Goal: Information Seeking & Learning: Learn about a topic

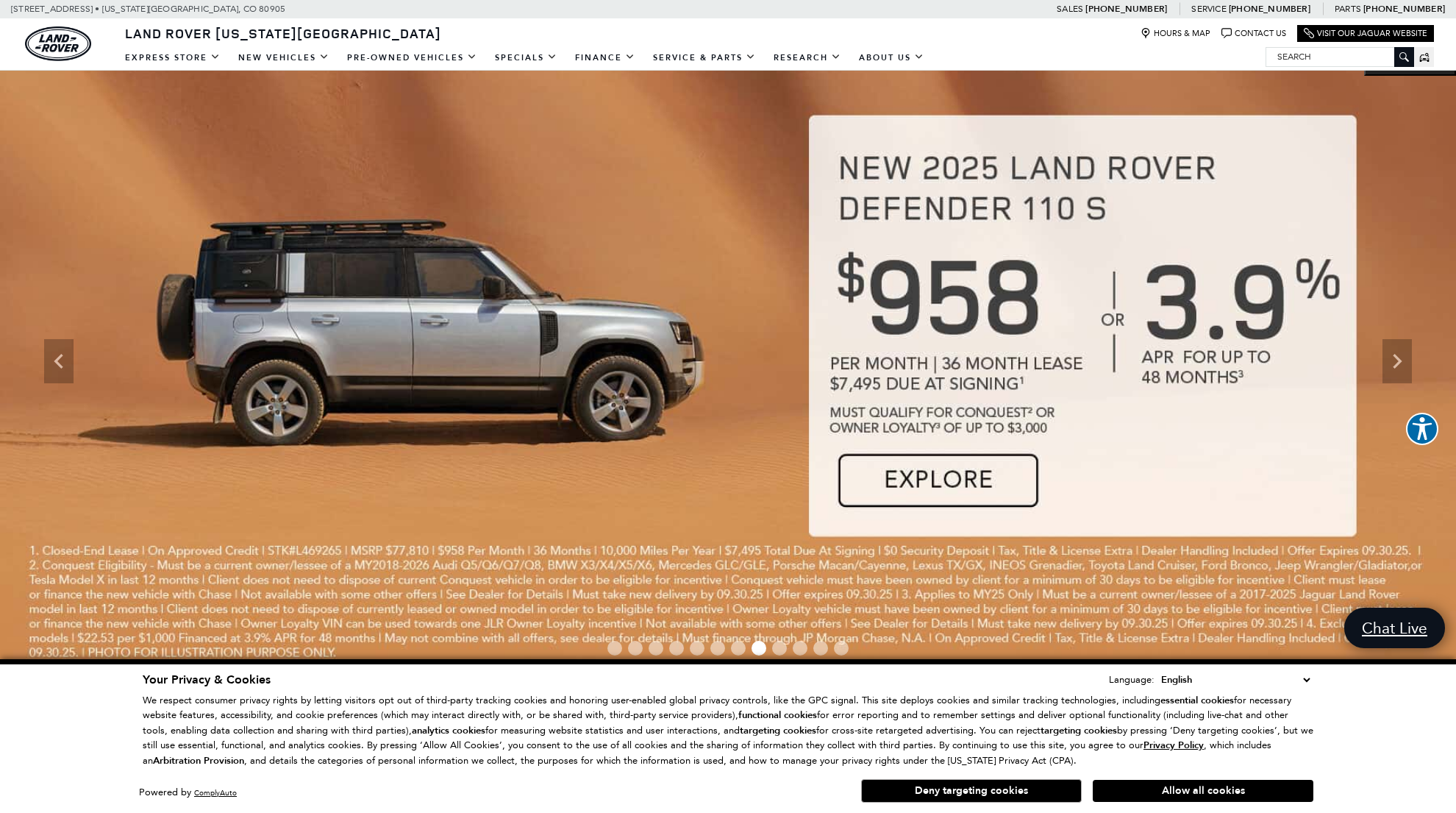
scroll to position [13, 0]
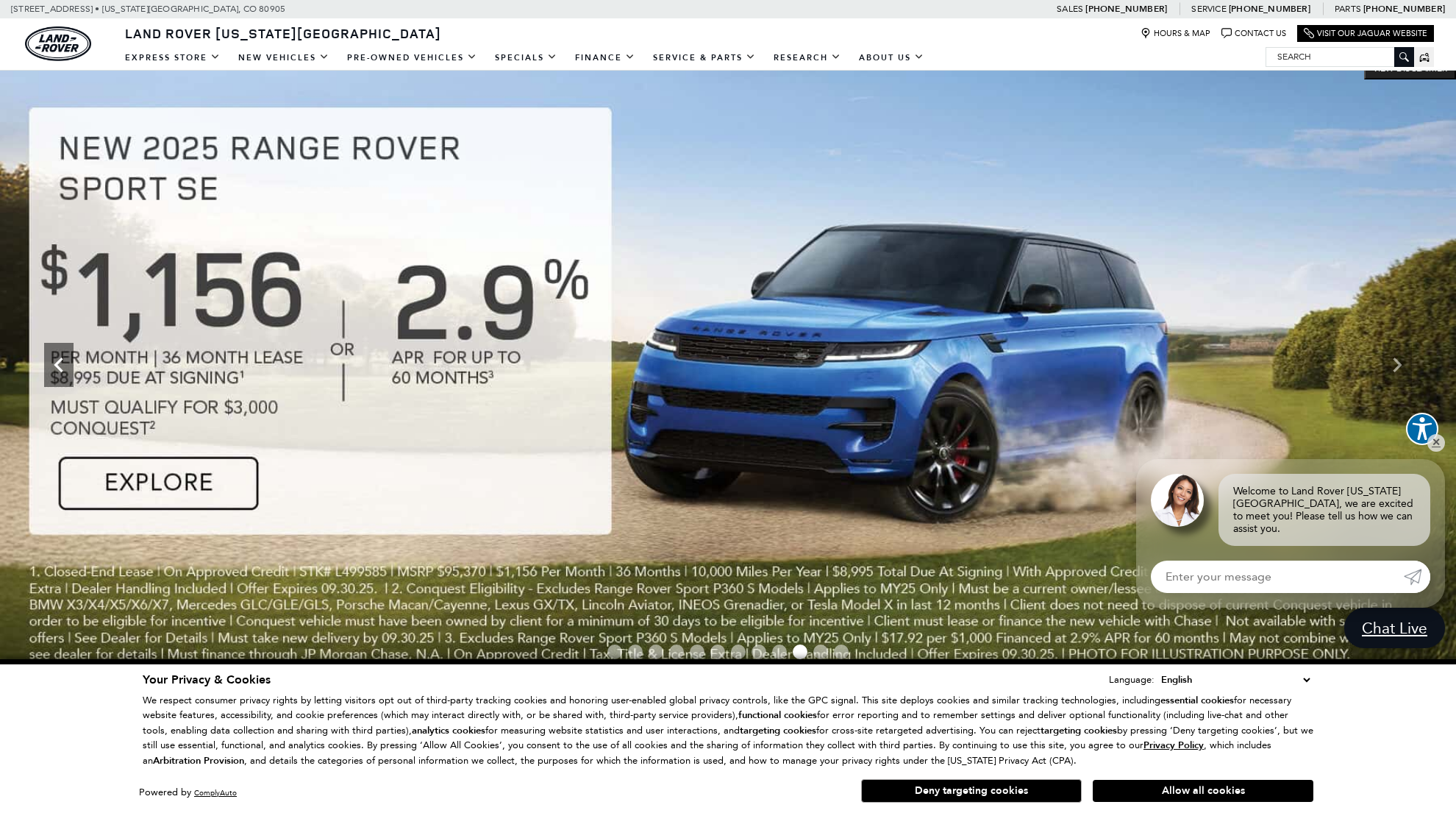
click at [53, 362] on icon "Previous" at bounding box center [59, 365] width 29 height 29
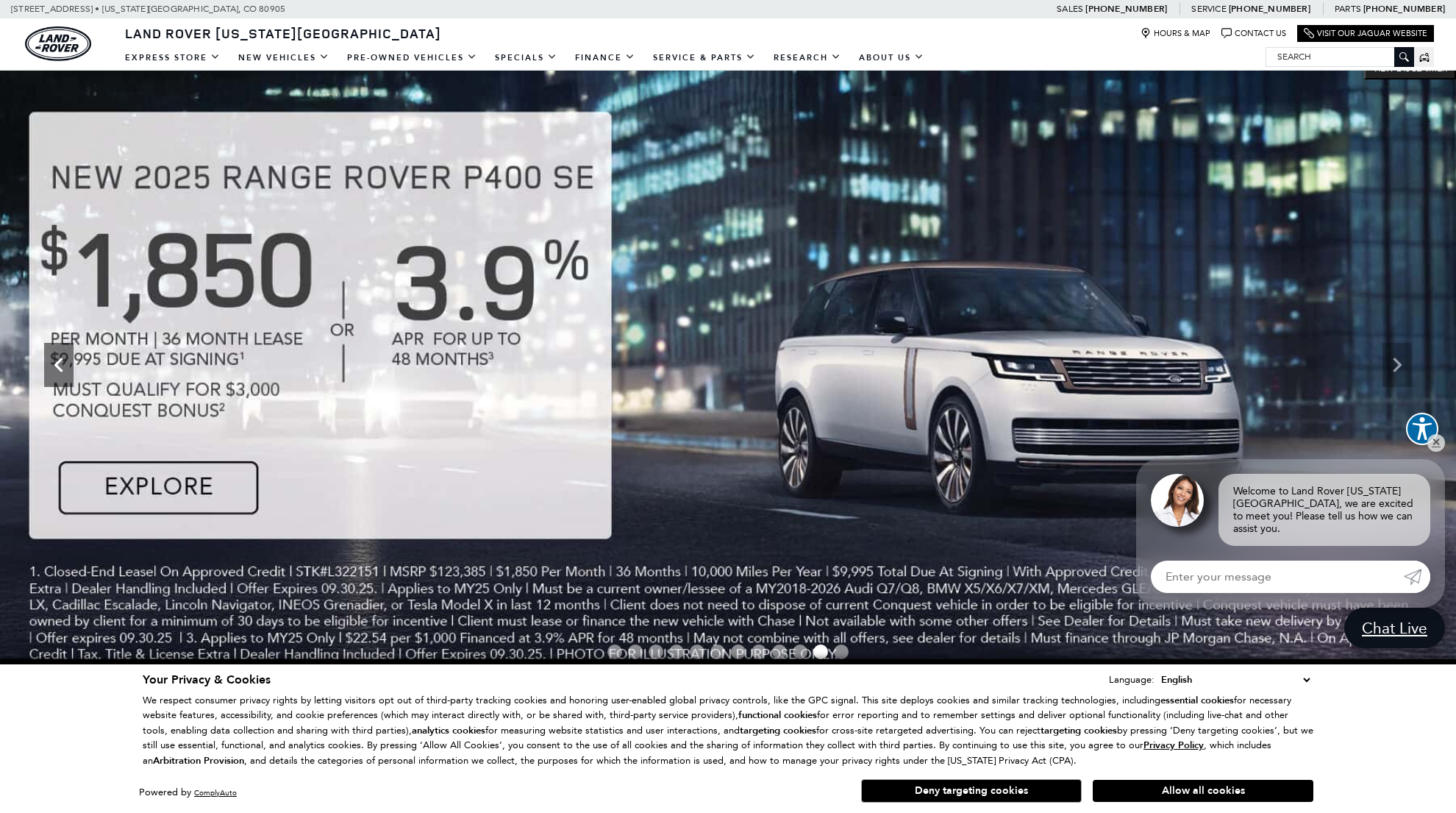
click at [60, 366] on icon "Previous" at bounding box center [59, 365] width 29 height 29
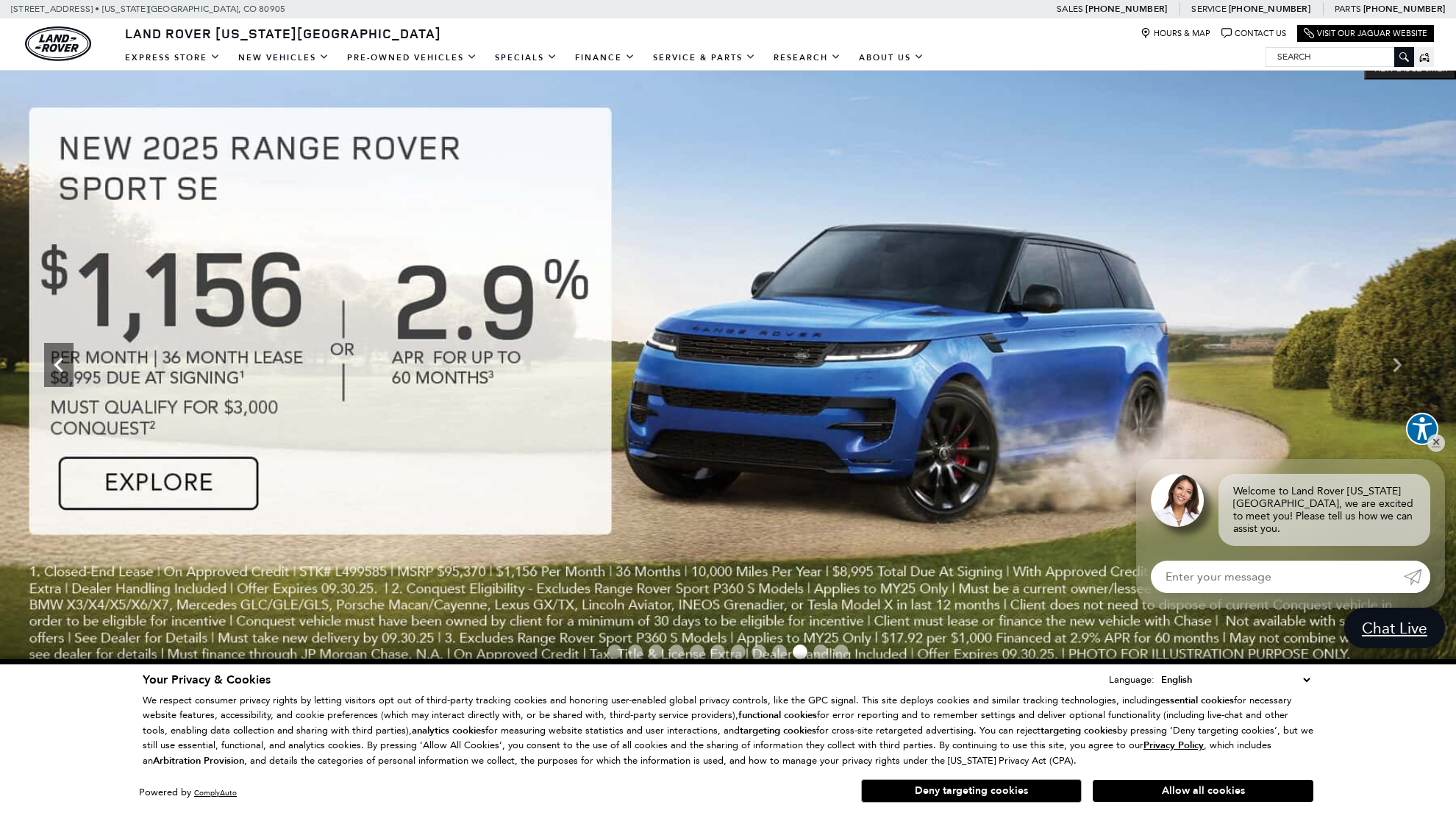
click at [60, 366] on icon "Previous" at bounding box center [59, 365] width 29 height 29
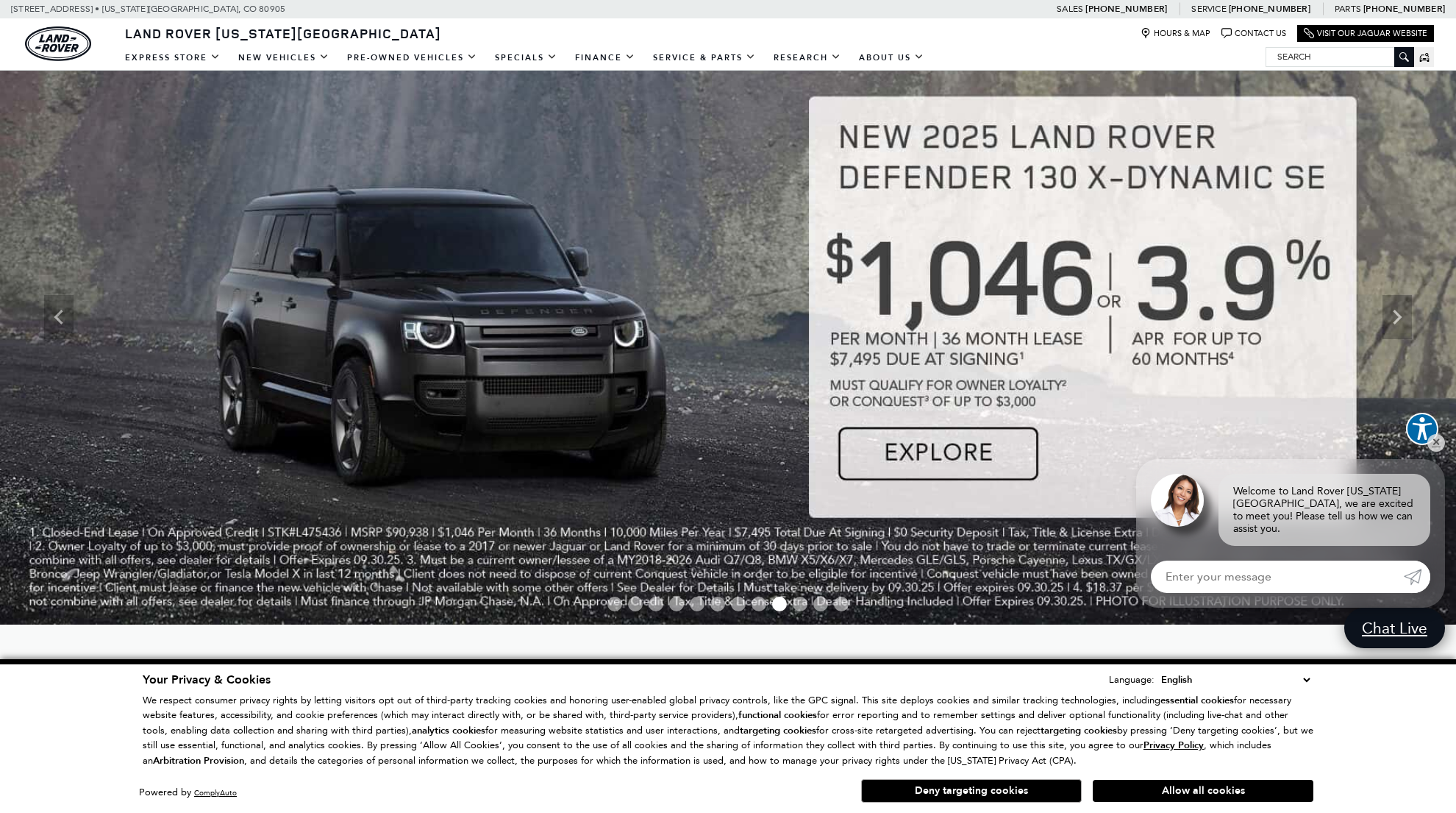
scroll to position [59, 0]
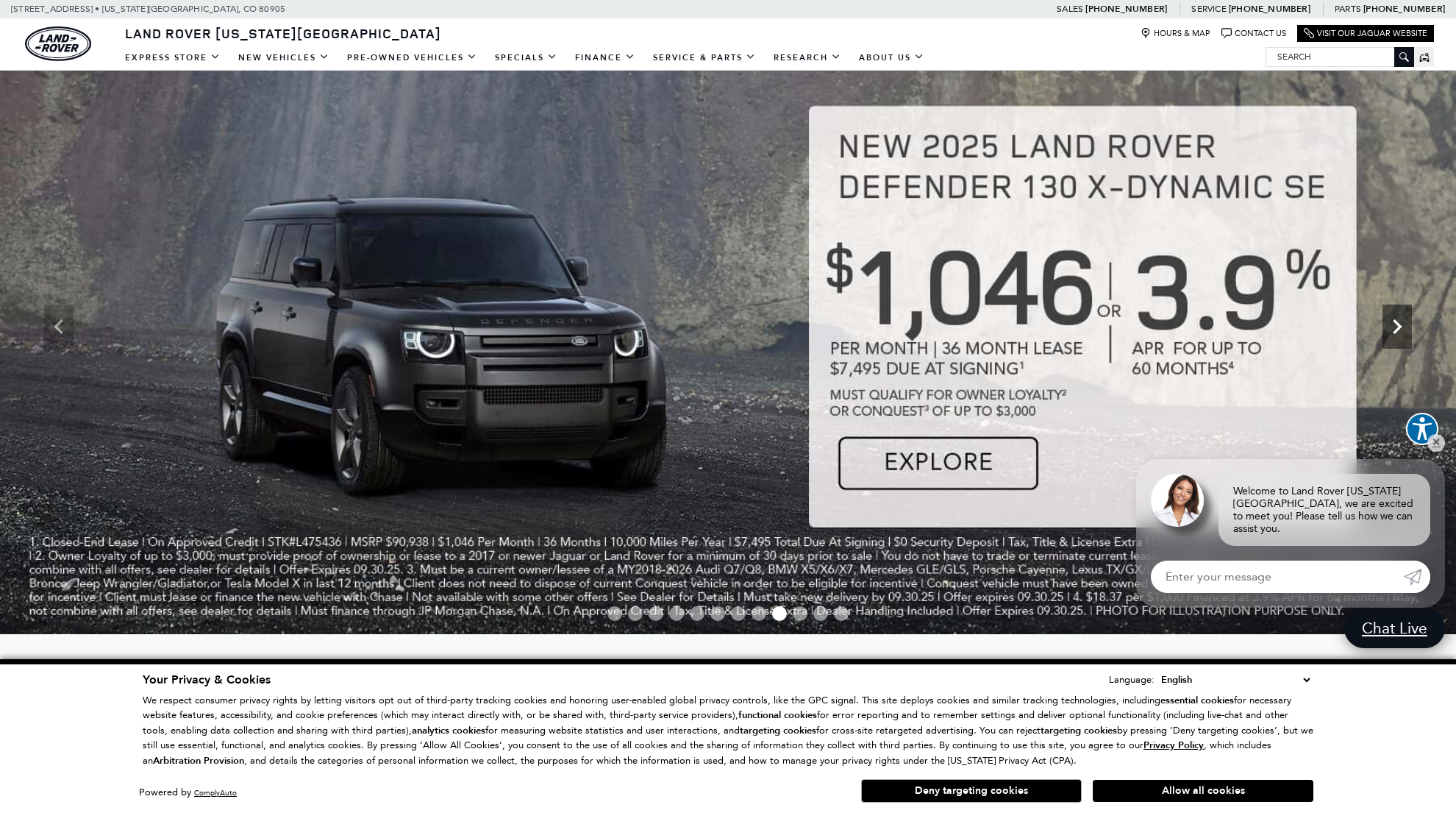
click at [1393, 327] on icon "Next" at bounding box center [1396, 327] width 29 height 29
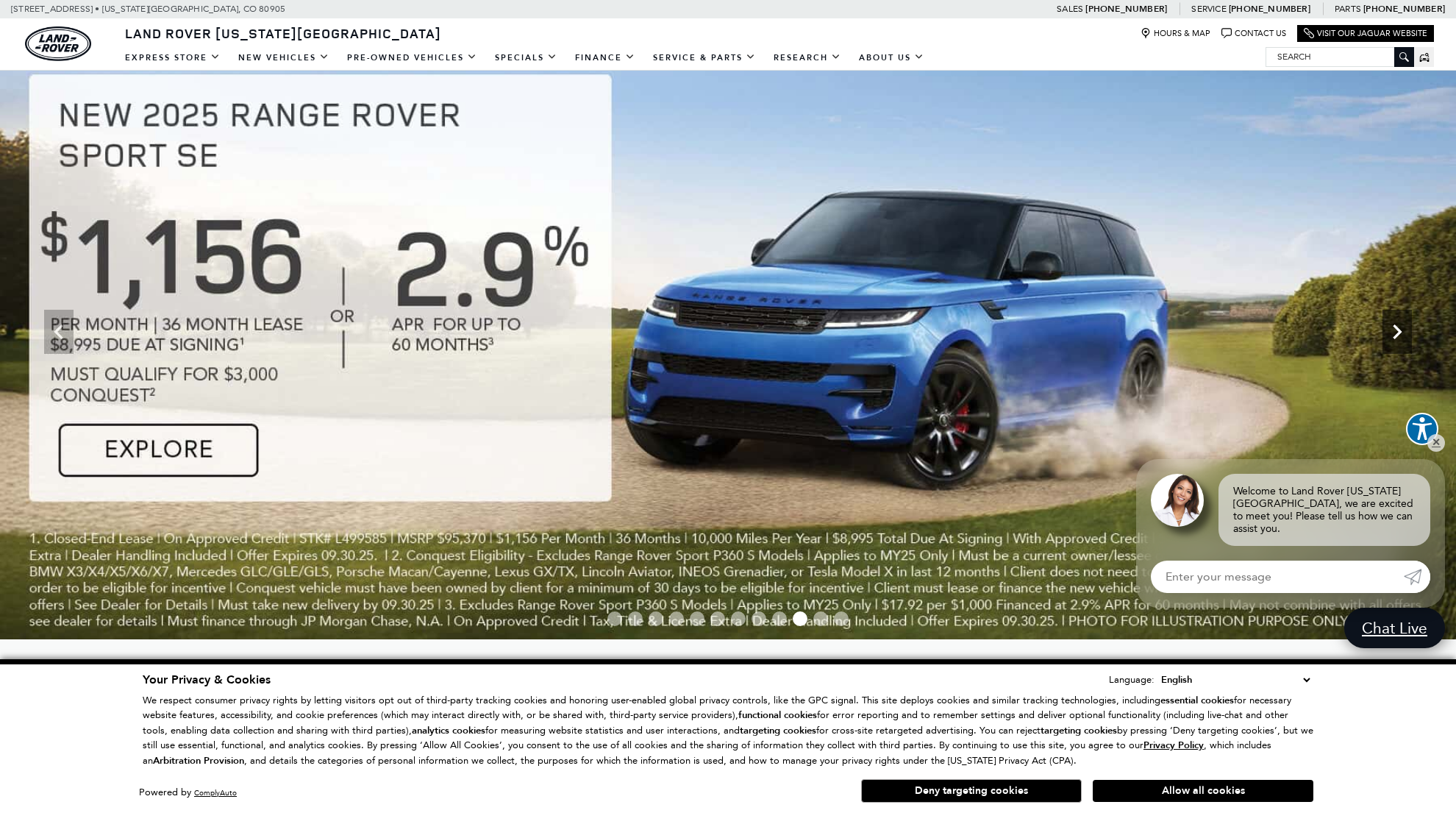
scroll to position [44, 0]
click at [1394, 329] on icon "Next" at bounding box center [1396, 333] width 29 height 29
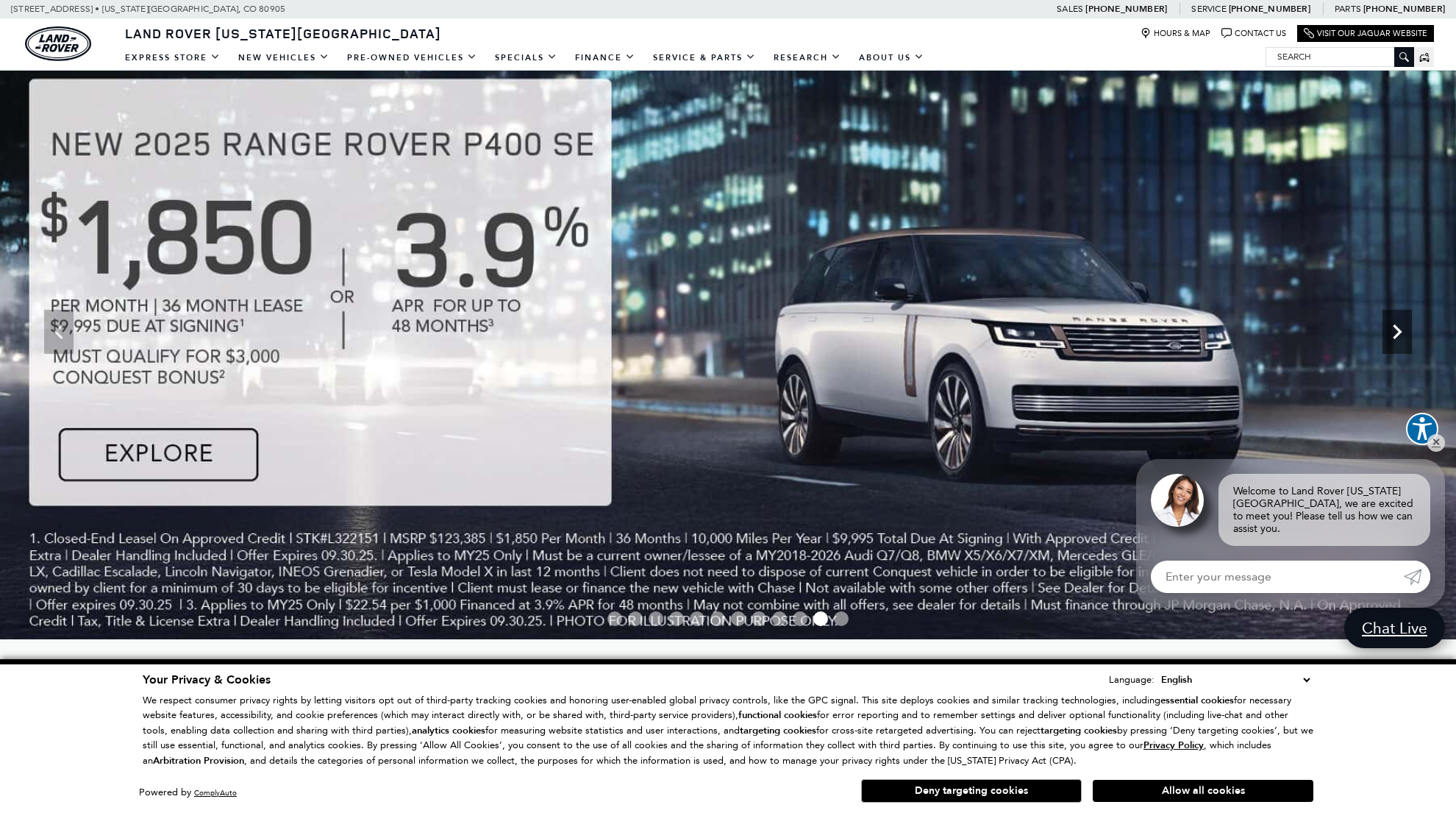
click at [1395, 330] on icon "Next" at bounding box center [1396, 332] width 29 height 29
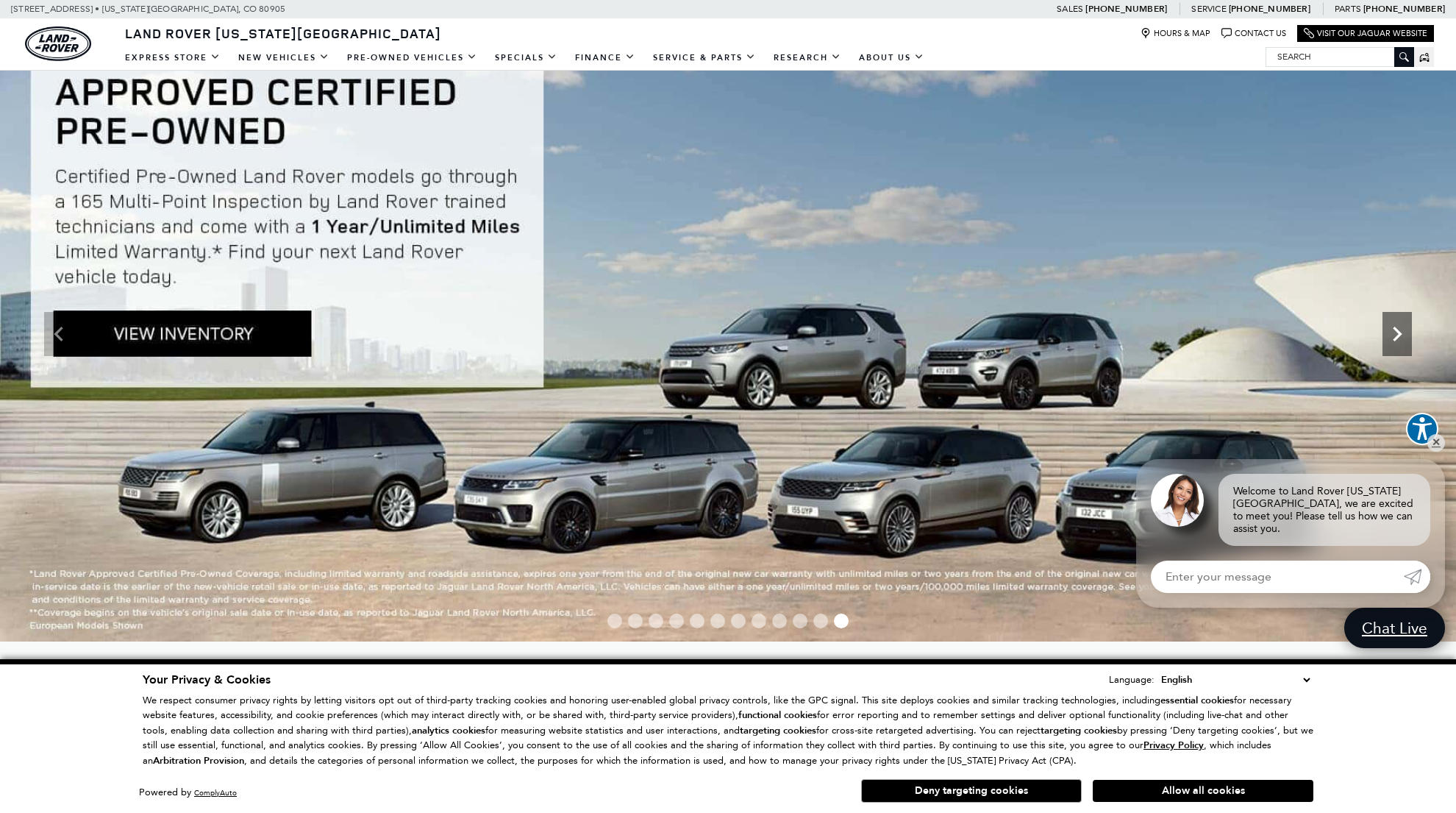
scroll to position [44, 0]
click at [1394, 331] on icon "Next" at bounding box center [1396, 333] width 29 height 29
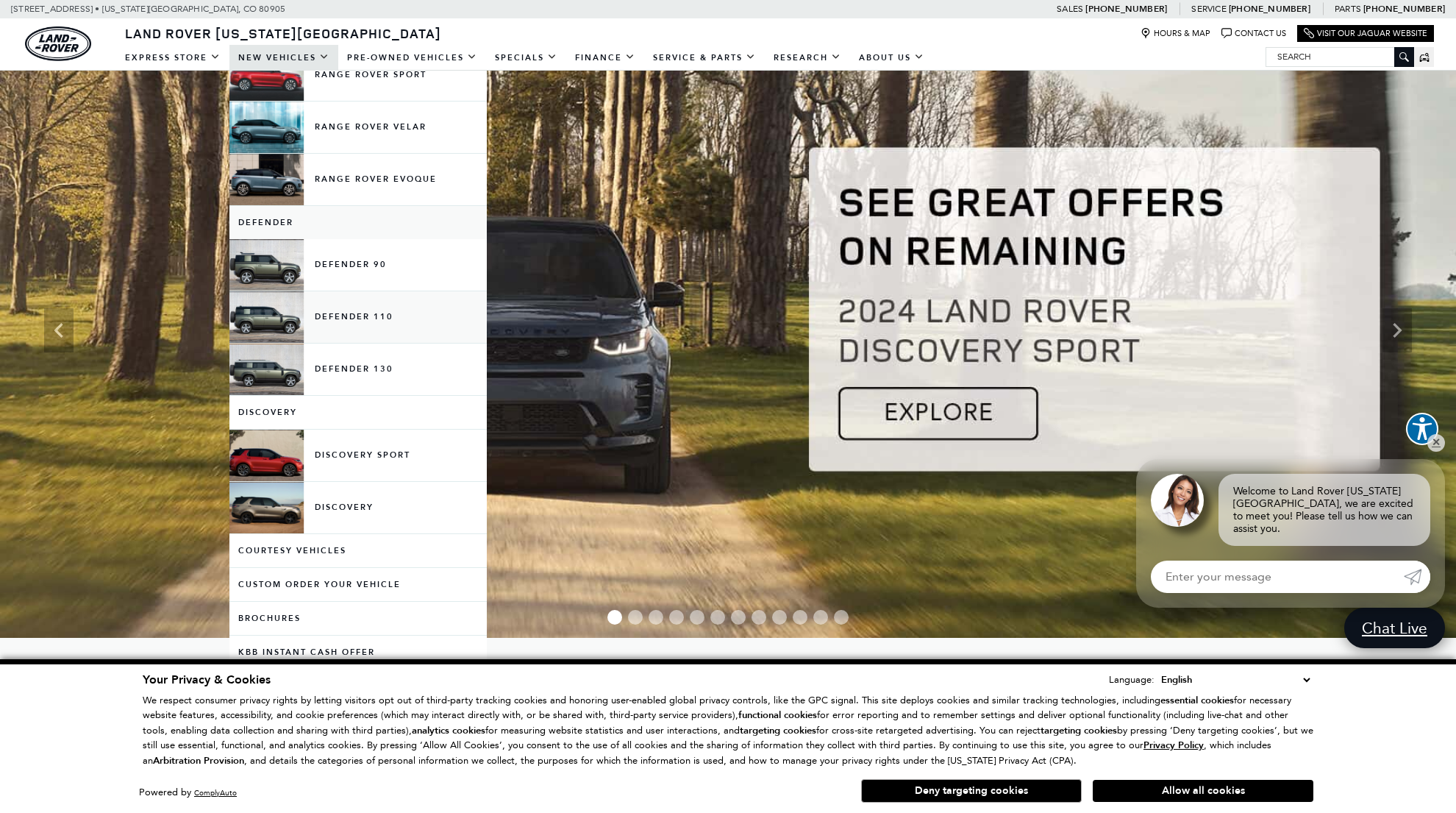
scroll to position [147, 0]
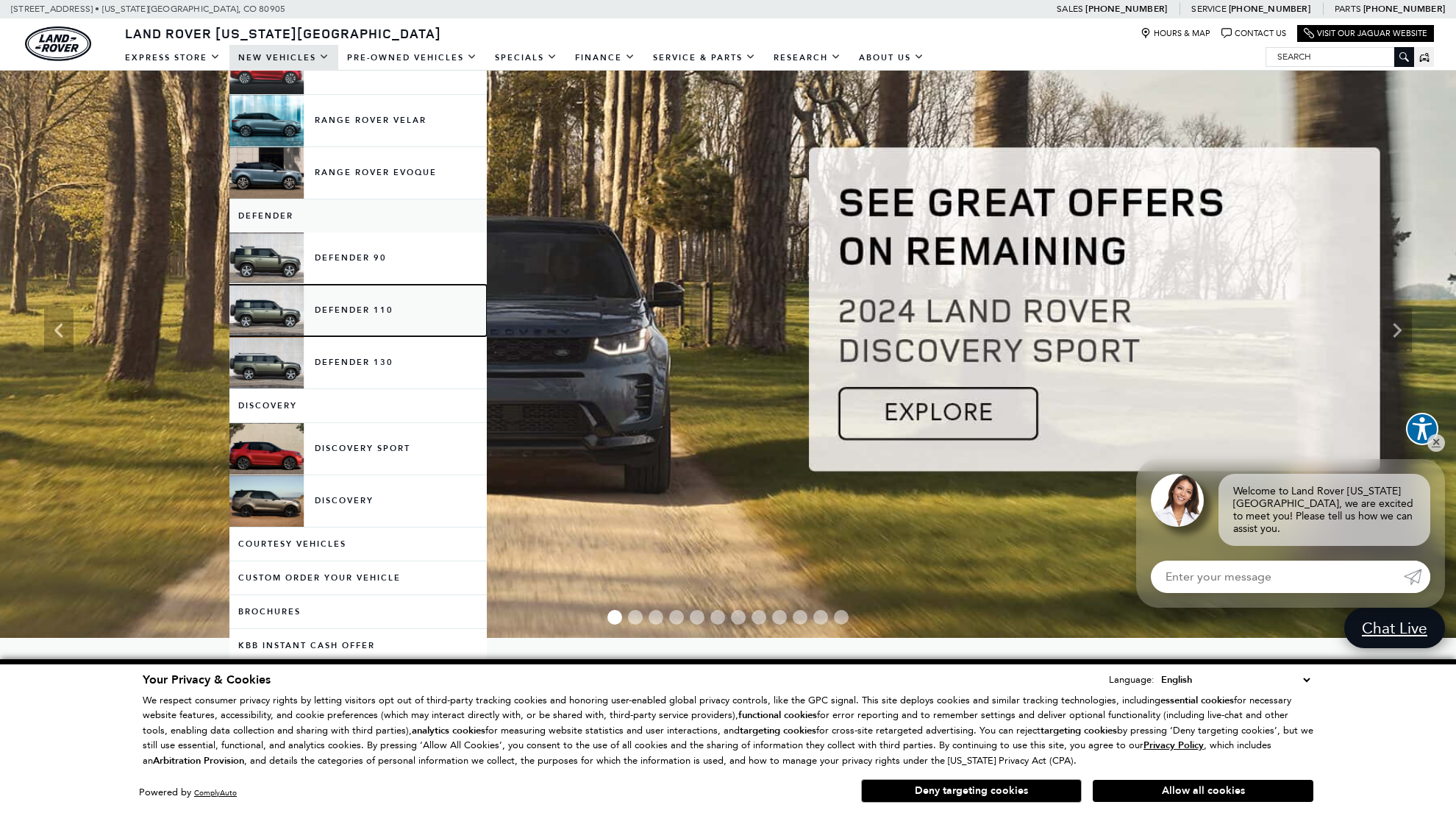
click at [321, 306] on link "Defender 110" at bounding box center [357, 310] width 257 height 51
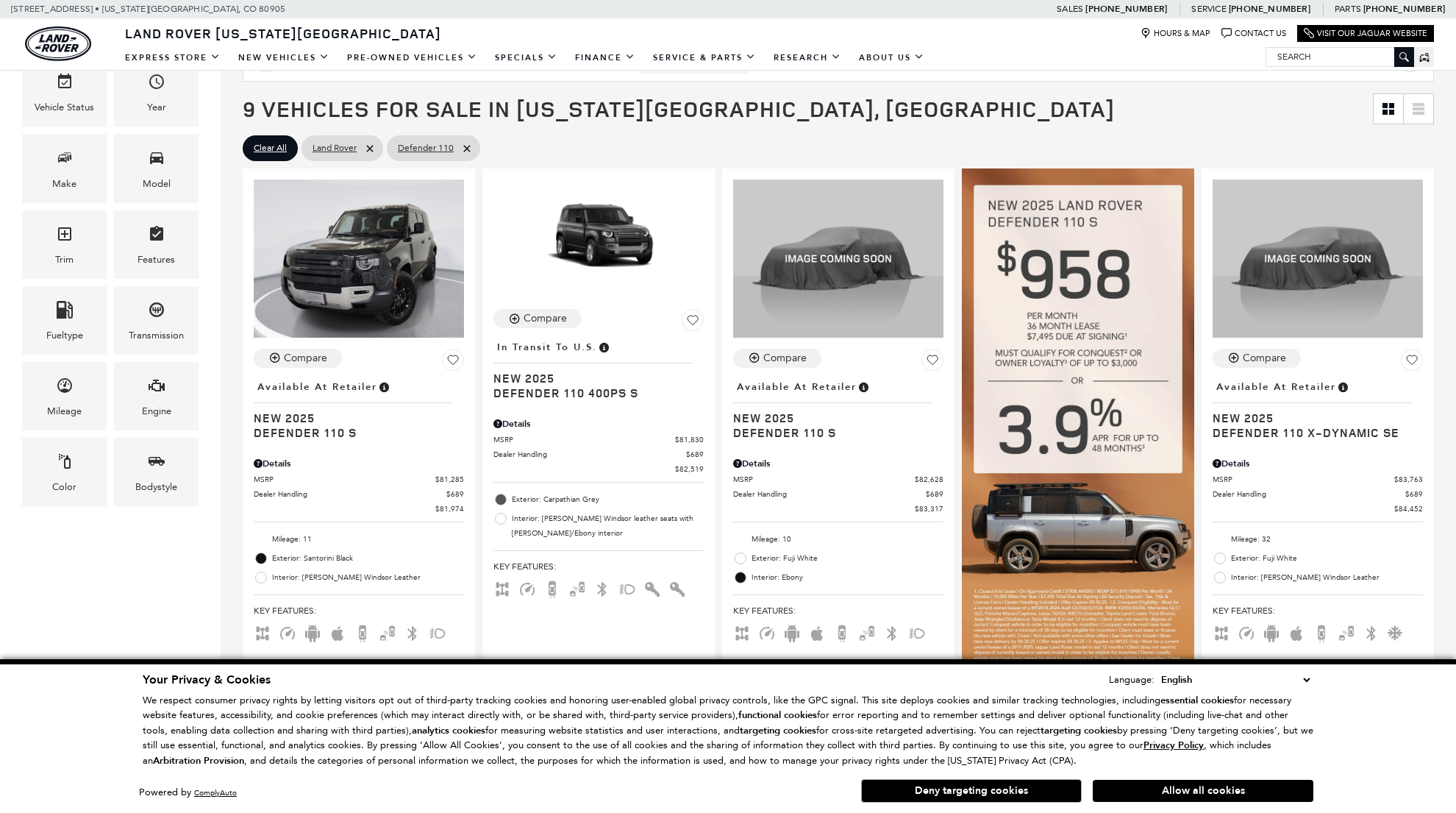
scroll to position [261, 0]
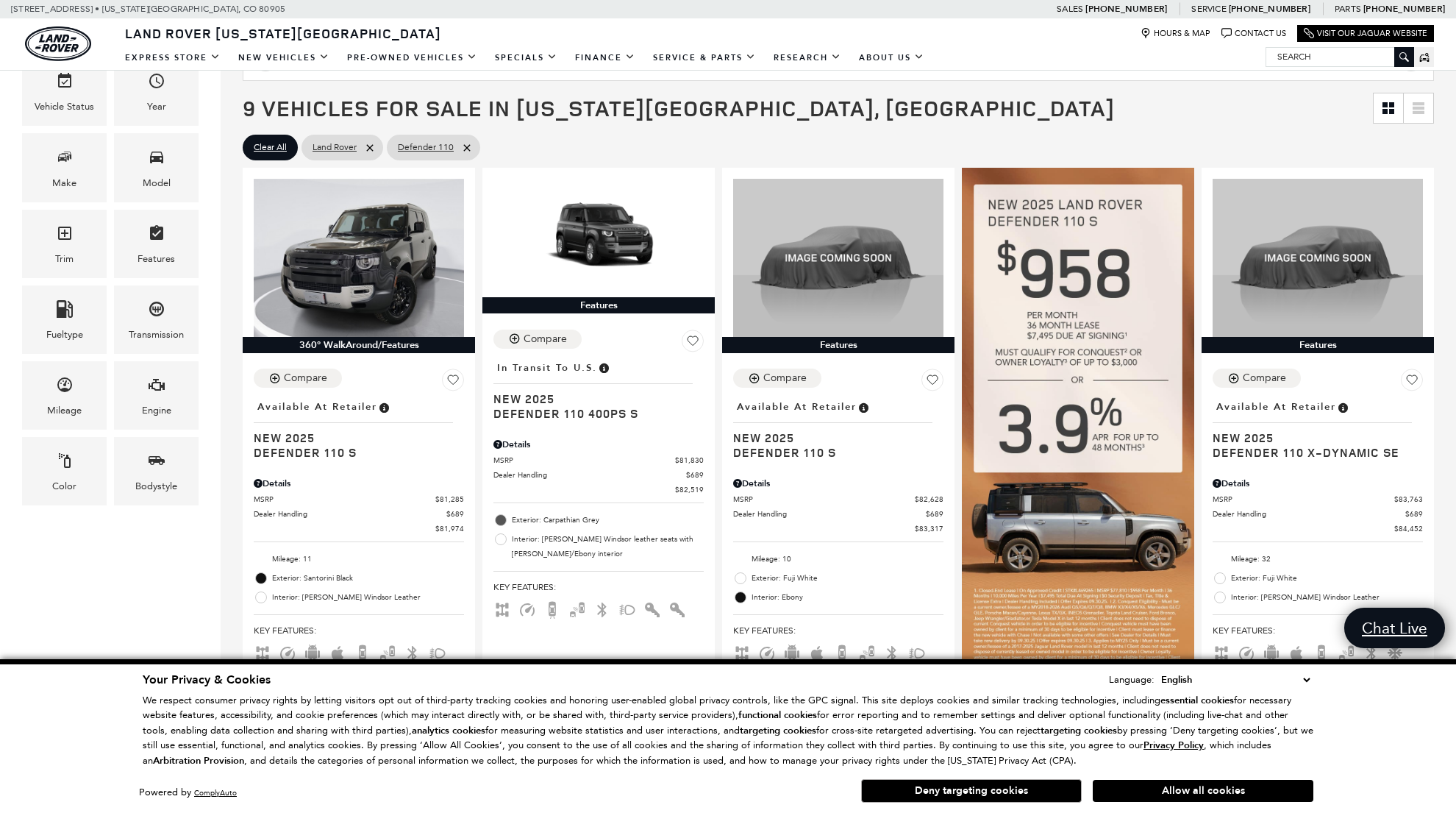
click at [953, 792] on button "Deny targeting cookies" at bounding box center [971, 791] width 220 height 24
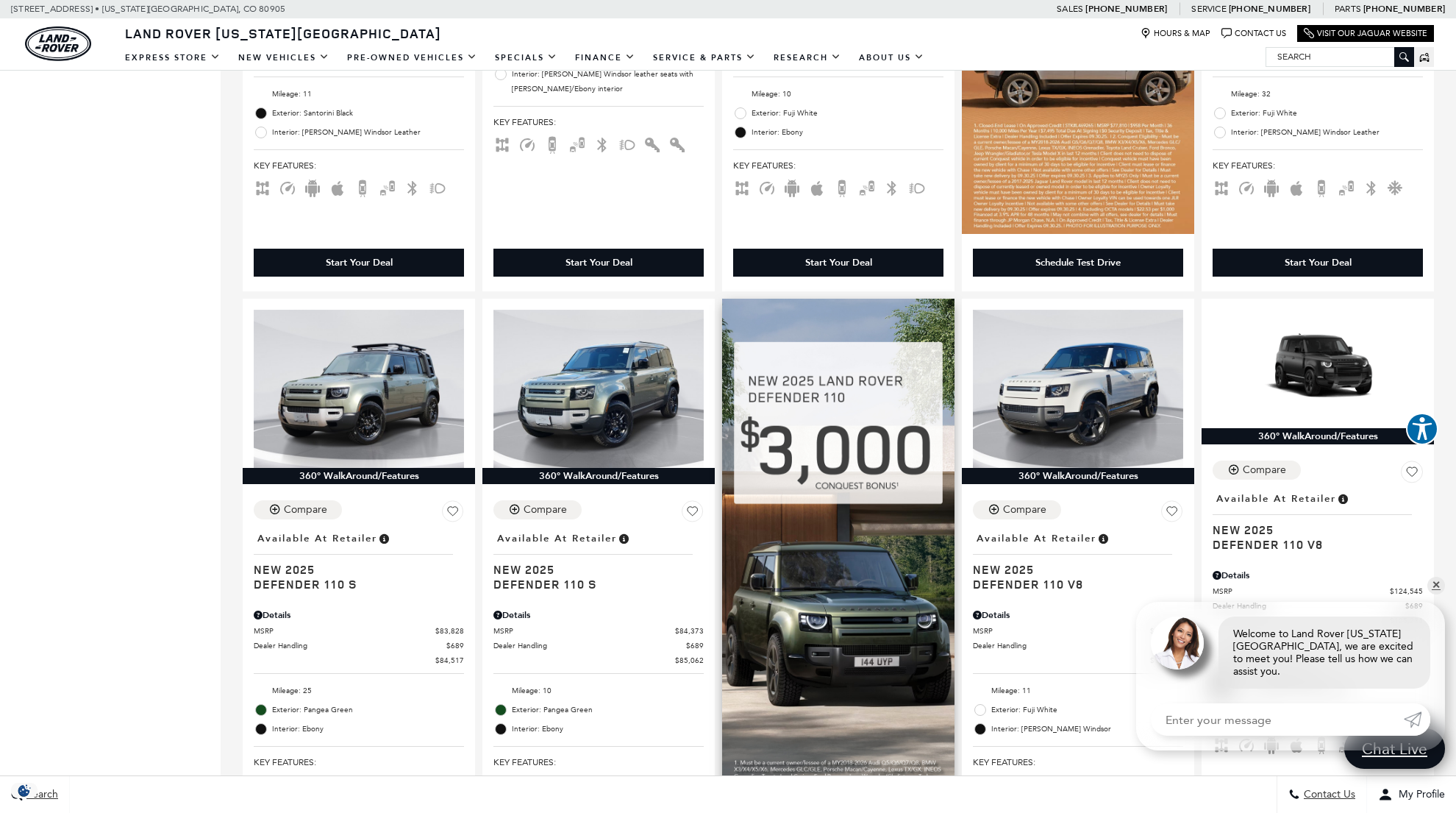
scroll to position [714, 0]
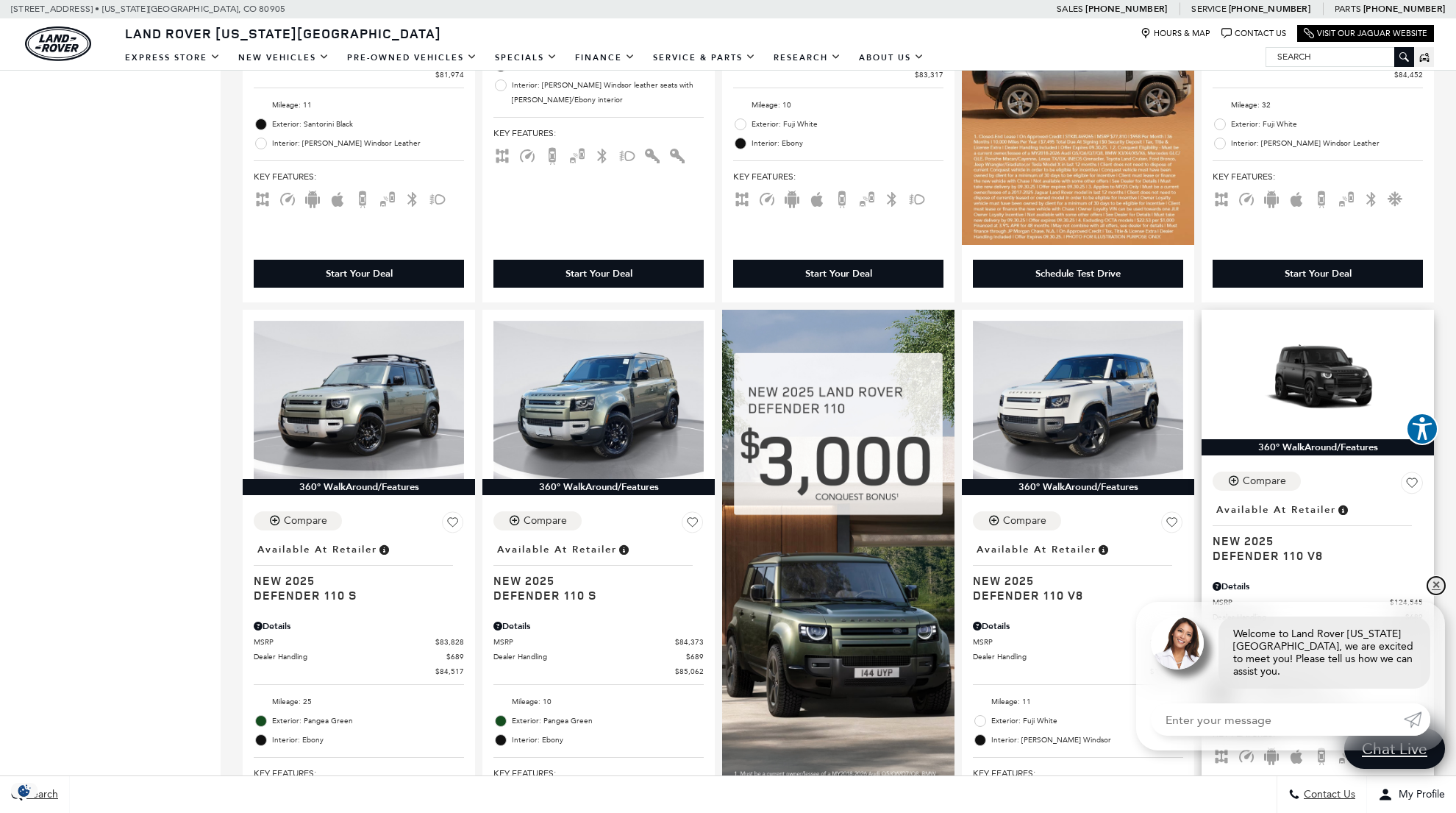
click at [1435, 594] on link "✕" at bounding box center [1435, 586] width 18 height 18
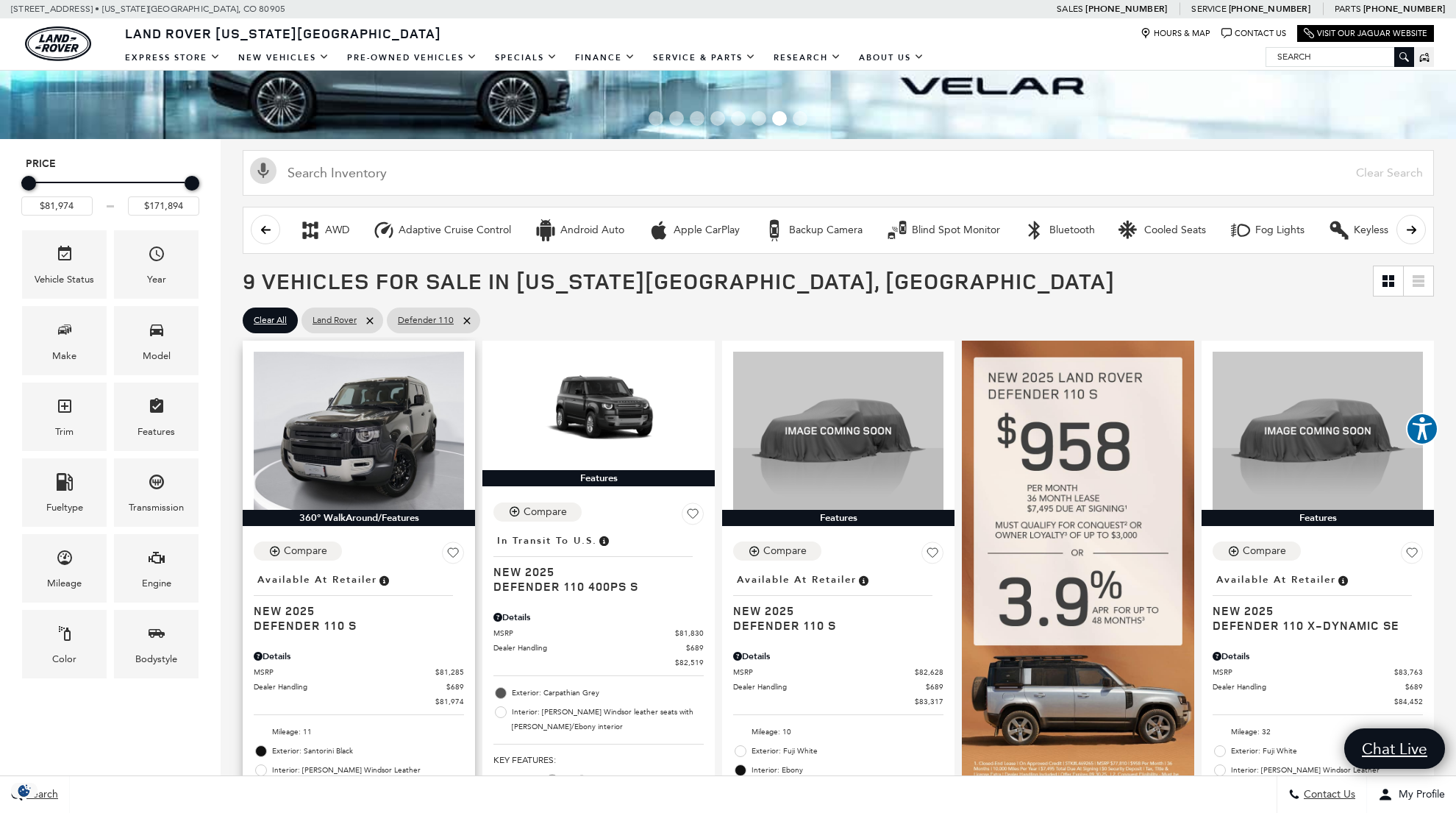
scroll to position [89, 0]
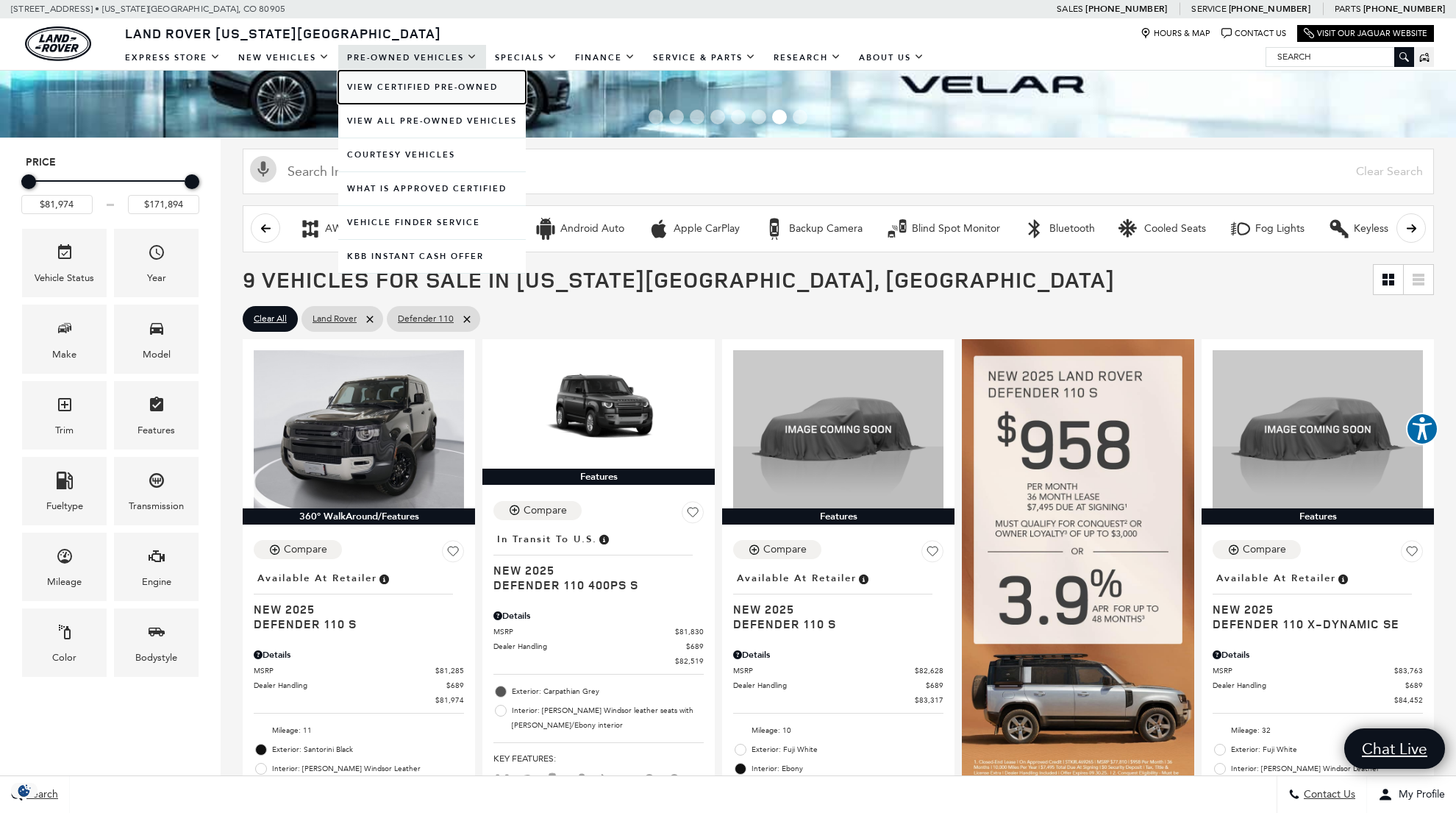
click at [401, 83] on link "View Certified Pre-Owned" at bounding box center [432, 87] width 187 height 33
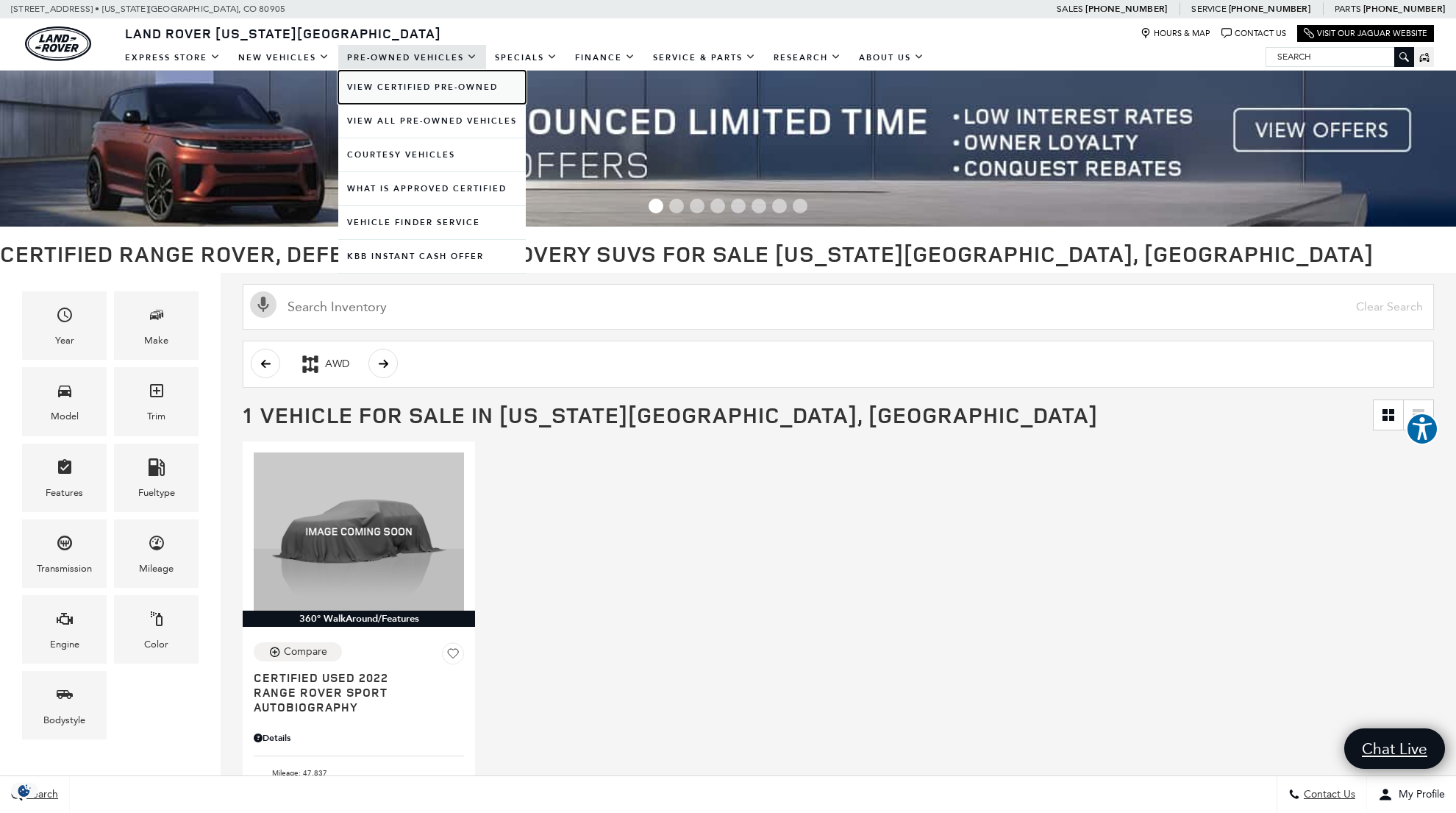
click at [379, 88] on link "View Certified Pre-Owned" at bounding box center [432, 87] width 187 height 33
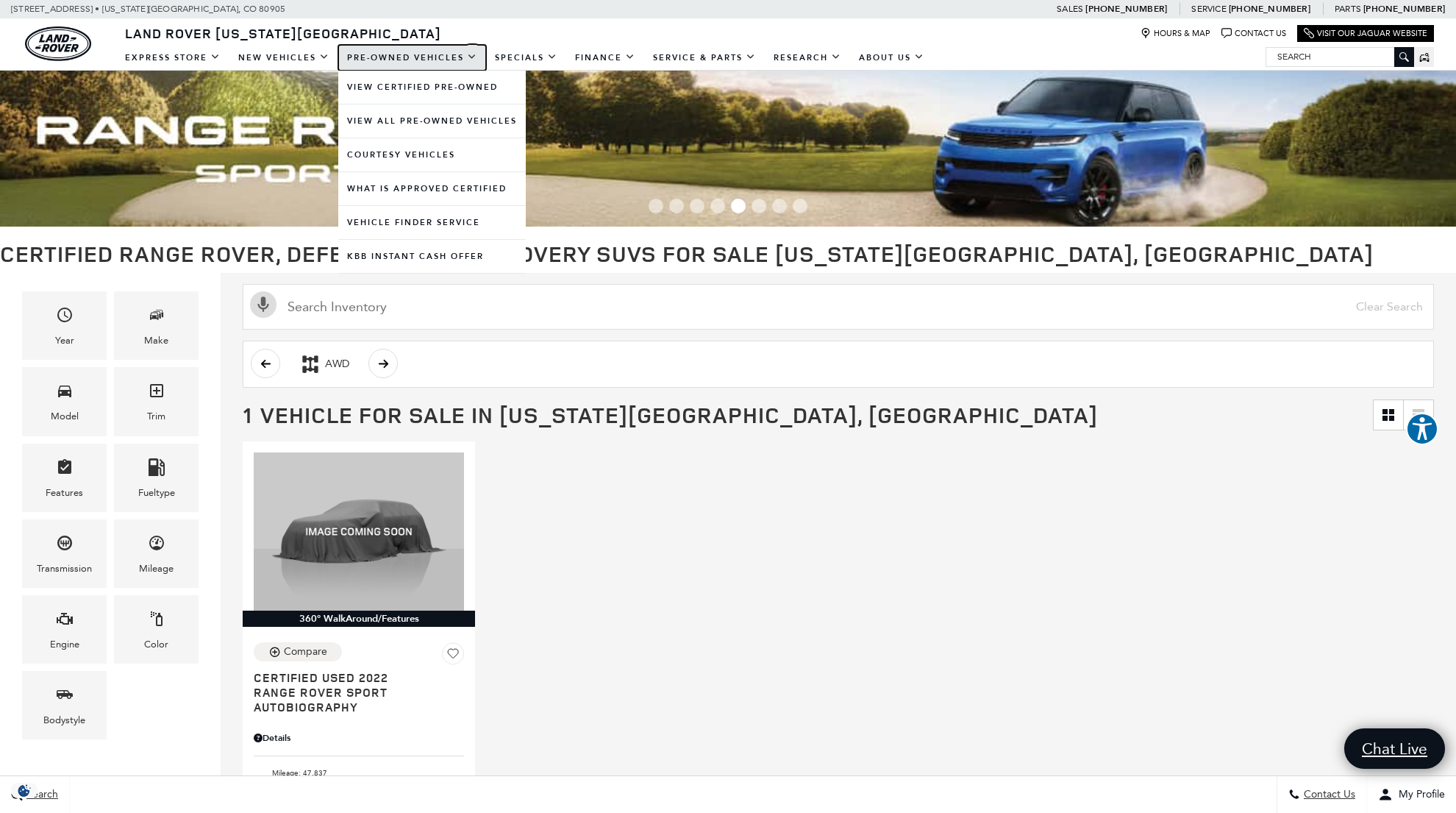
click at [398, 55] on link "Pre-Owned Vehicles" at bounding box center [412, 57] width 148 height 26
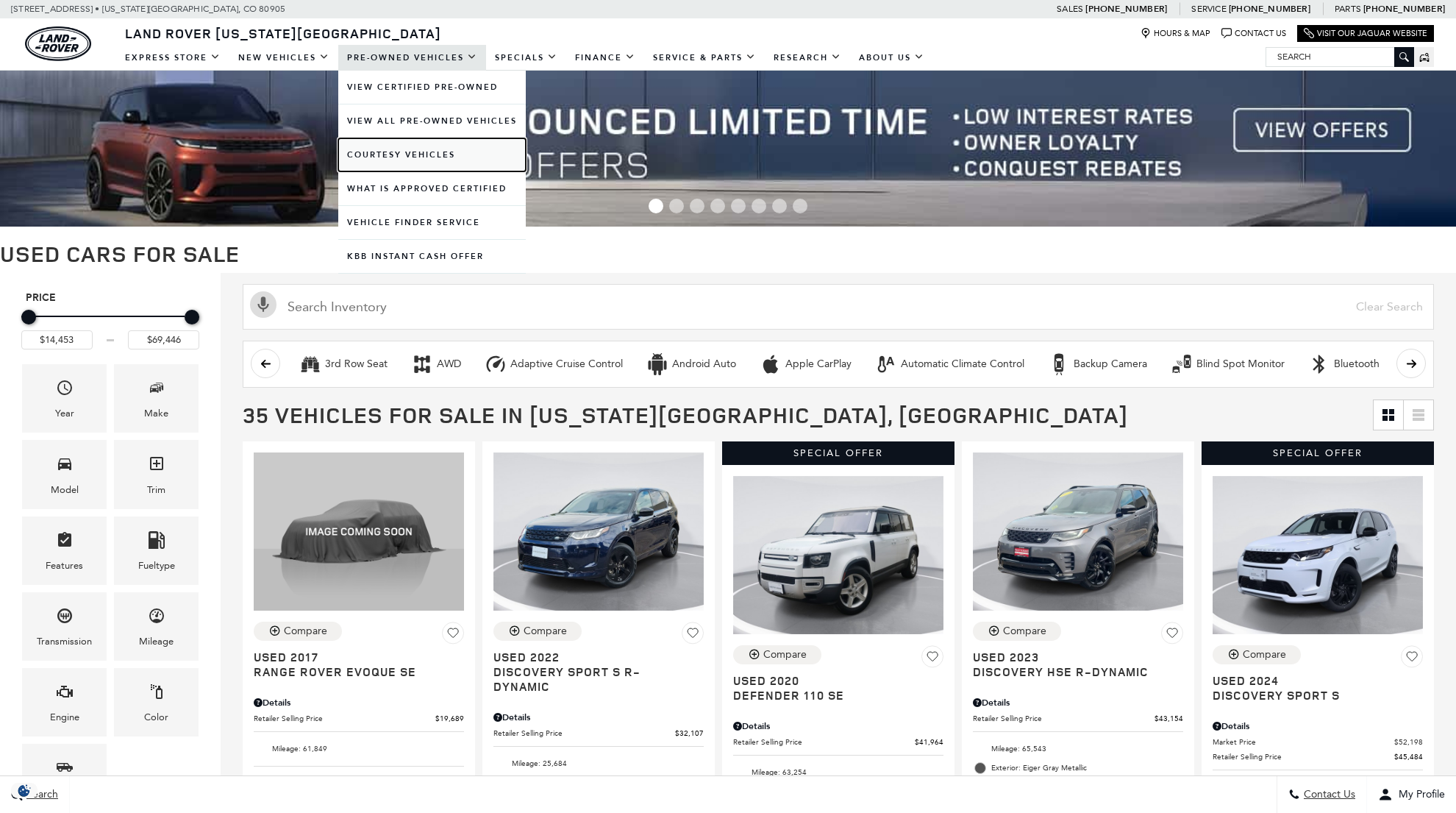
click at [396, 150] on link "Courtesy Vehicles" at bounding box center [432, 155] width 187 height 33
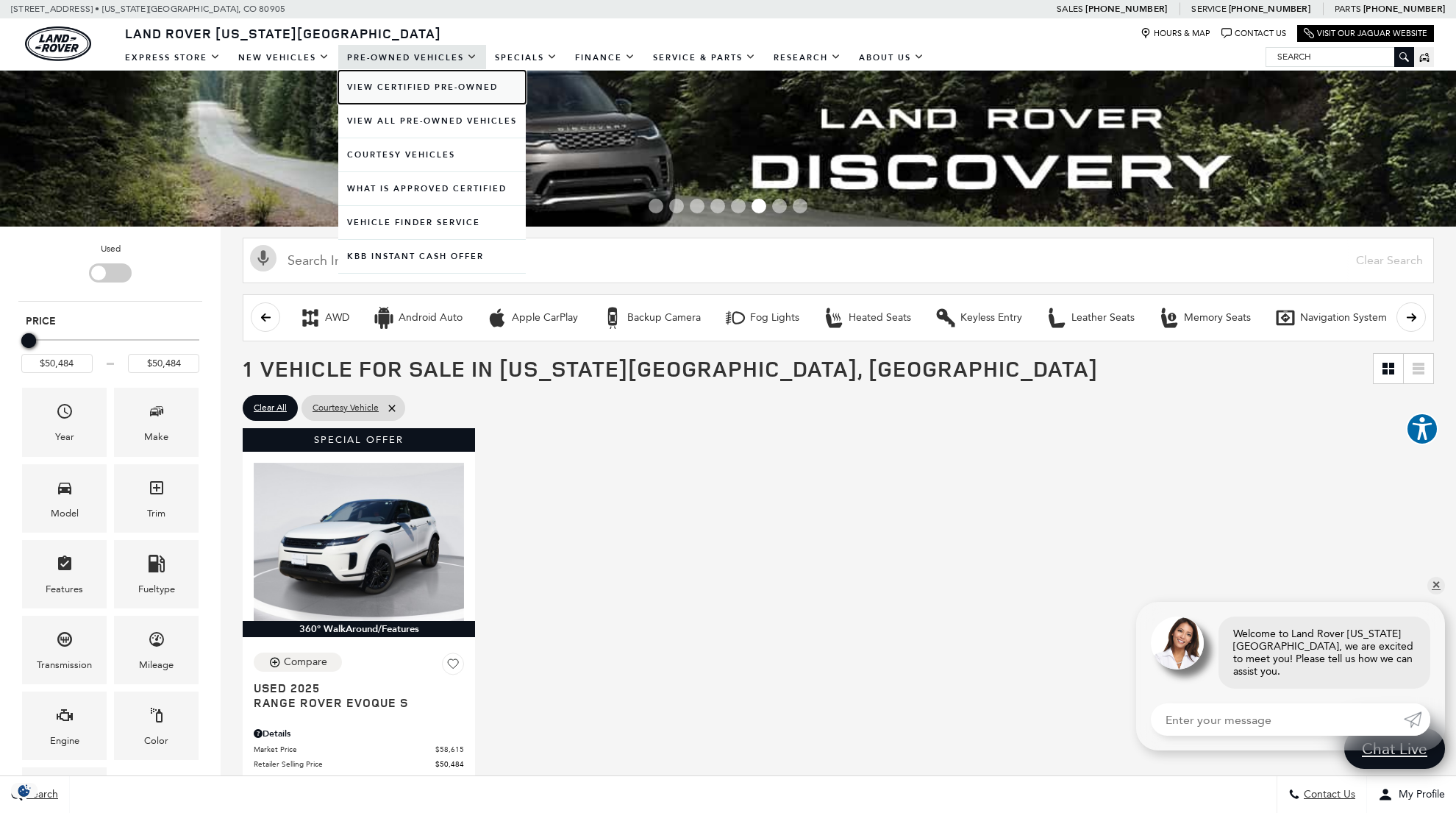
click at [377, 86] on link "View Certified Pre-Owned" at bounding box center [432, 87] width 187 height 33
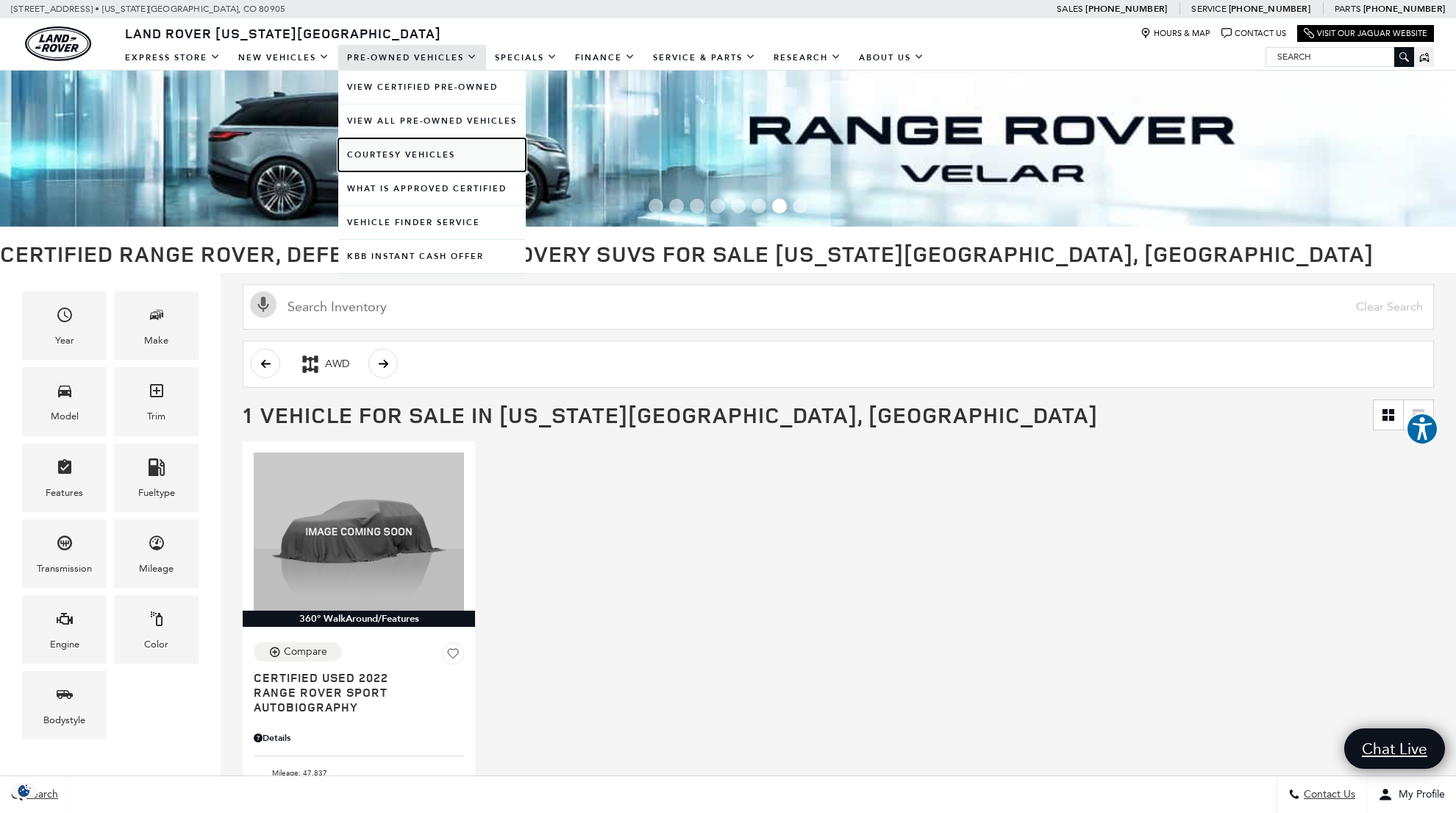
click at [395, 156] on link "Courtesy Vehicles" at bounding box center [432, 155] width 187 height 33
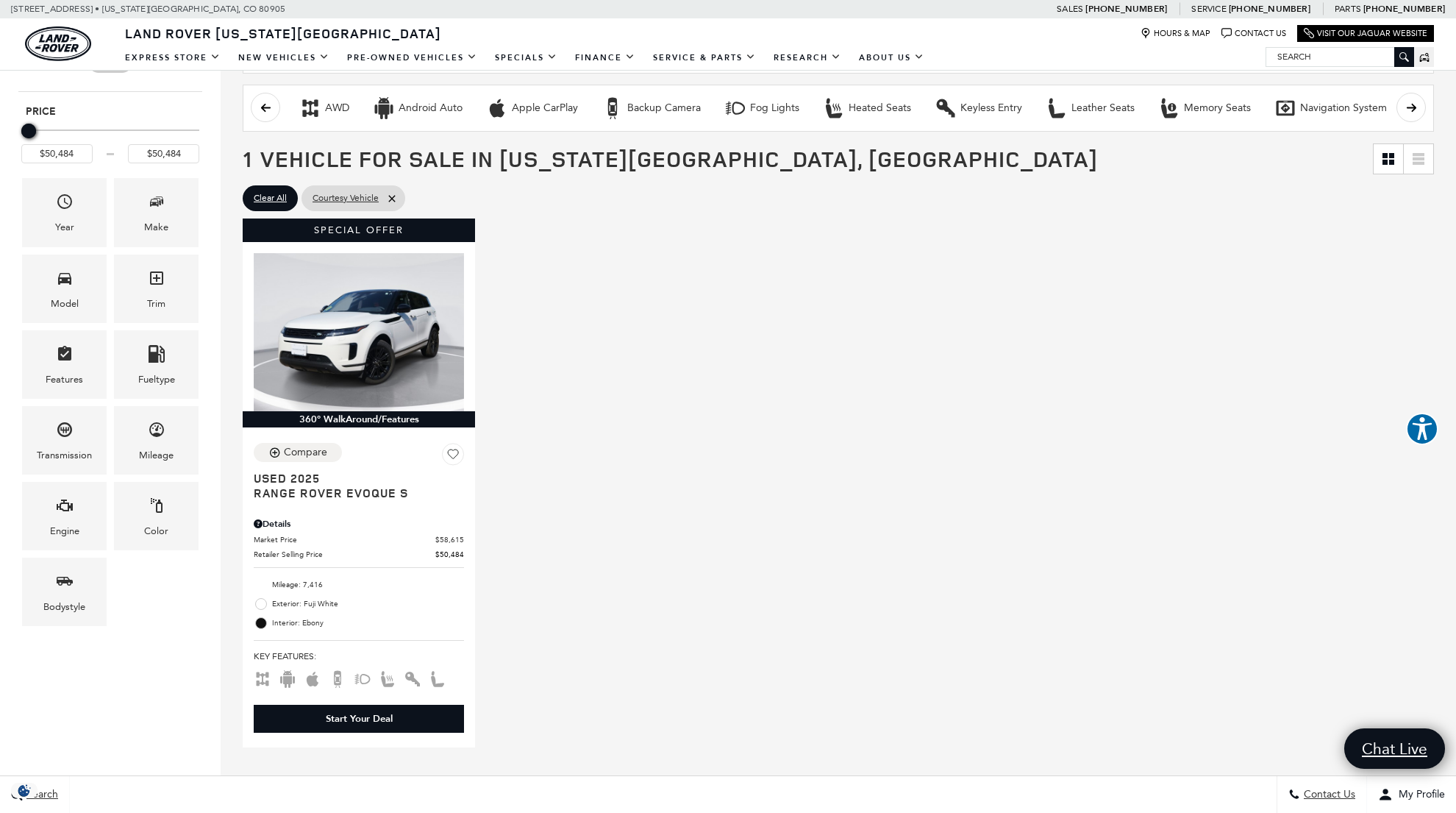
scroll to position [214, 0]
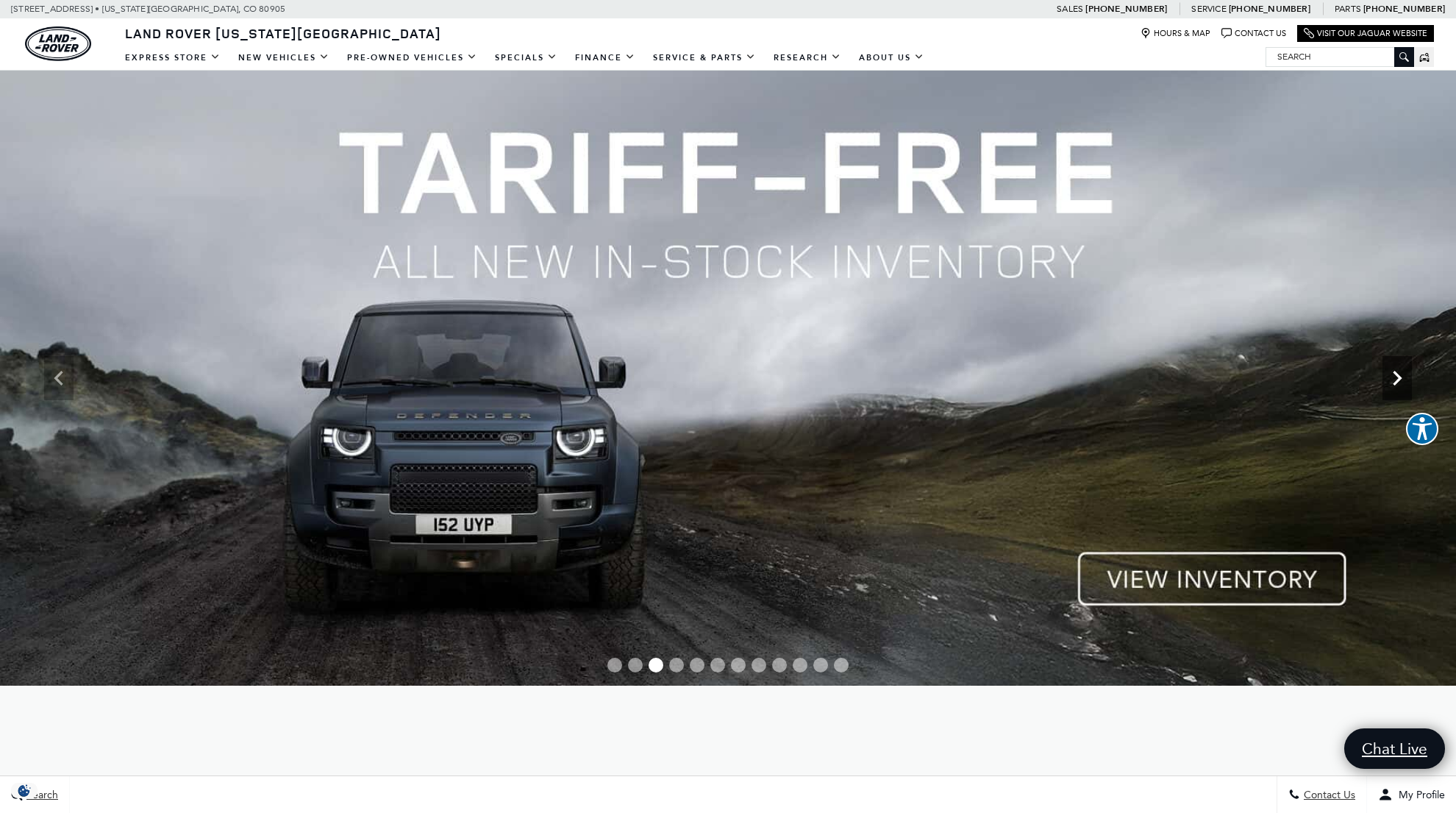
click at [1402, 383] on icon "Next" at bounding box center [1396, 378] width 29 height 29
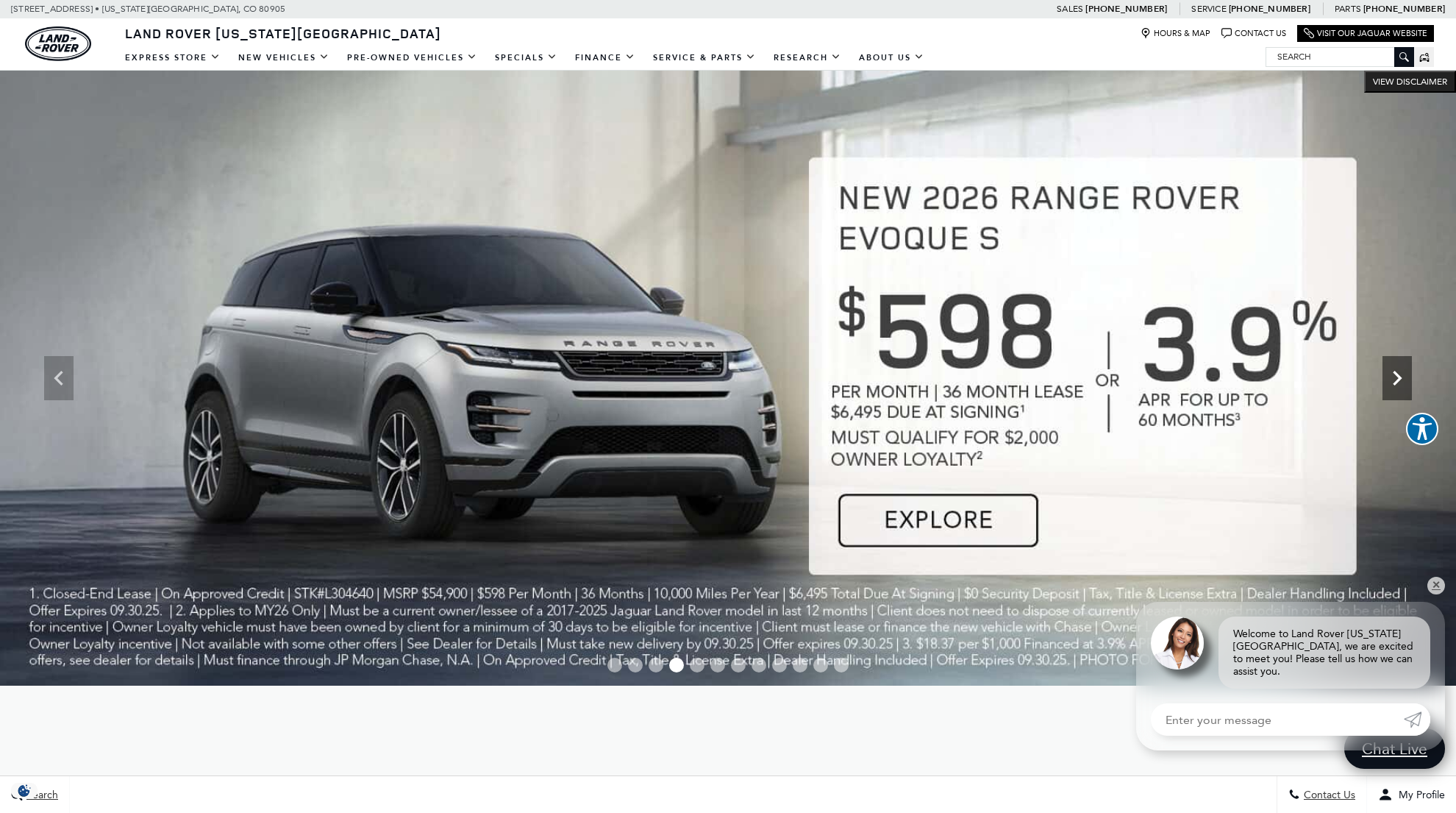
click at [1402, 383] on icon "Next" at bounding box center [1396, 378] width 29 height 29
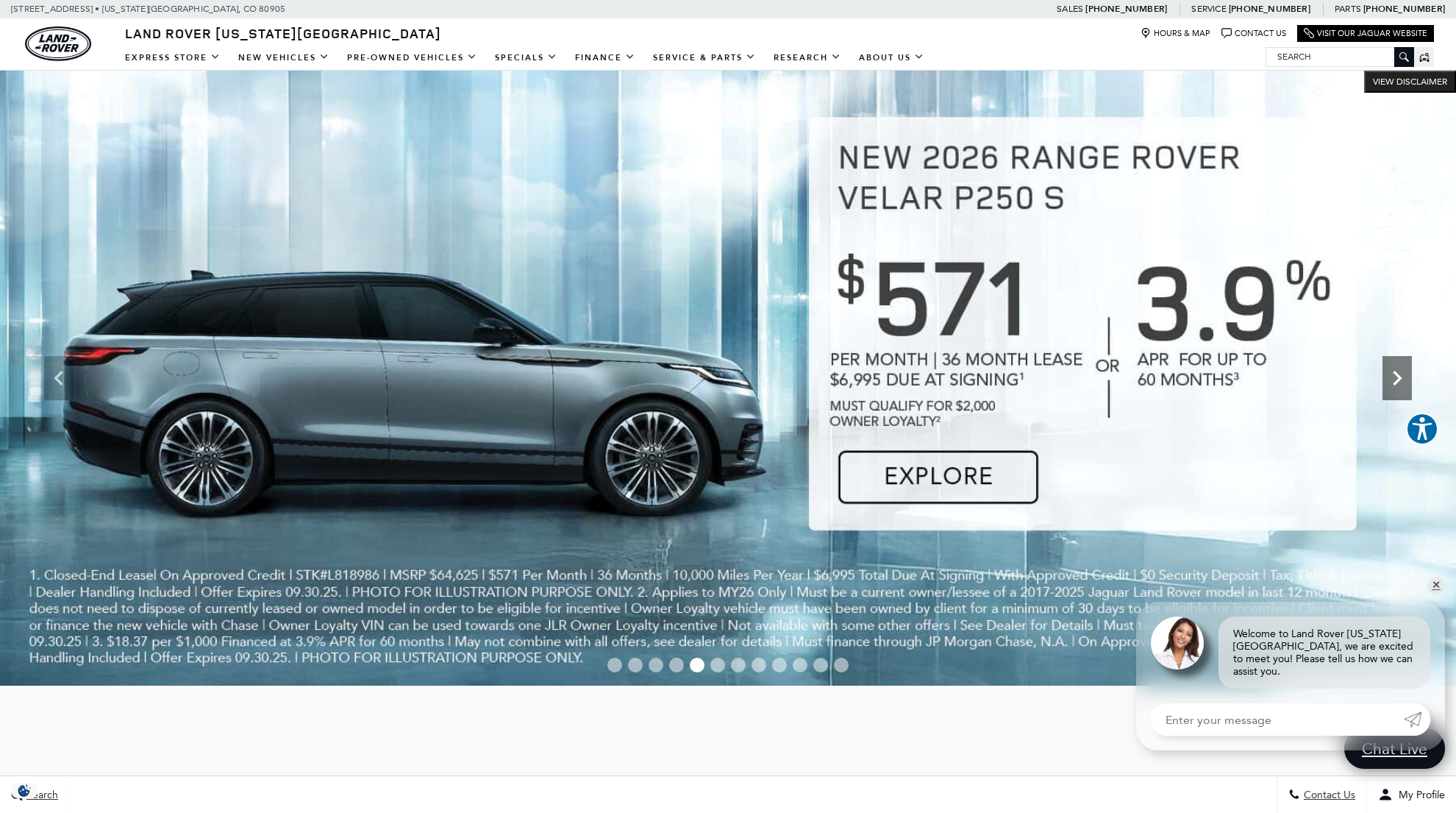
click at [1402, 383] on icon "Next" at bounding box center [1396, 378] width 29 height 29
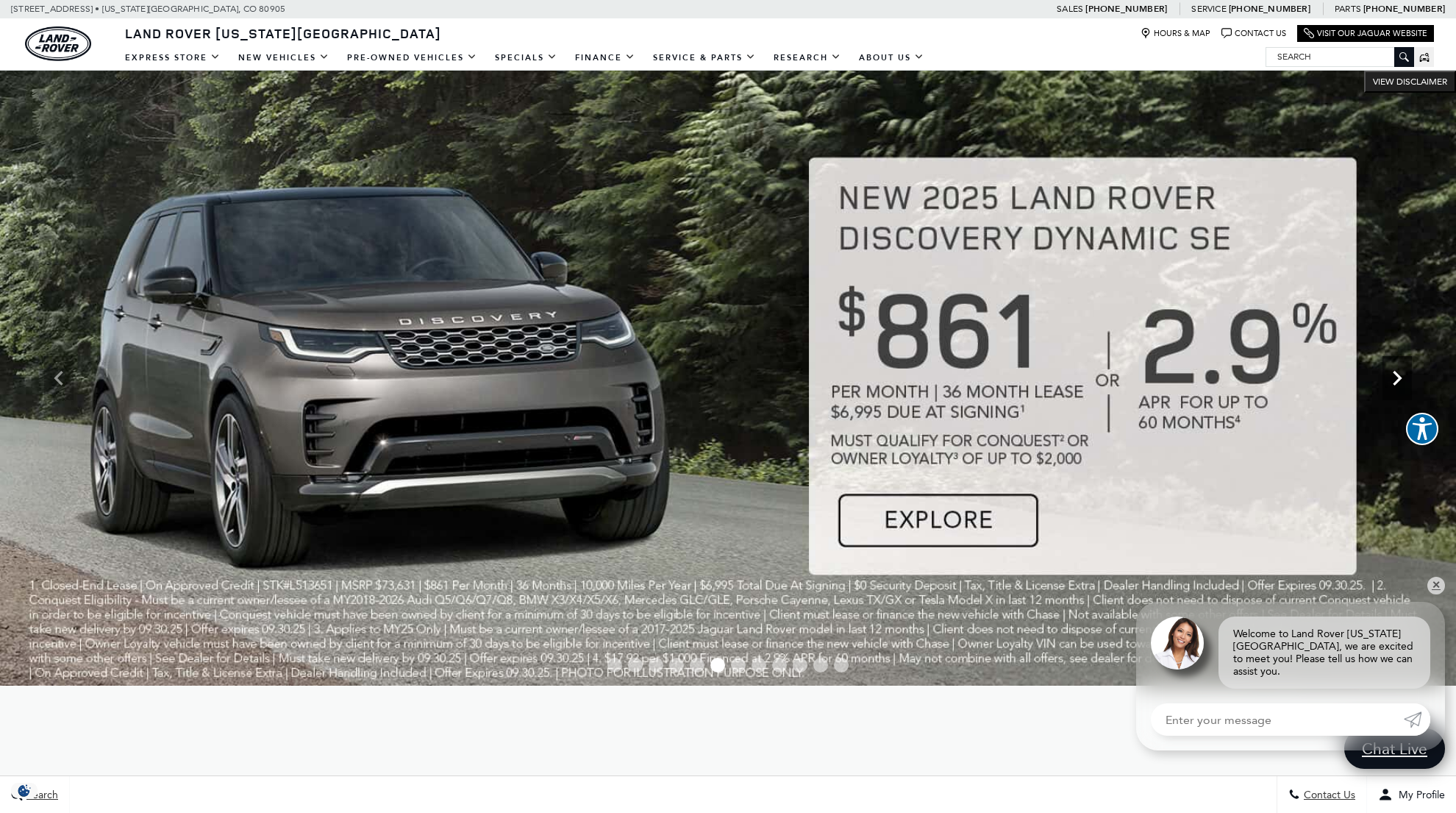
click at [1402, 383] on icon "Next" at bounding box center [1396, 378] width 29 height 29
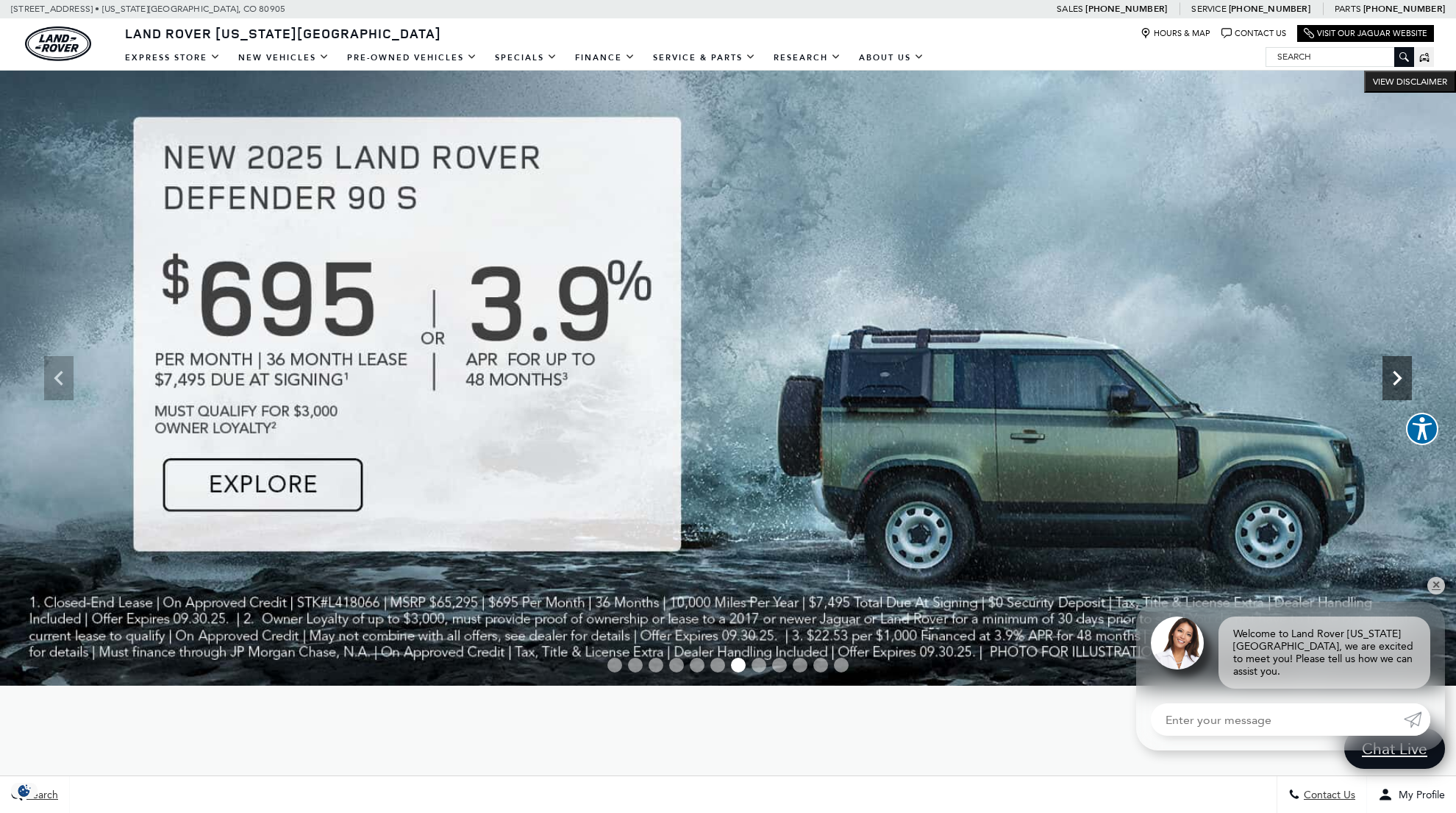
click at [1402, 383] on icon "Next" at bounding box center [1396, 378] width 29 height 29
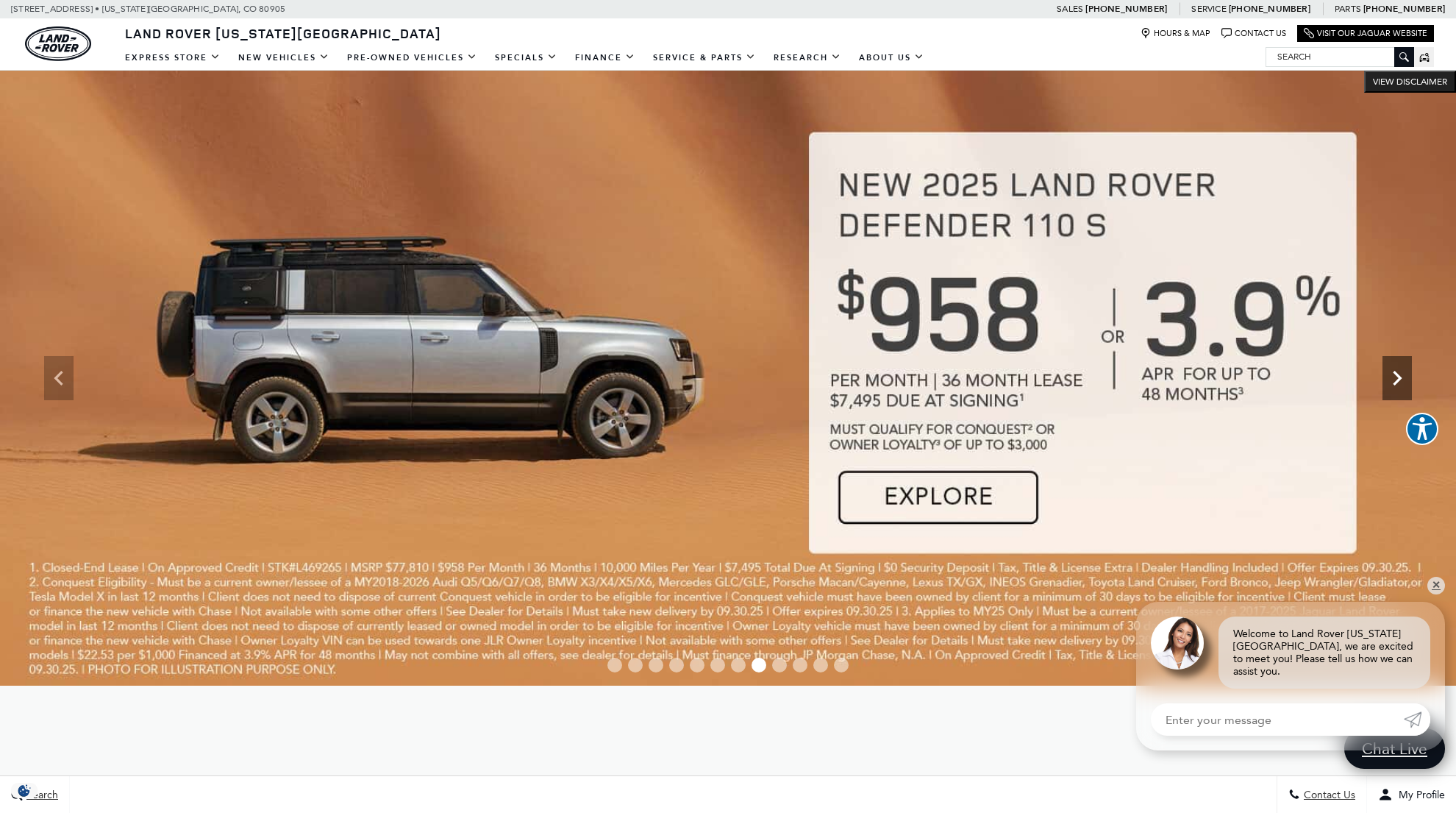
click at [1402, 383] on icon "Next" at bounding box center [1396, 378] width 29 height 29
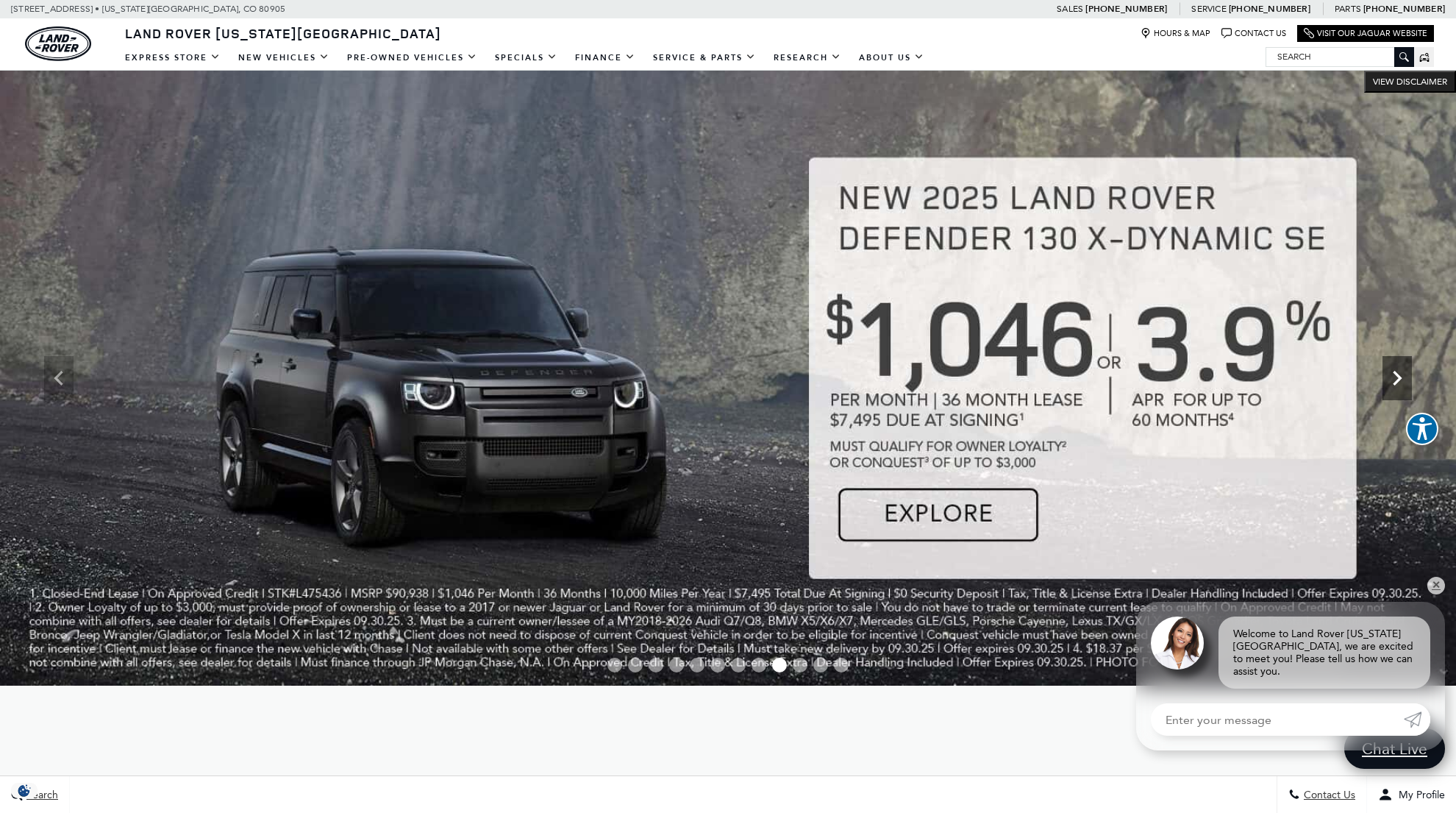
click at [1402, 383] on icon "Next" at bounding box center [1396, 378] width 29 height 29
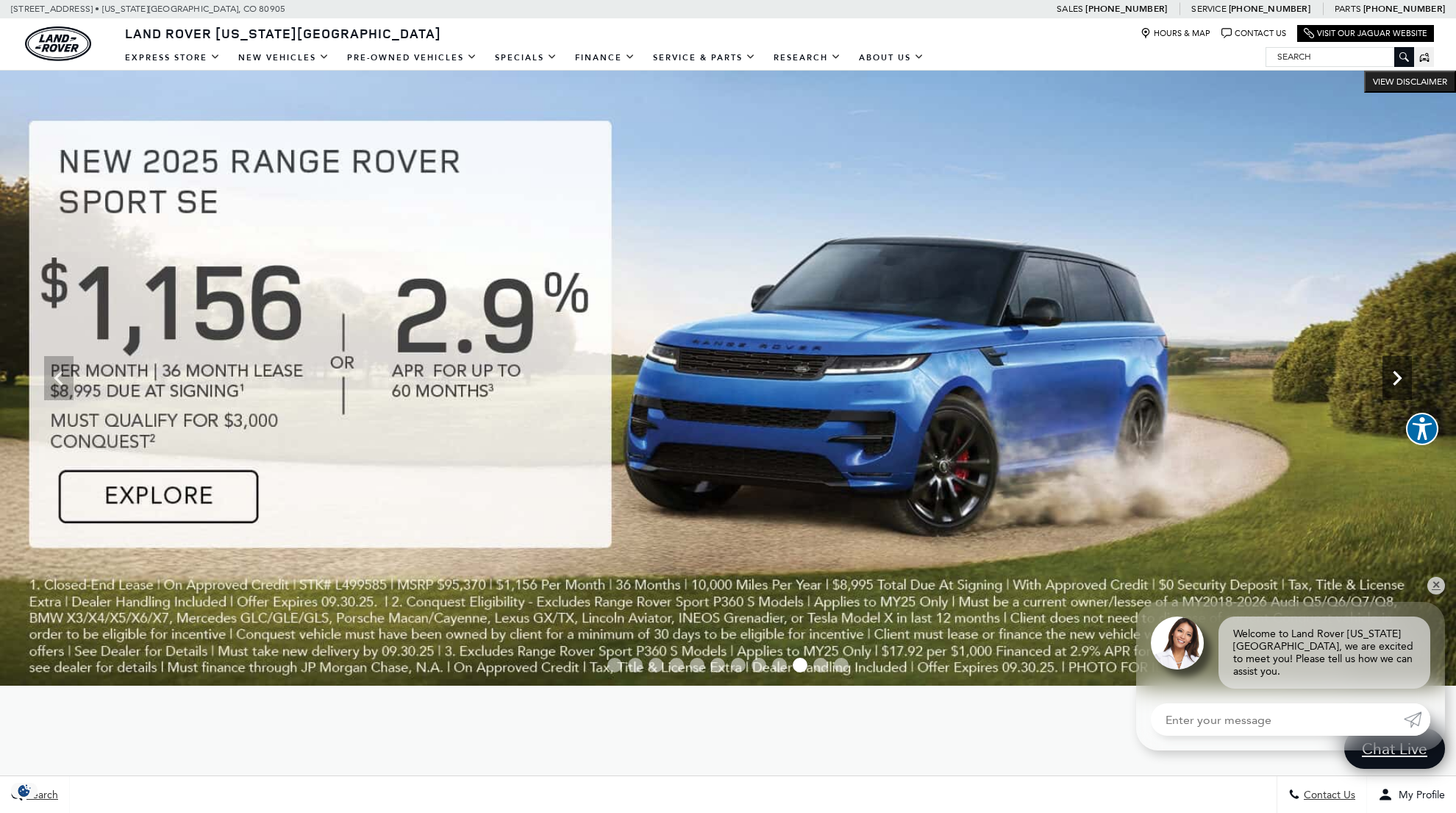
click at [1402, 383] on icon "Next" at bounding box center [1396, 378] width 29 height 29
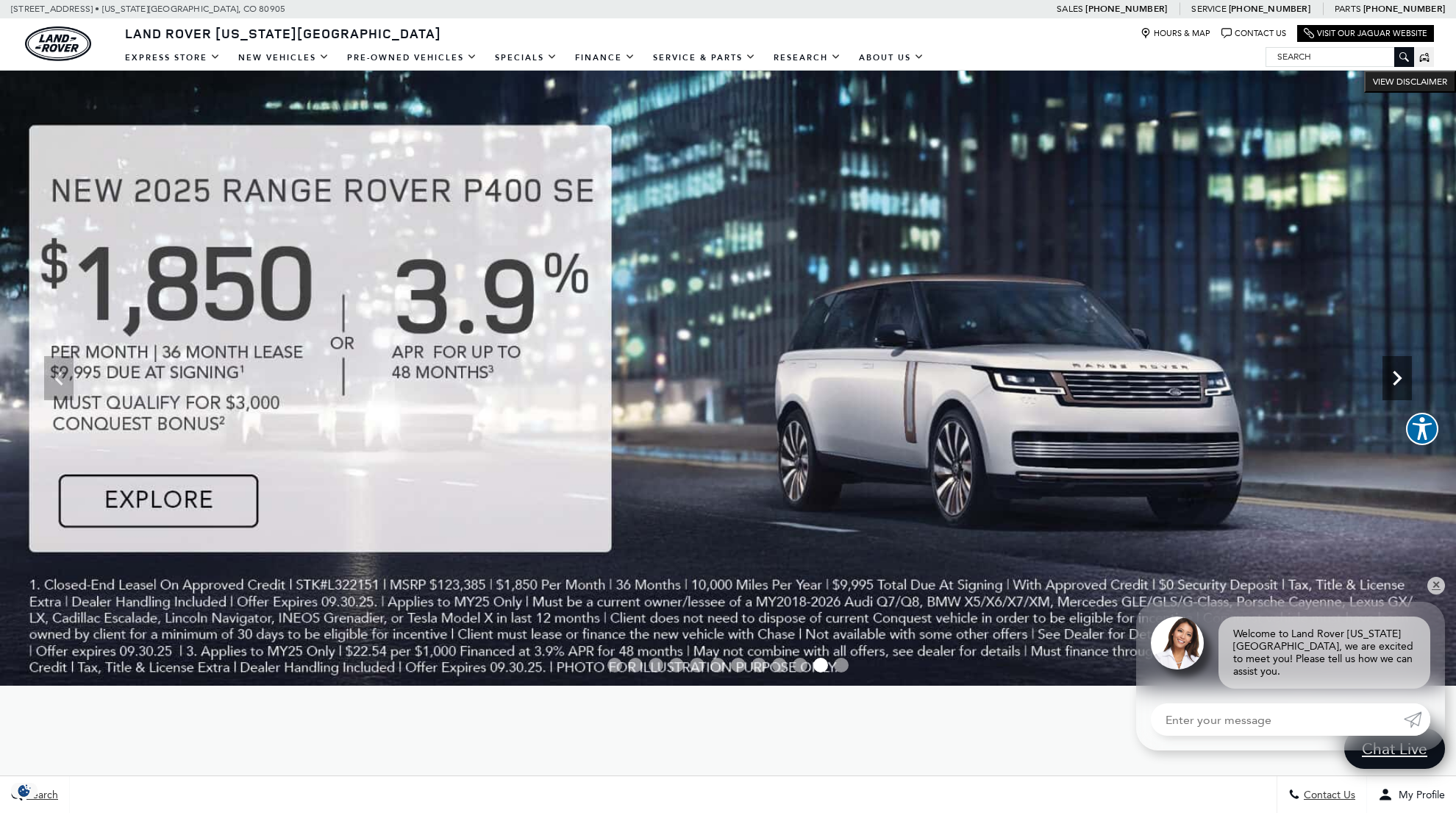
click at [1402, 383] on icon "Next" at bounding box center [1396, 378] width 29 height 29
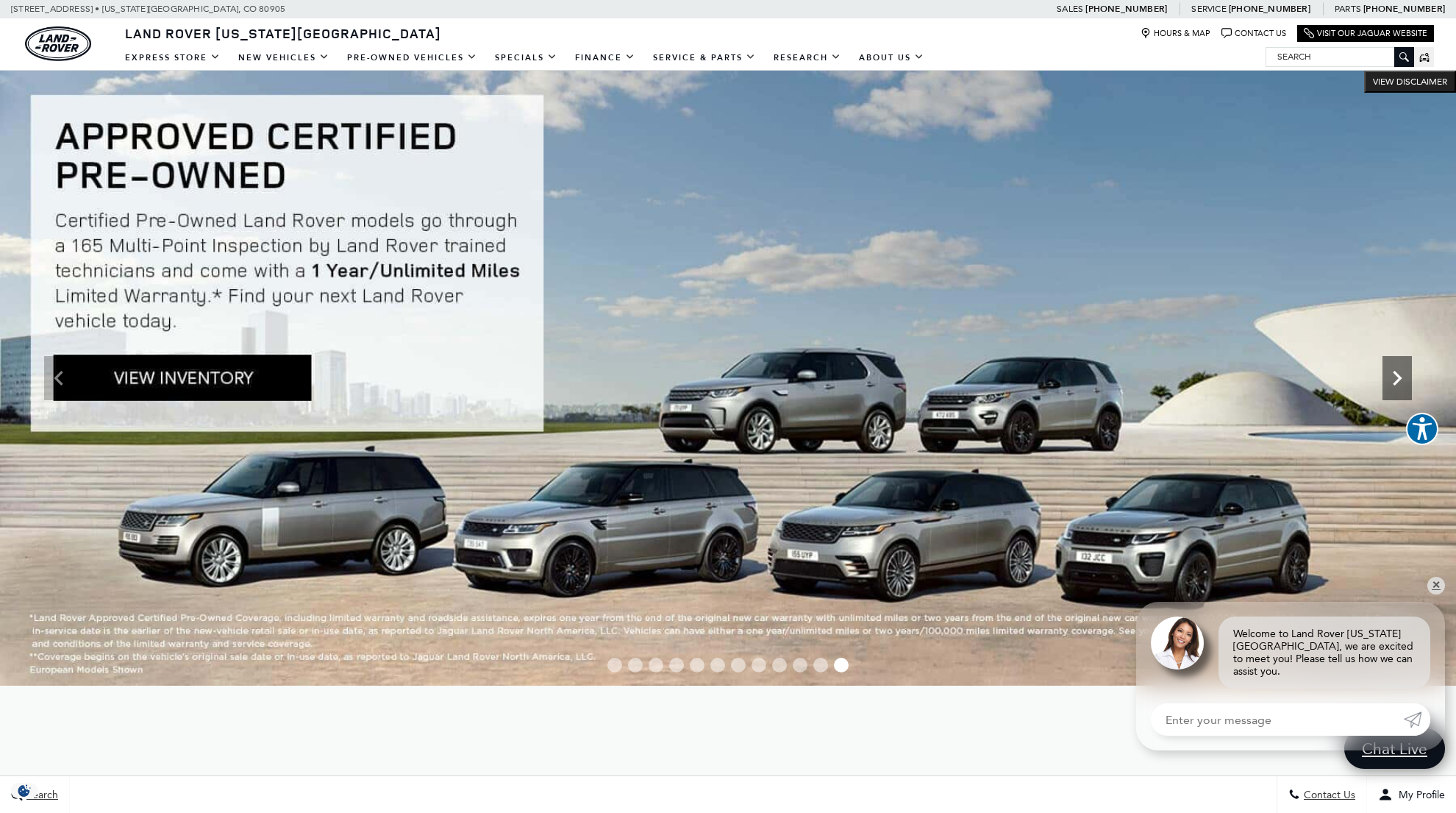
click at [1402, 383] on icon "Next" at bounding box center [1396, 378] width 29 height 29
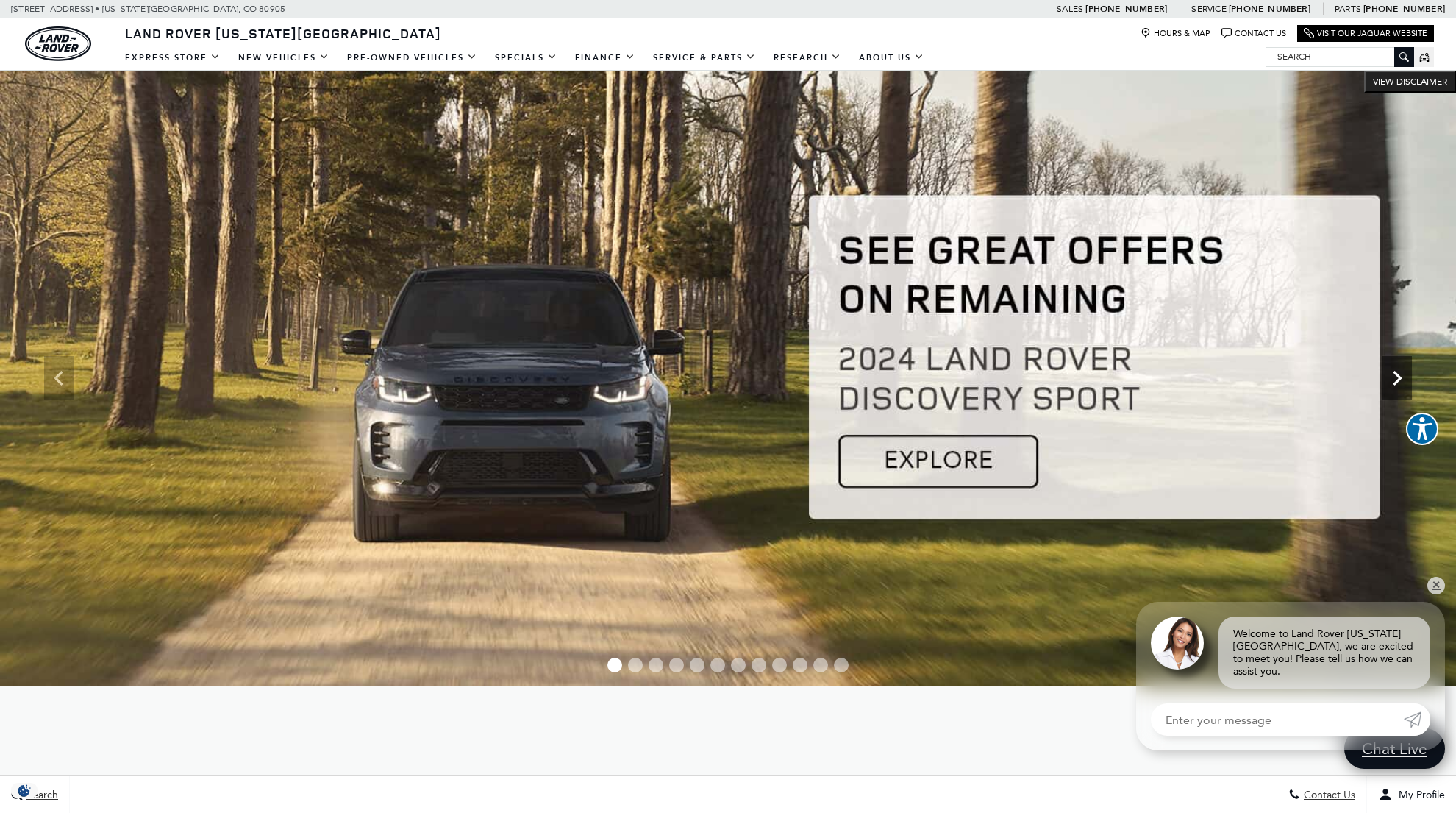
click at [1402, 383] on icon "Next" at bounding box center [1396, 378] width 29 height 29
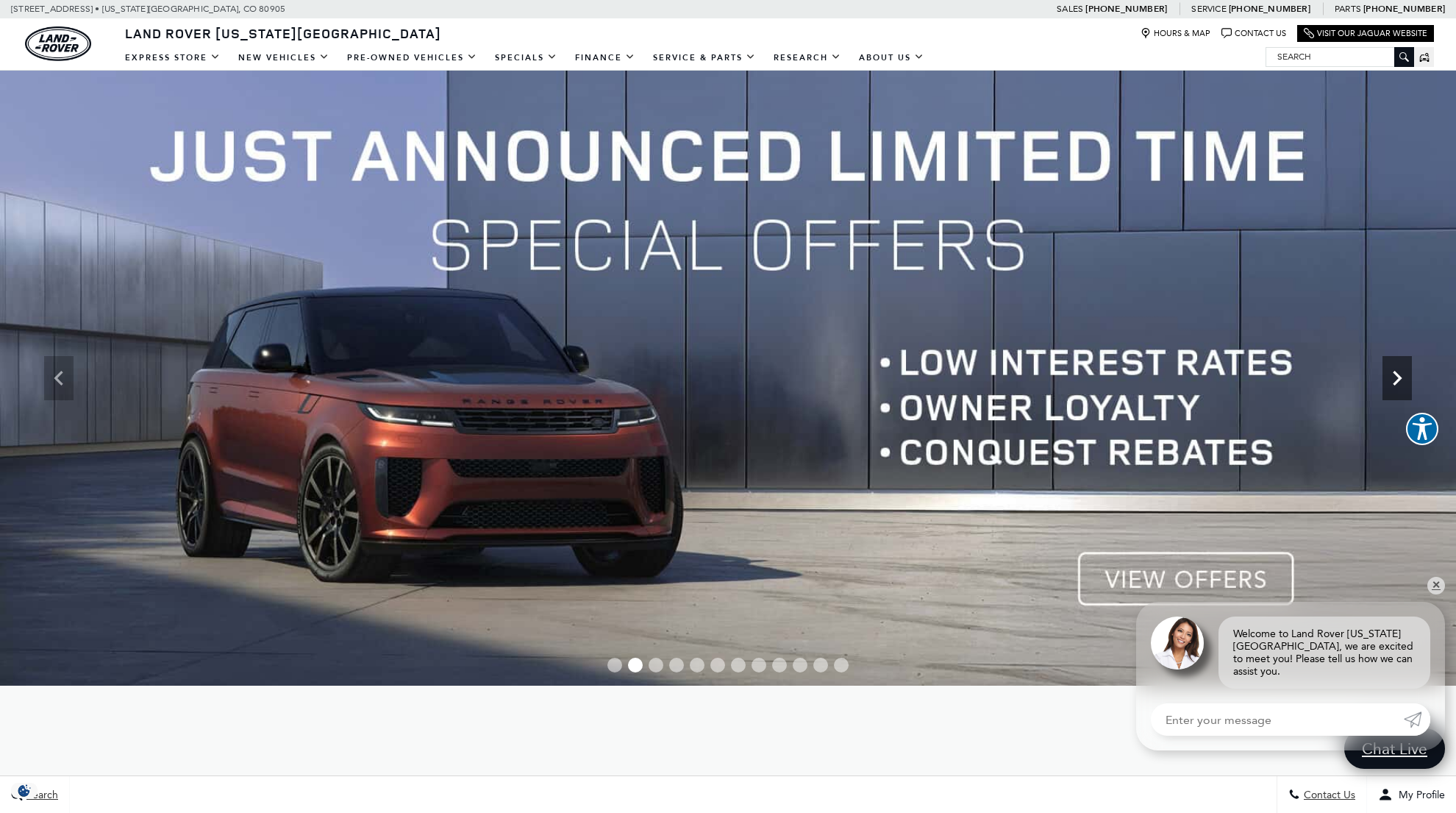
click at [1402, 383] on icon "Next" at bounding box center [1396, 378] width 29 height 29
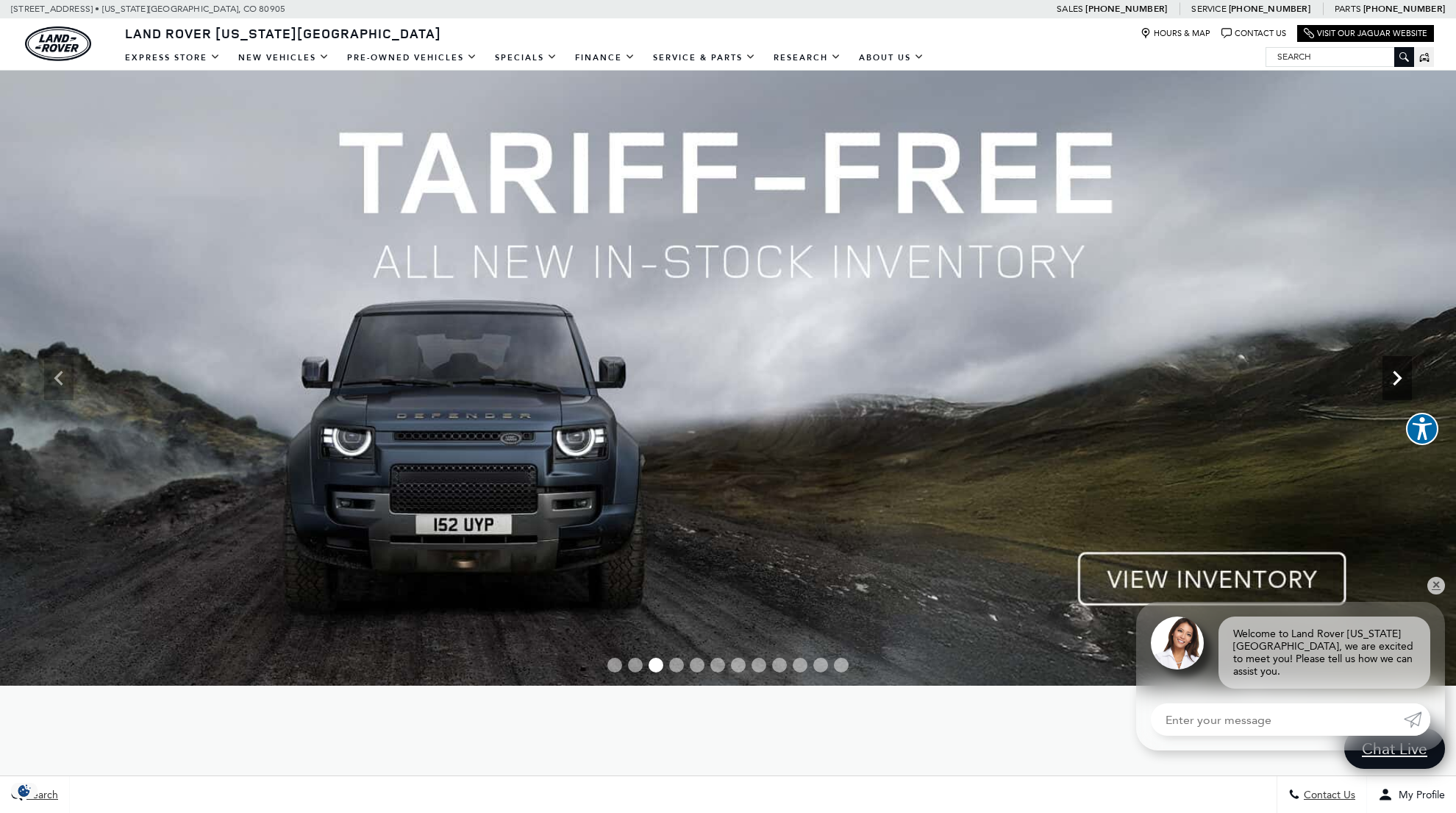
click at [1402, 383] on icon "Next" at bounding box center [1396, 378] width 29 height 29
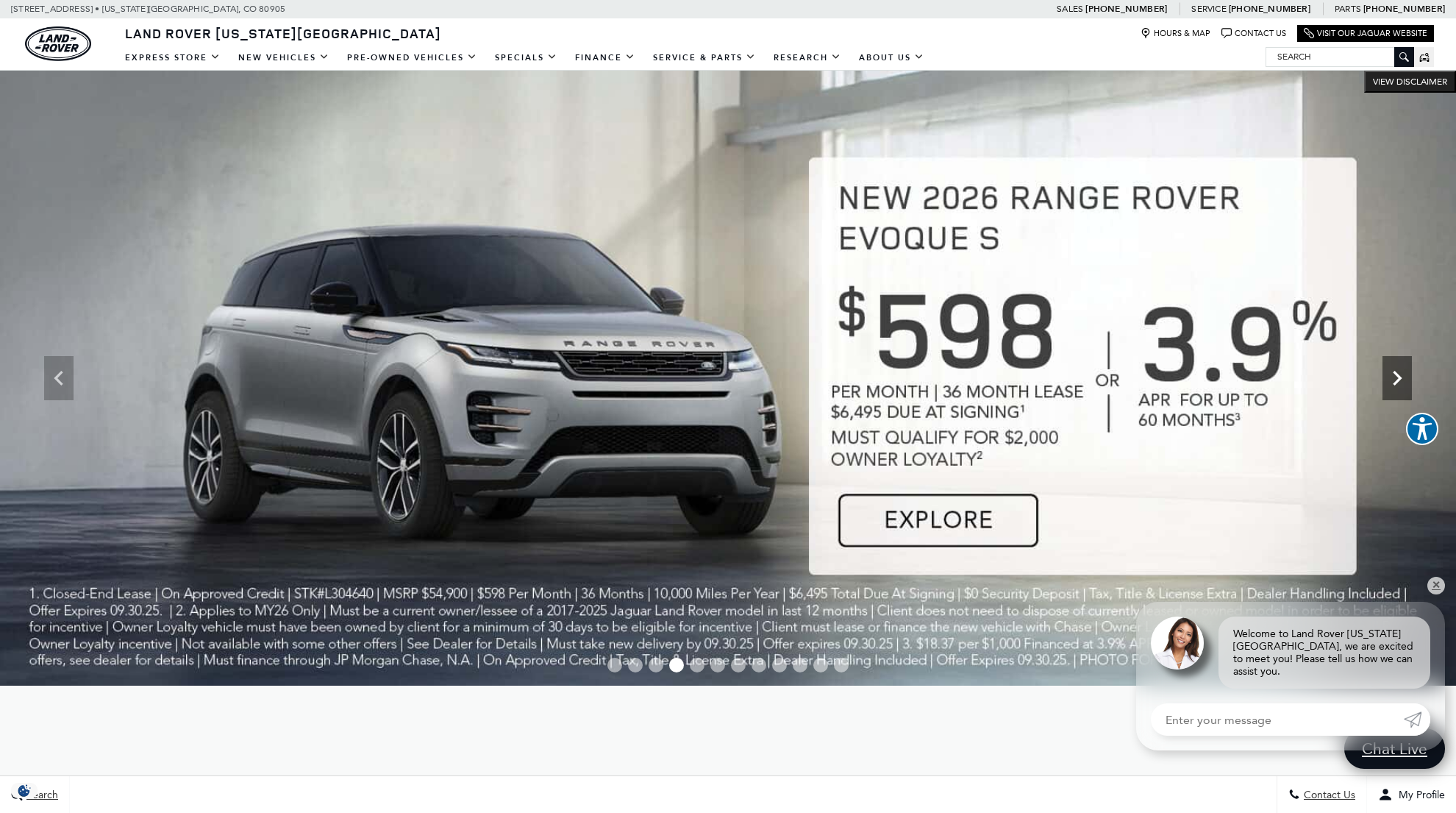
click at [1402, 383] on icon "Next" at bounding box center [1396, 378] width 29 height 29
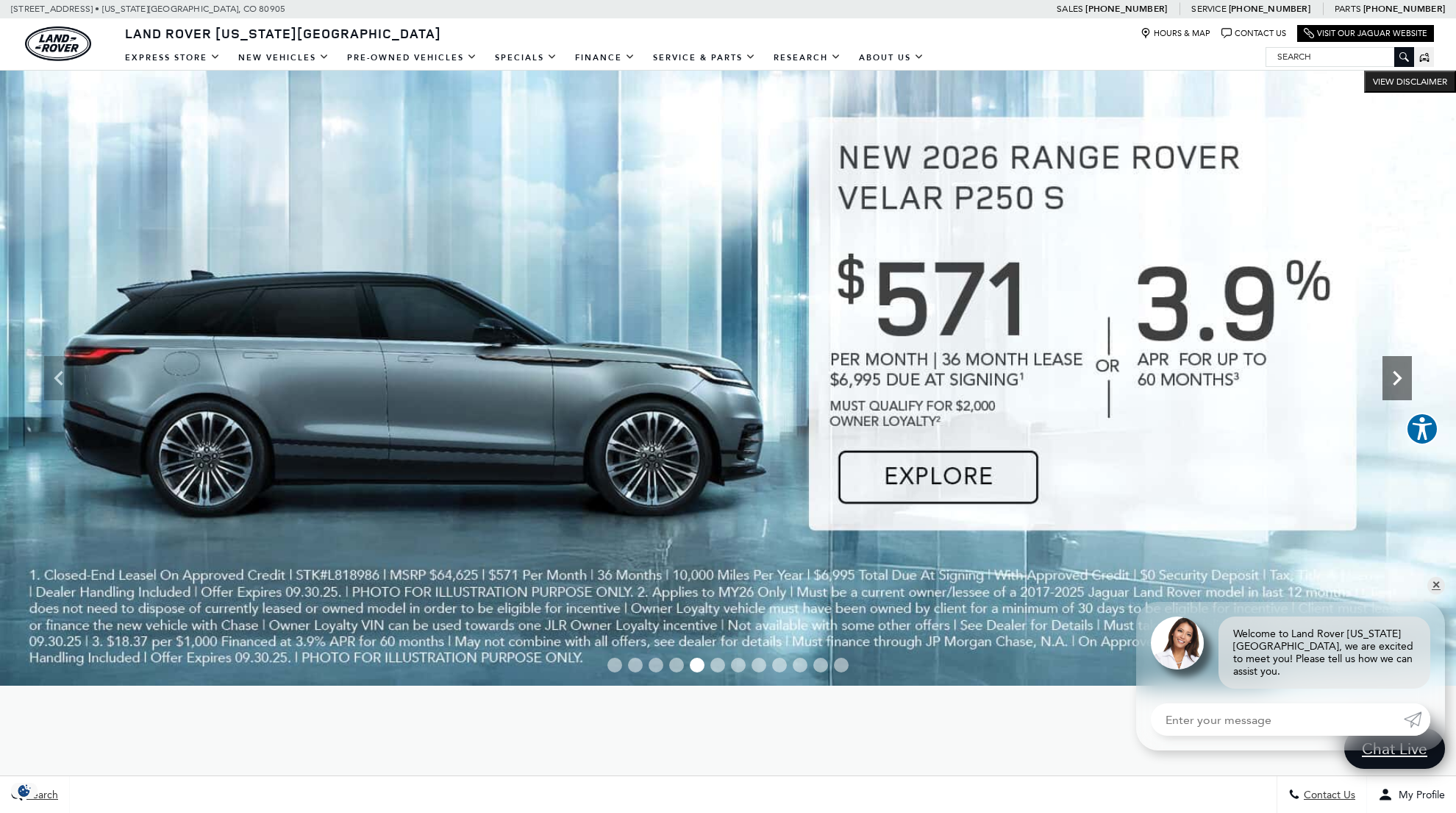
click at [1402, 383] on icon "Next" at bounding box center [1396, 378] width 29 height 29
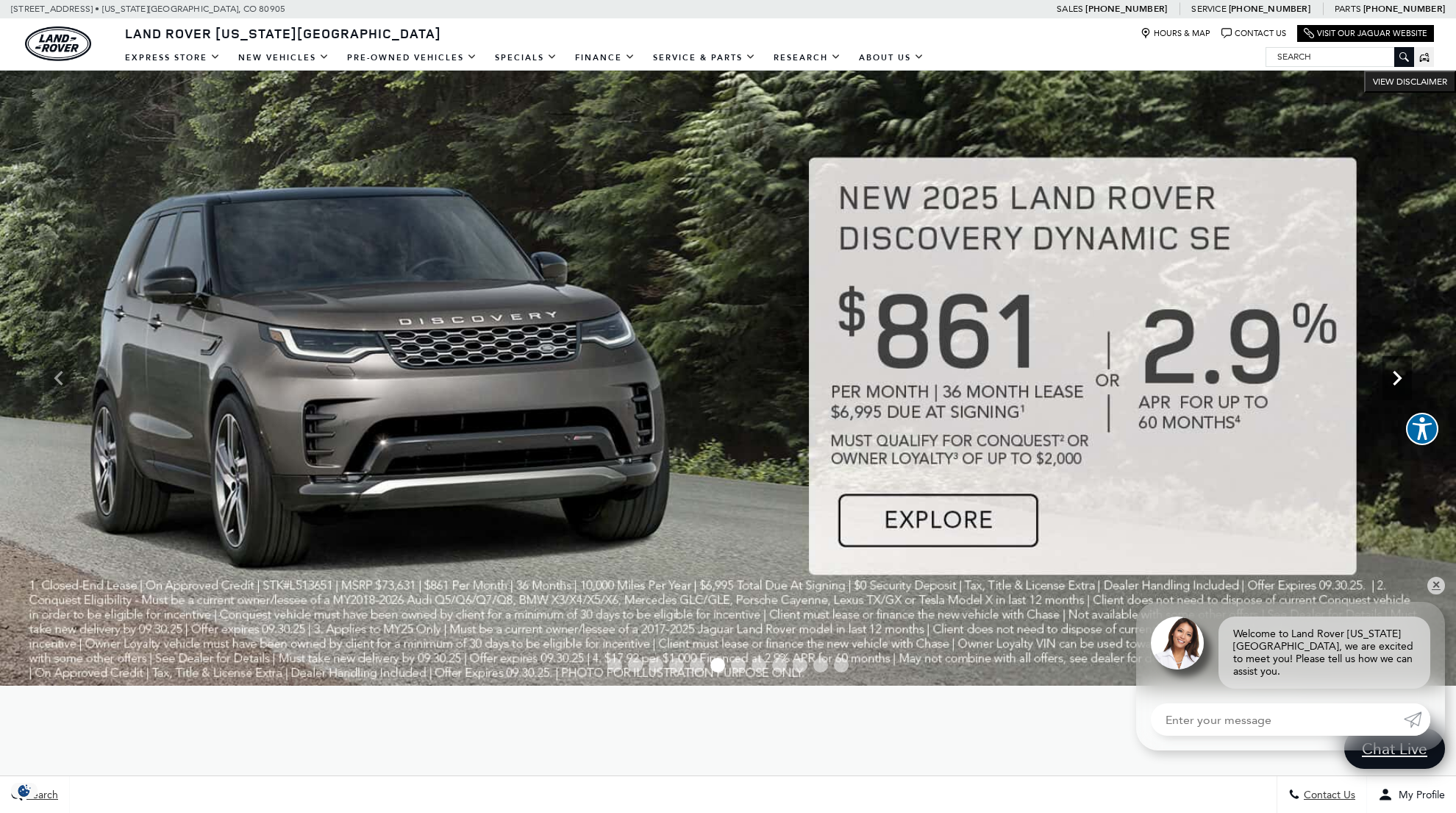
click at [1402, 383] on icon "Next" at bounding box center [1396, 378] width 29 height 29
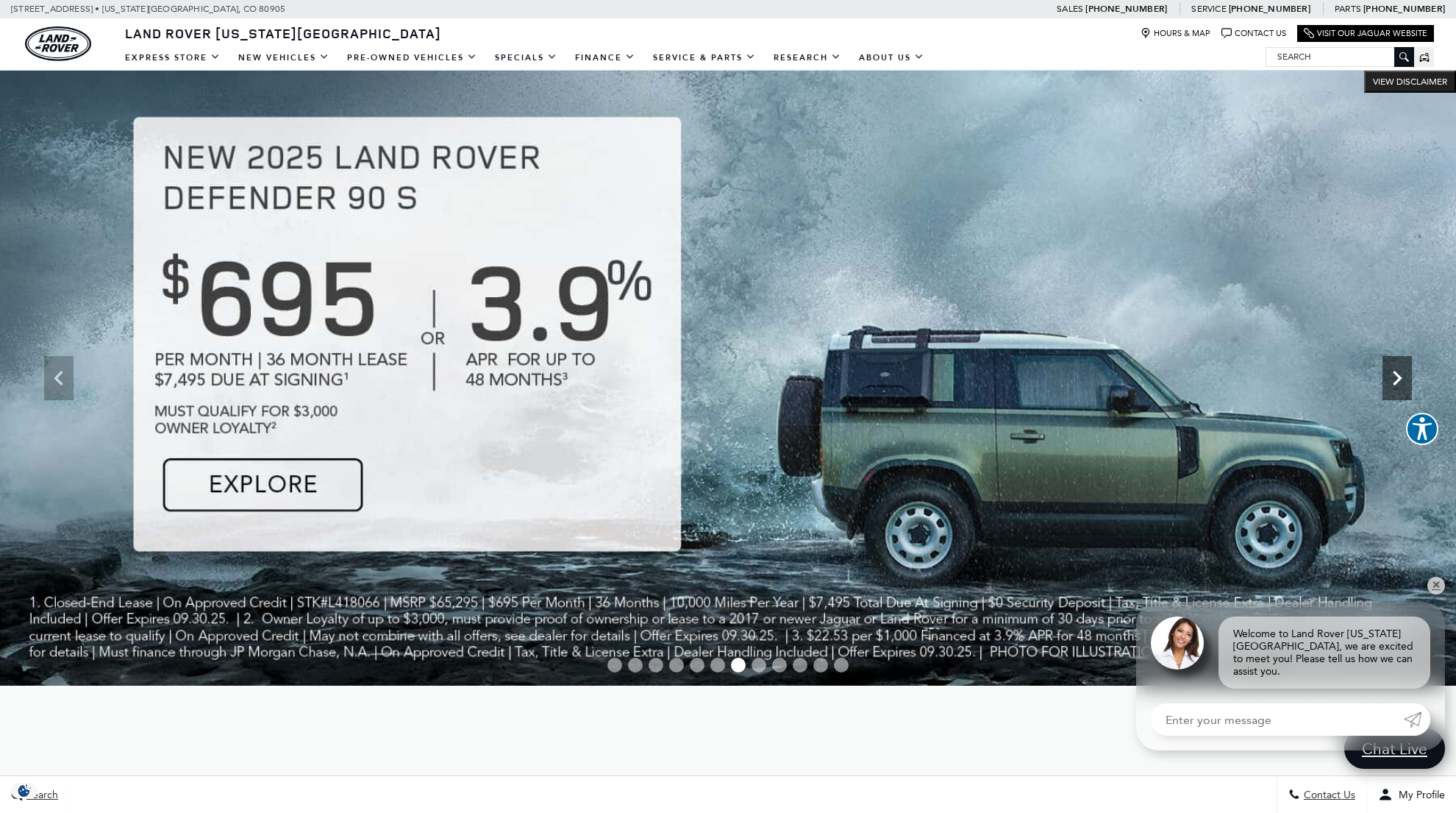
click at [1402, 383] on icon "Next" at bounding box center [1396, 378] width 29 height 29
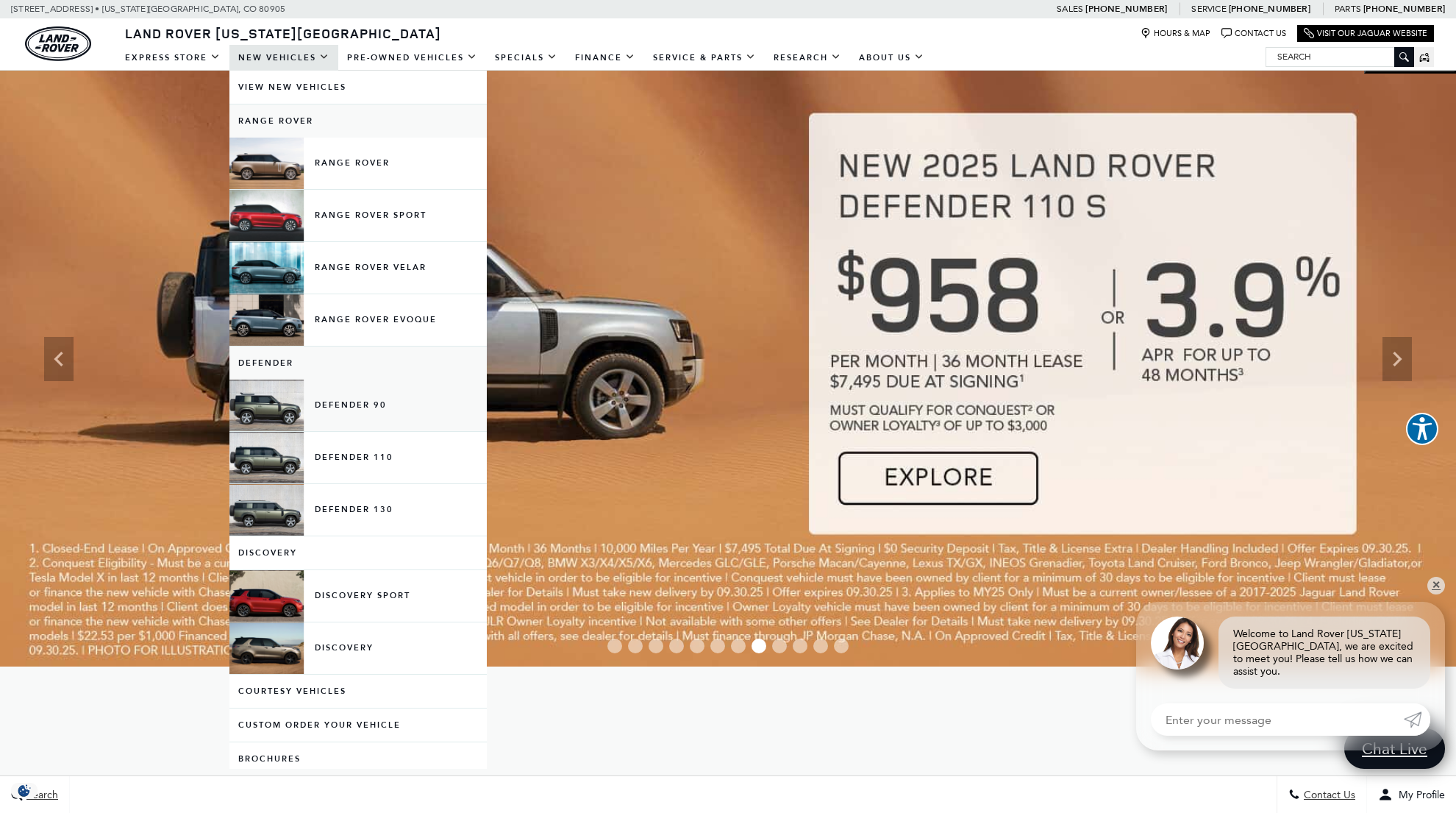
scroll to position [17, 0]
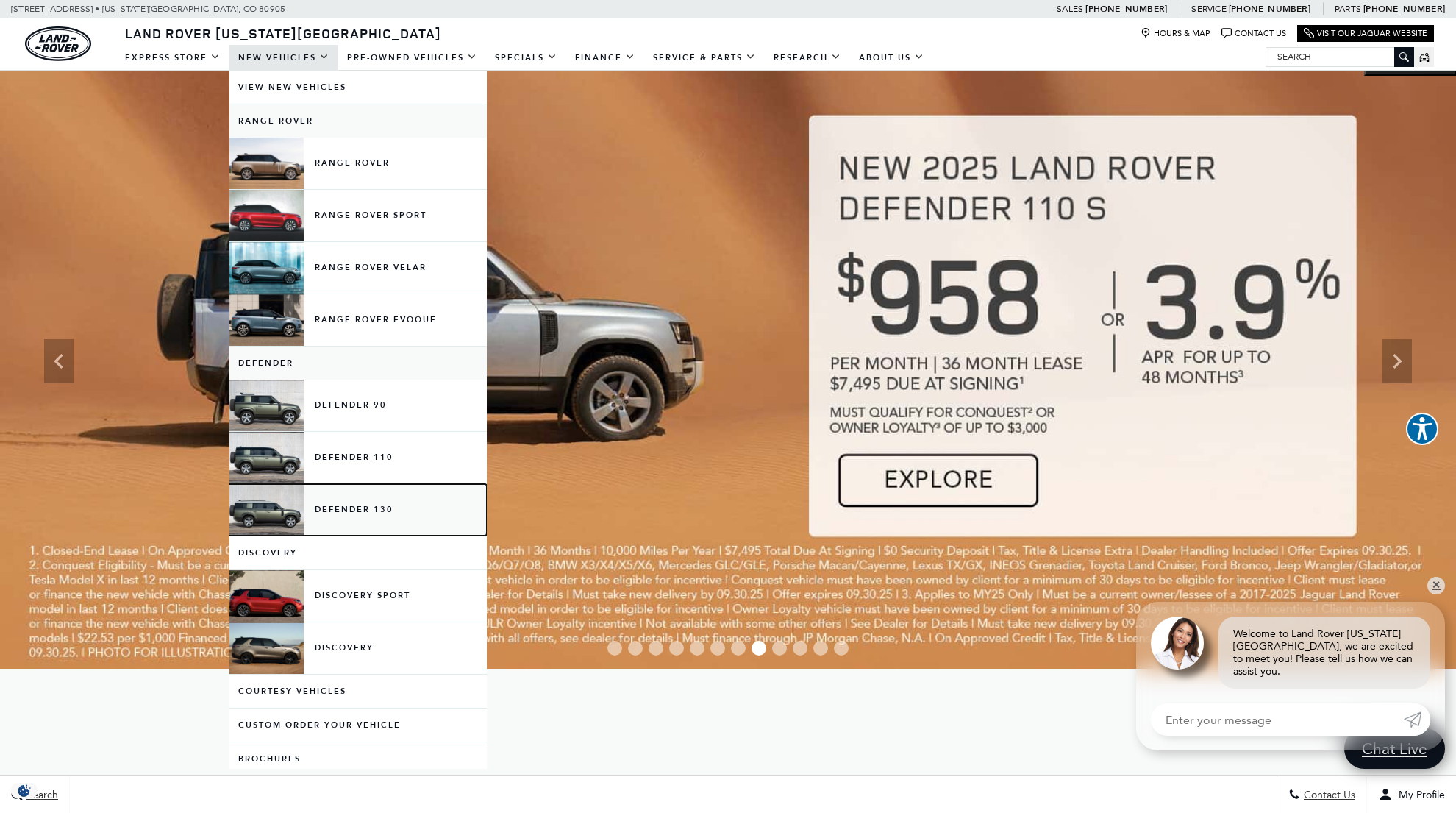
click at [331, 508] on link "Defender 130" at bounding box center [357, 510] width 257 height 51
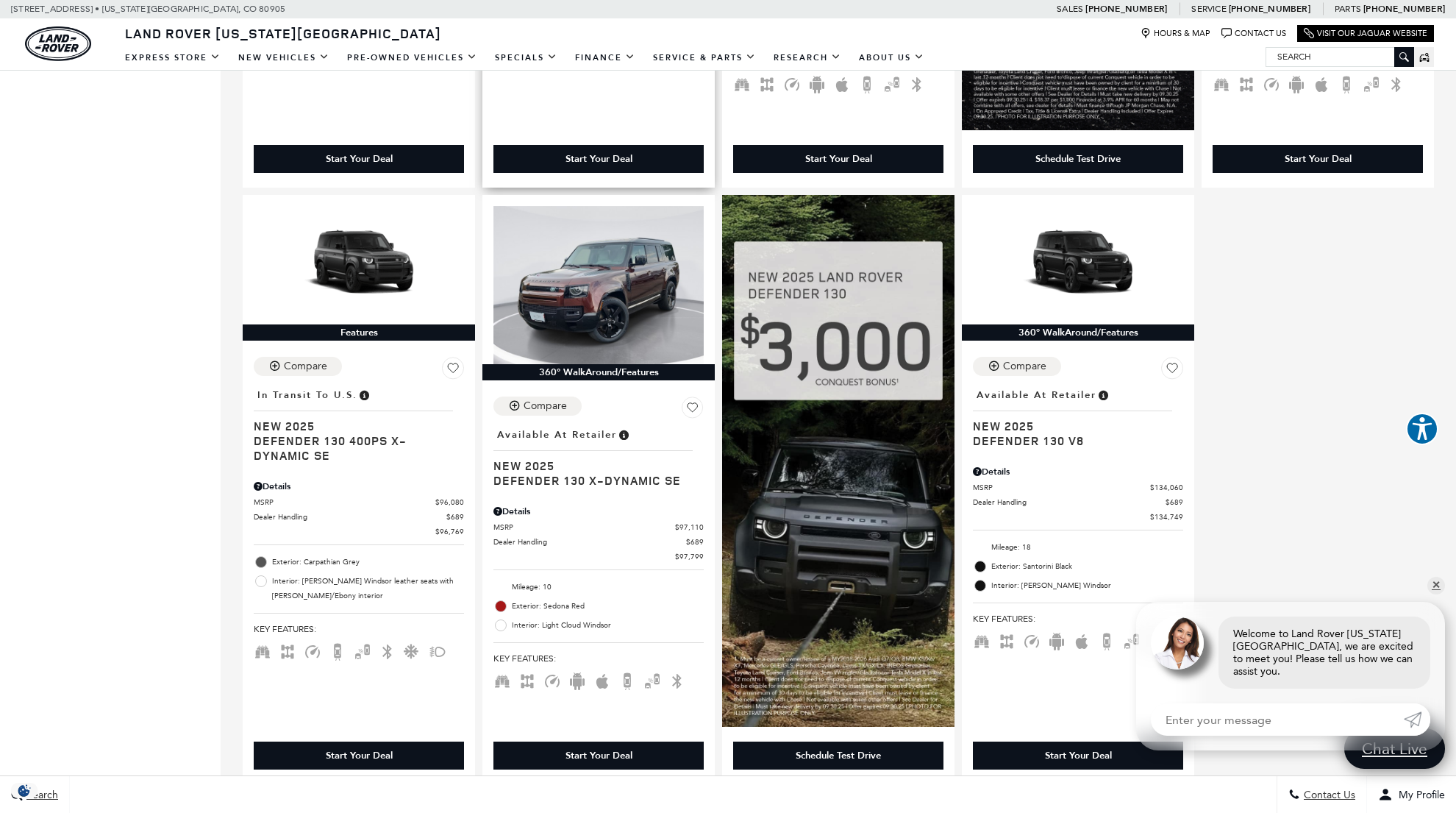
scroll to position [833, 0]
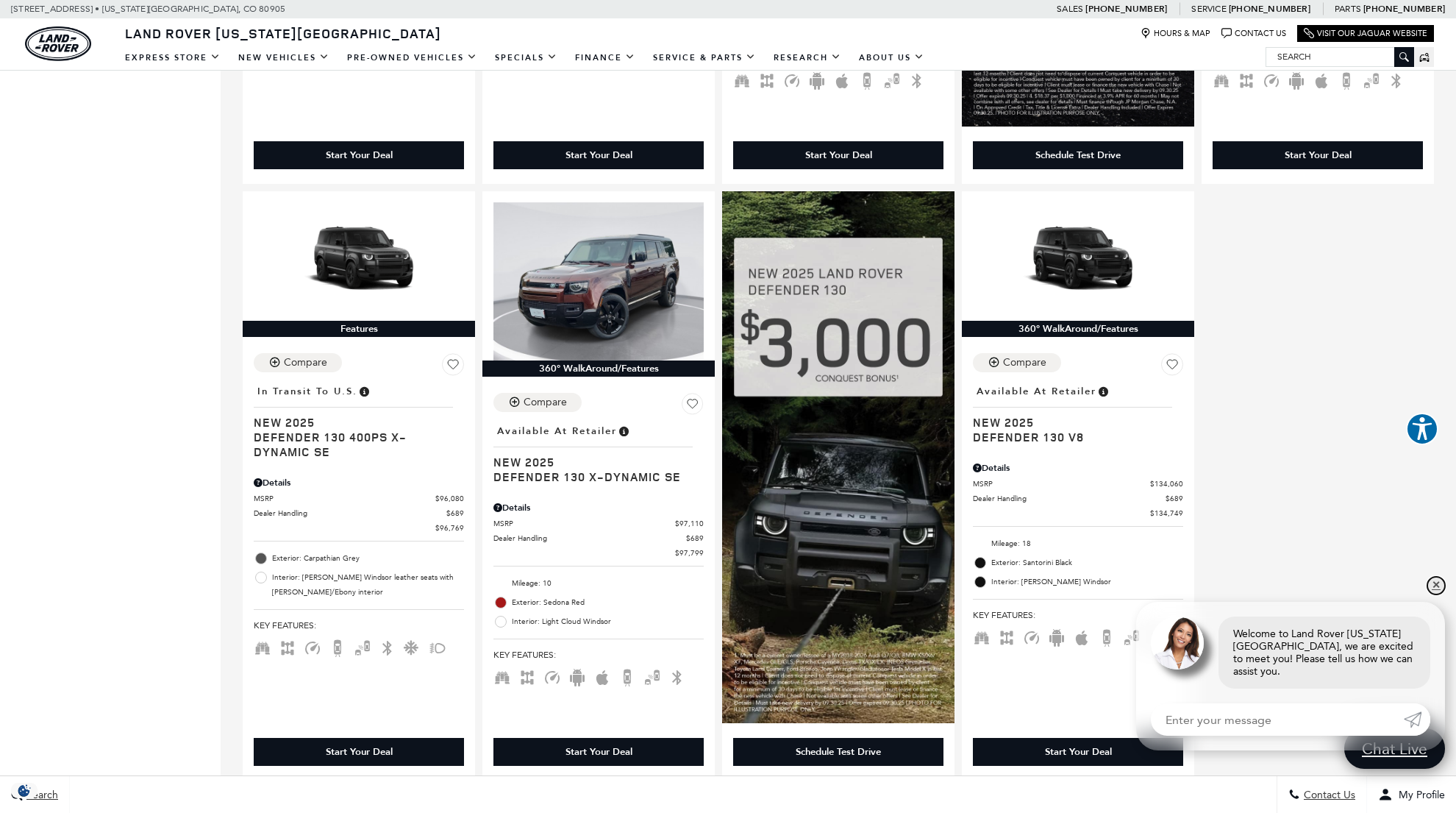
click at [1438, 594] on link "✕" at bounding box center [1435, 586] width 18 height 18
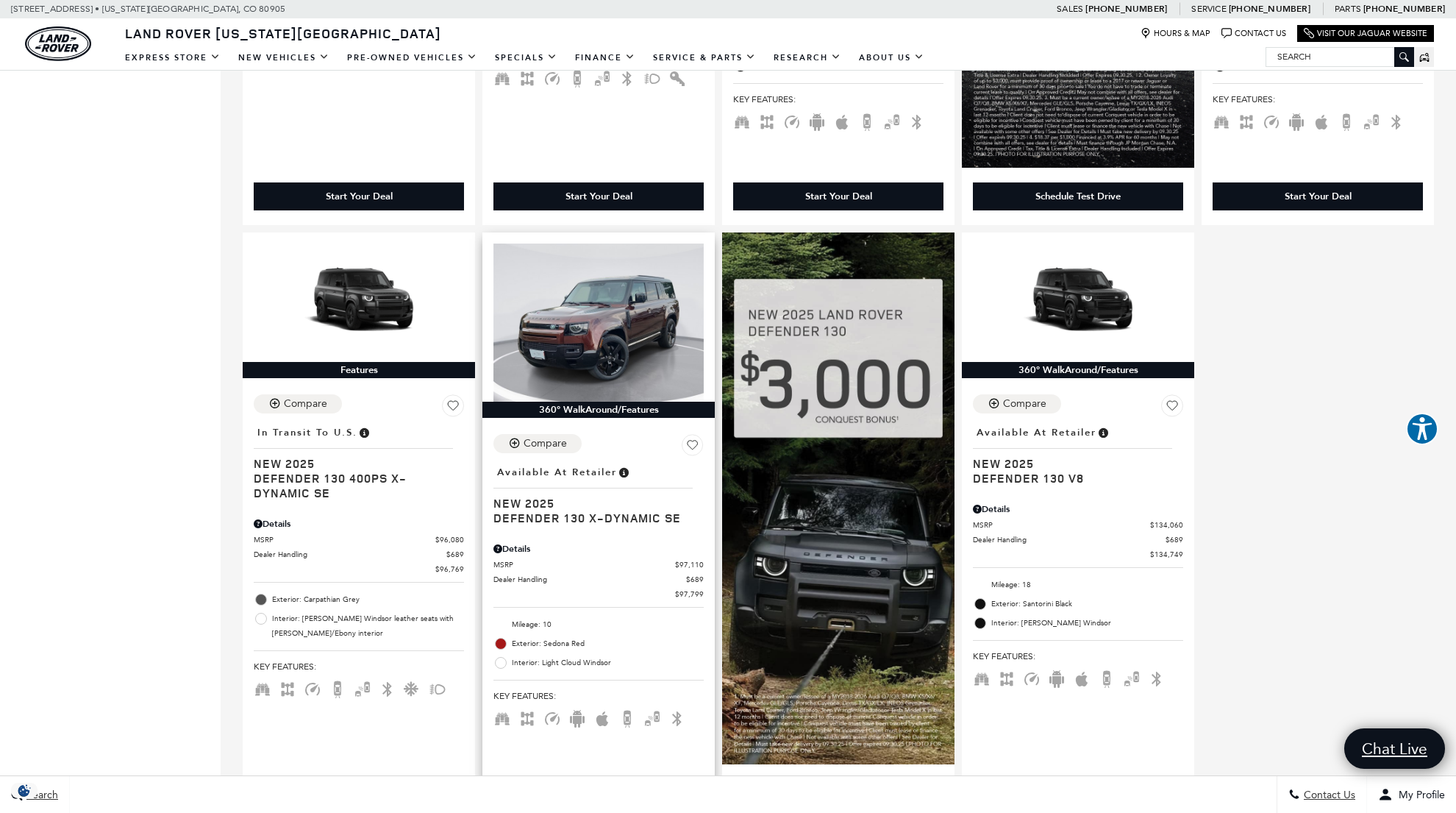
scroll to position [845, 0]
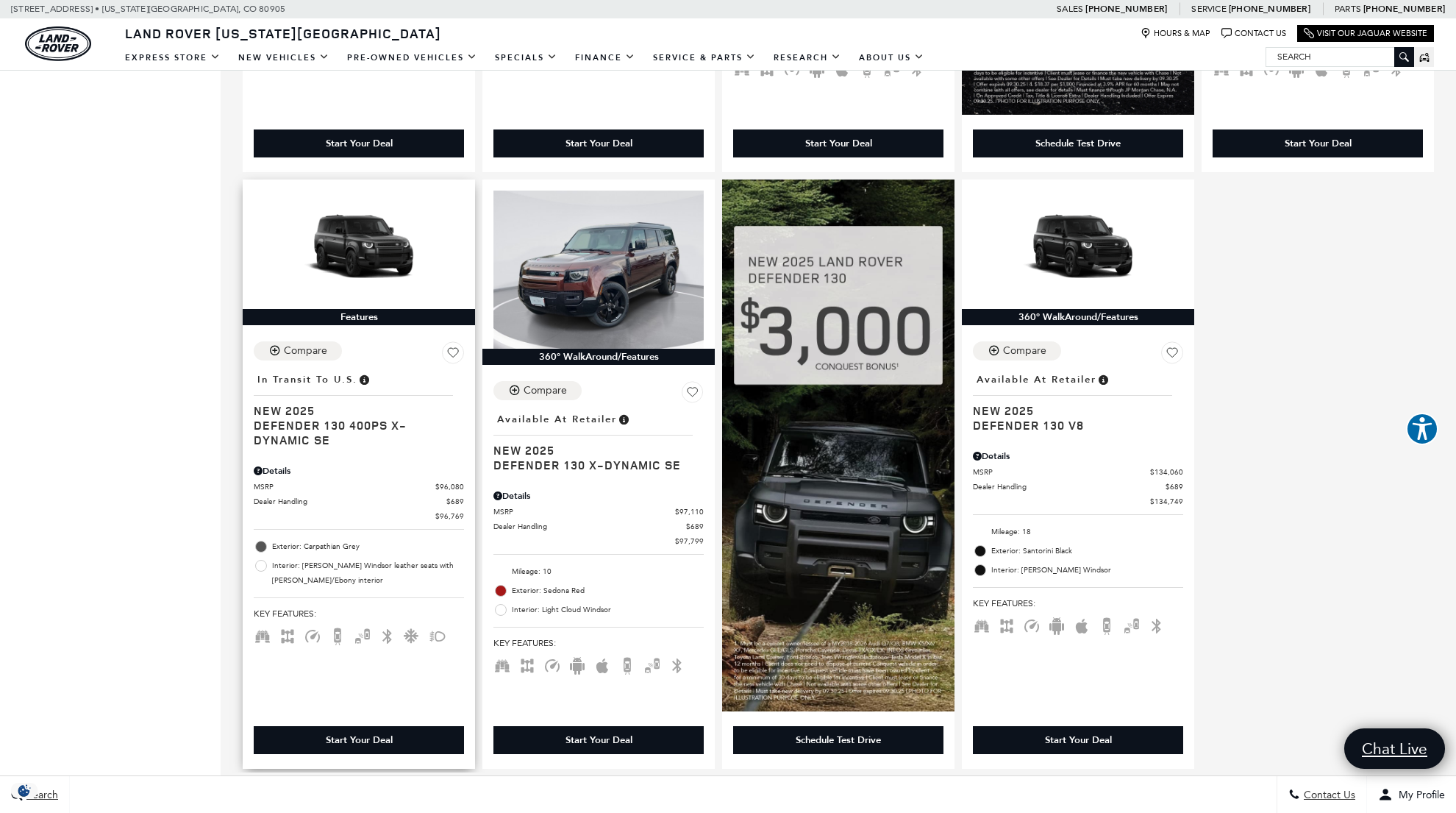
click at [383, 462] on div "Details" at bounding box center [359, 467] width 210 height 21
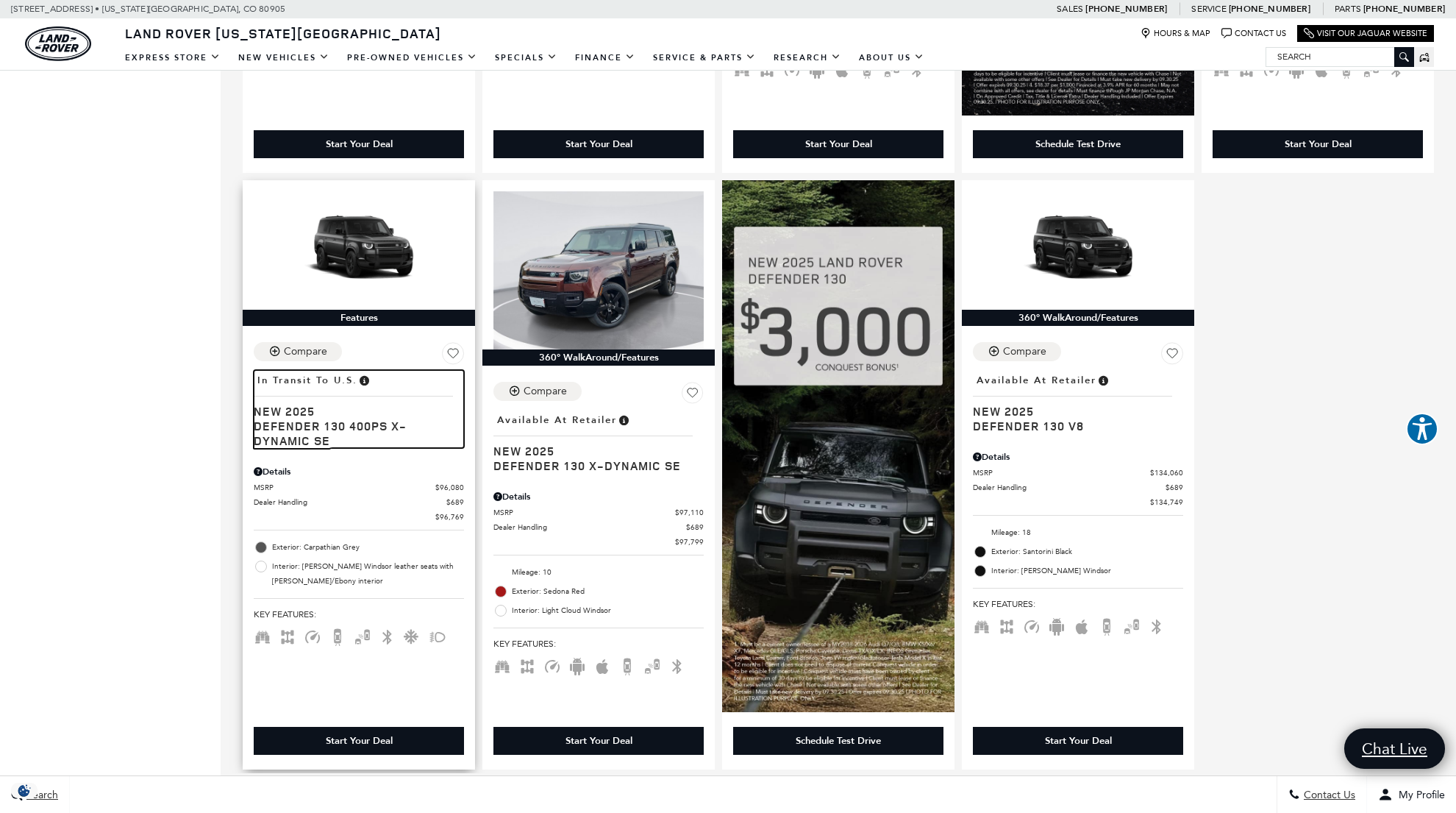
click at [329, 425] on span "Defender 130 400PS X-Dynamic SE" at bounding box center [353, 433] width 199 height 29
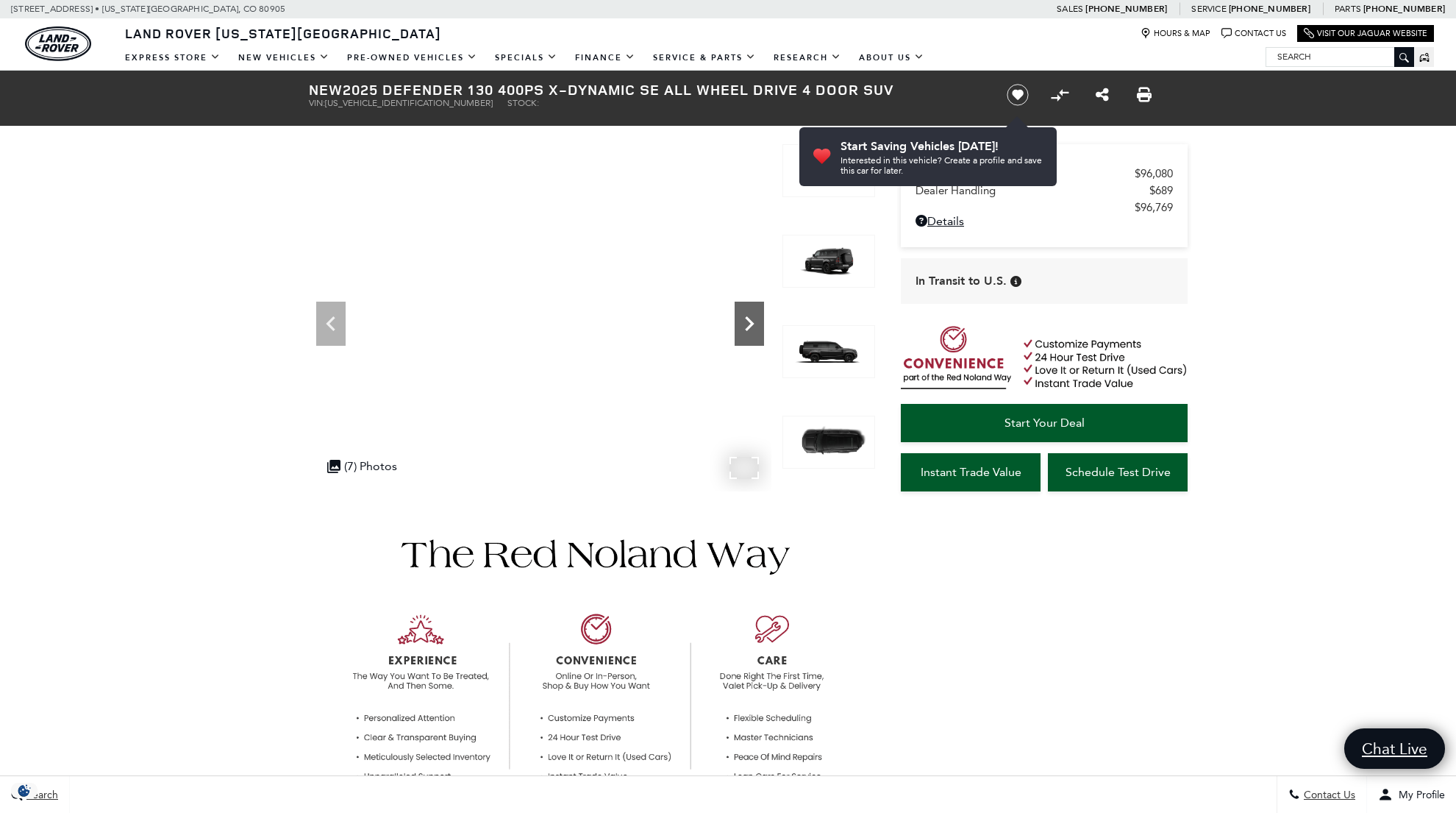
click at [745, 320] on icon "Next" at bounding box center [749, 323] width 29 height 29
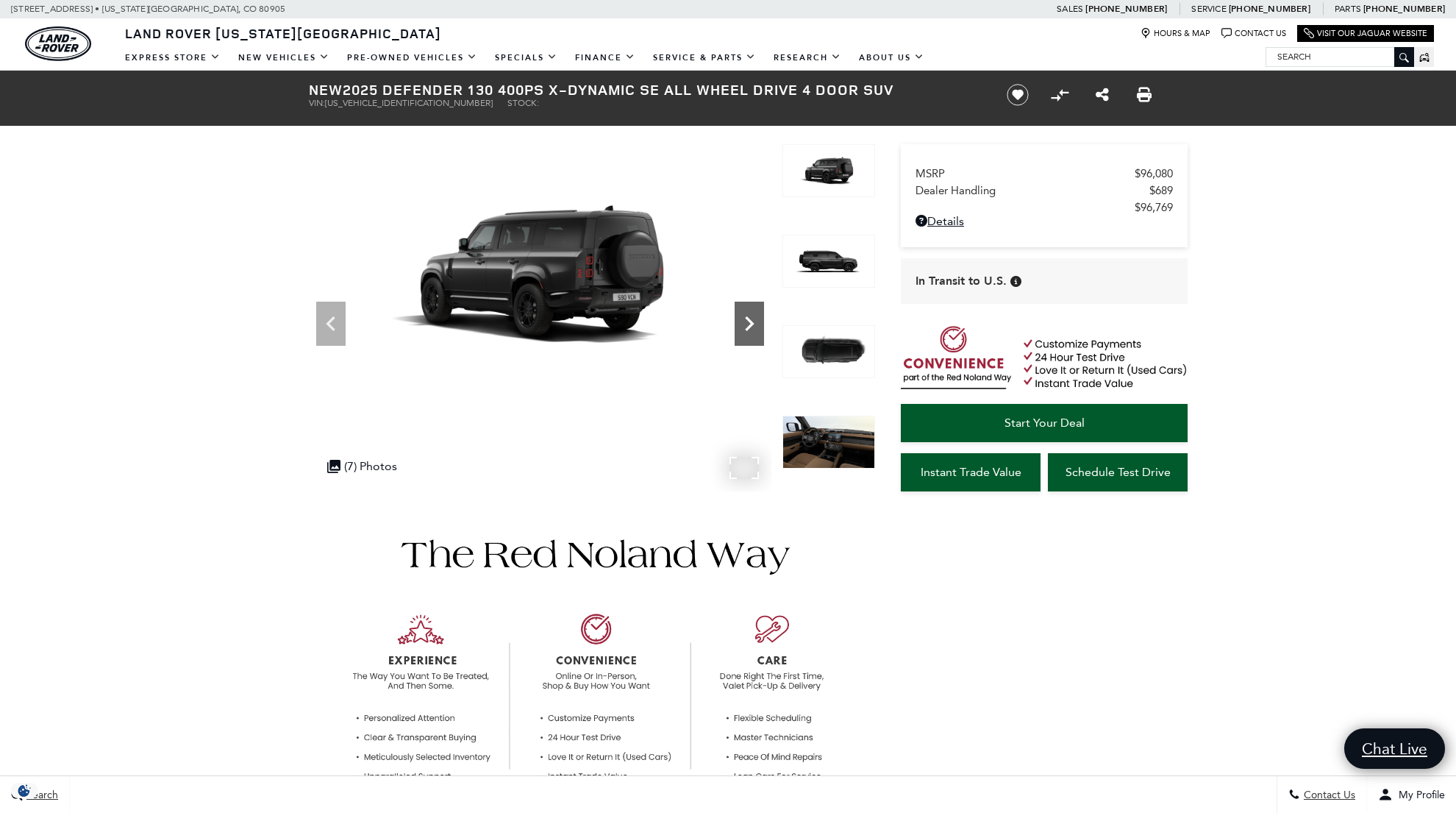
click at [745, 323] on icon "Next" at bounding box center [749, 323] width 29 height 29
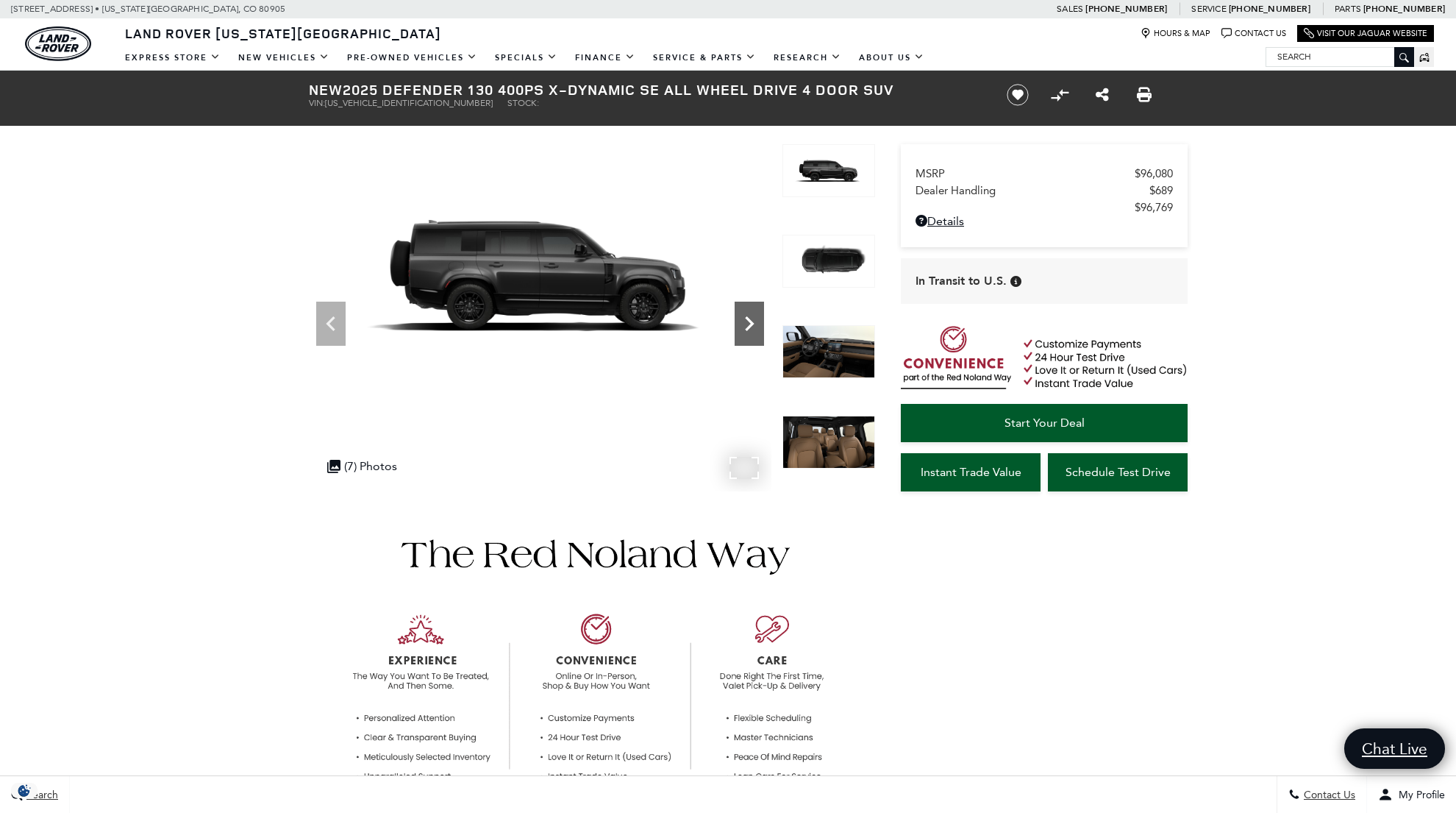
click at [746, 319] on icon "Next" at bounding box center [749, 323] width 9 height 15
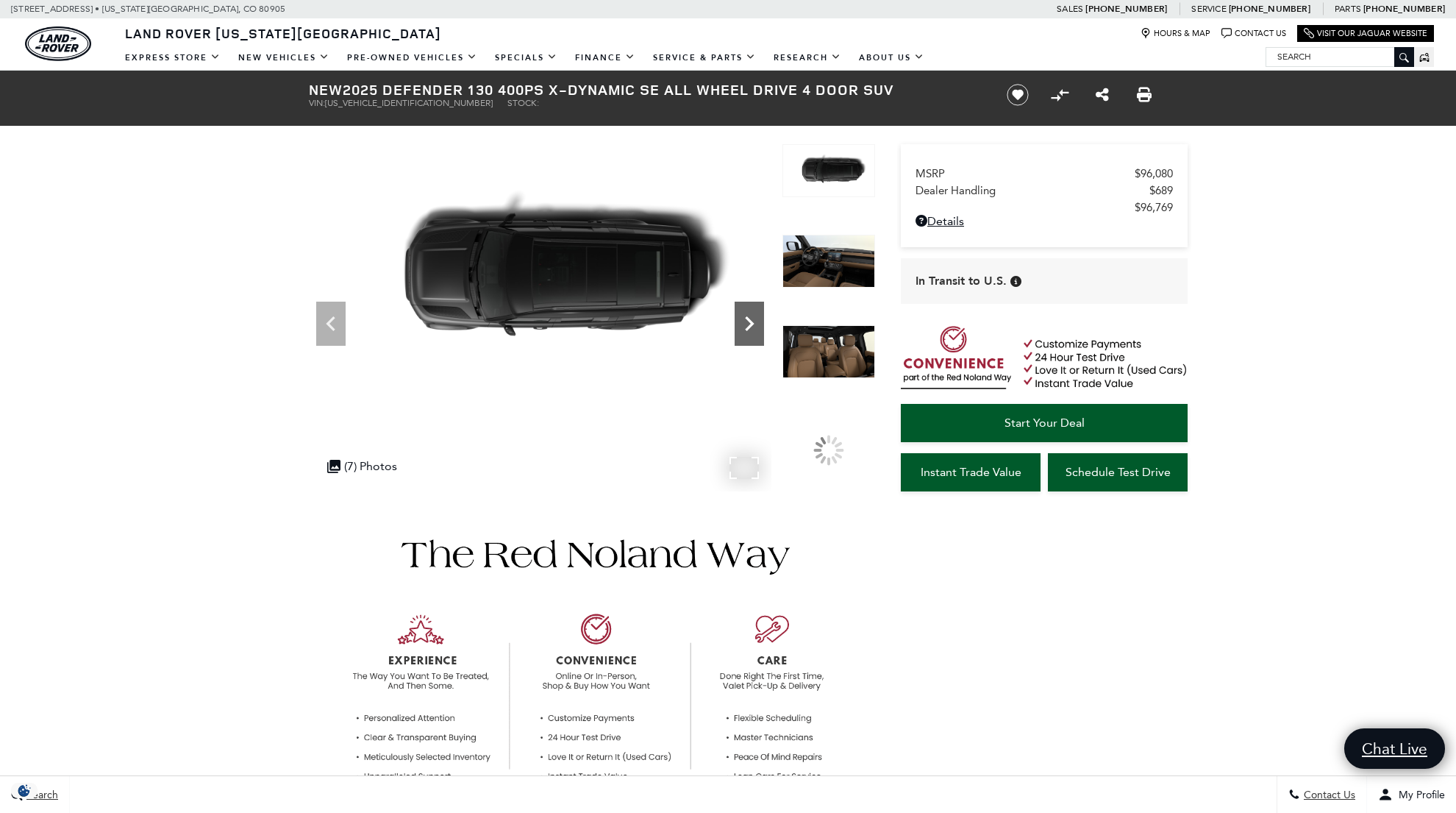
click at [746, 319] on icon "Next" at bounding box center [749, 323] width 9 height 15
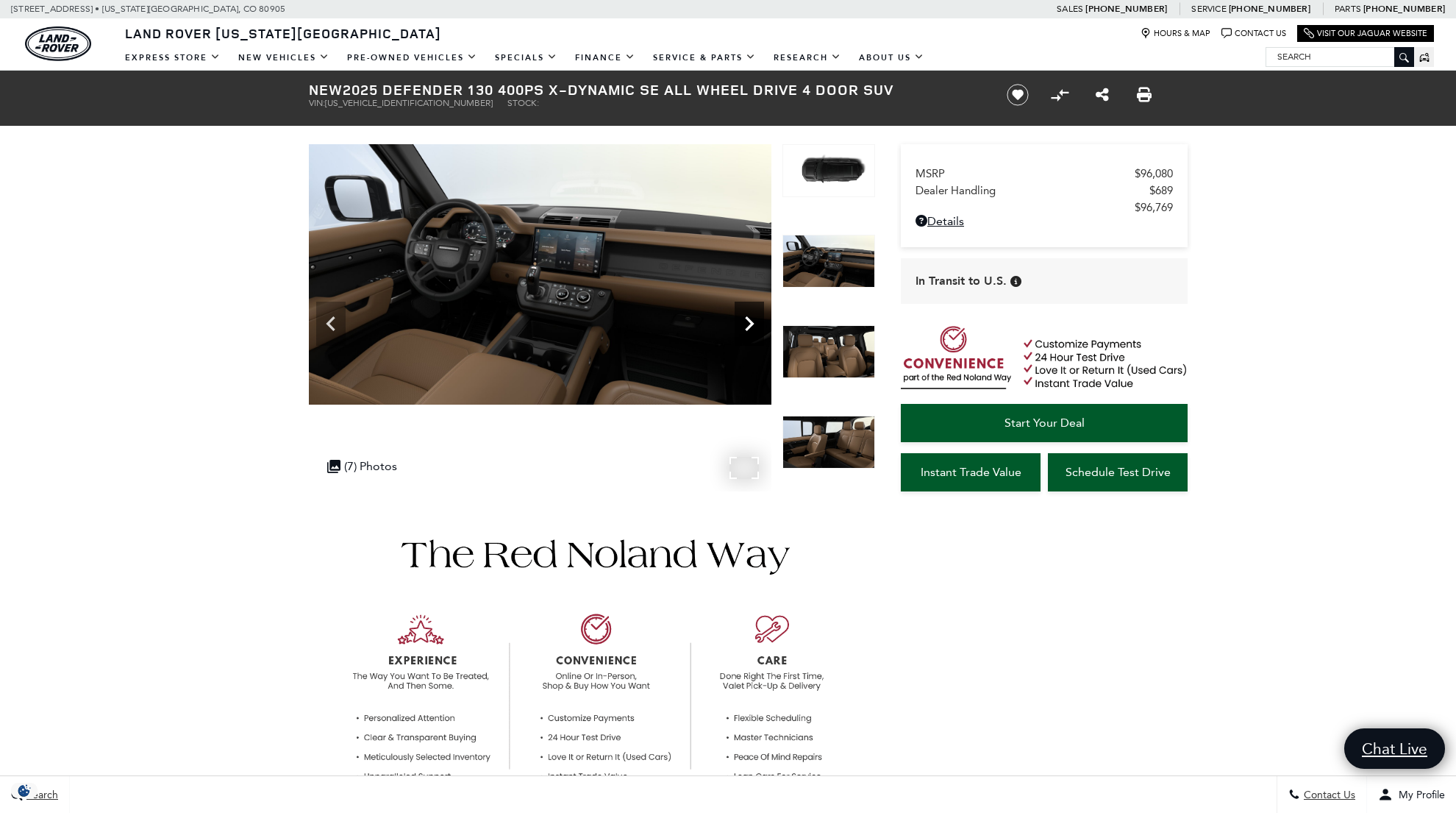
click at [746, 319] on icon "Next" at bounding box center [749, 323] width 9 height 15
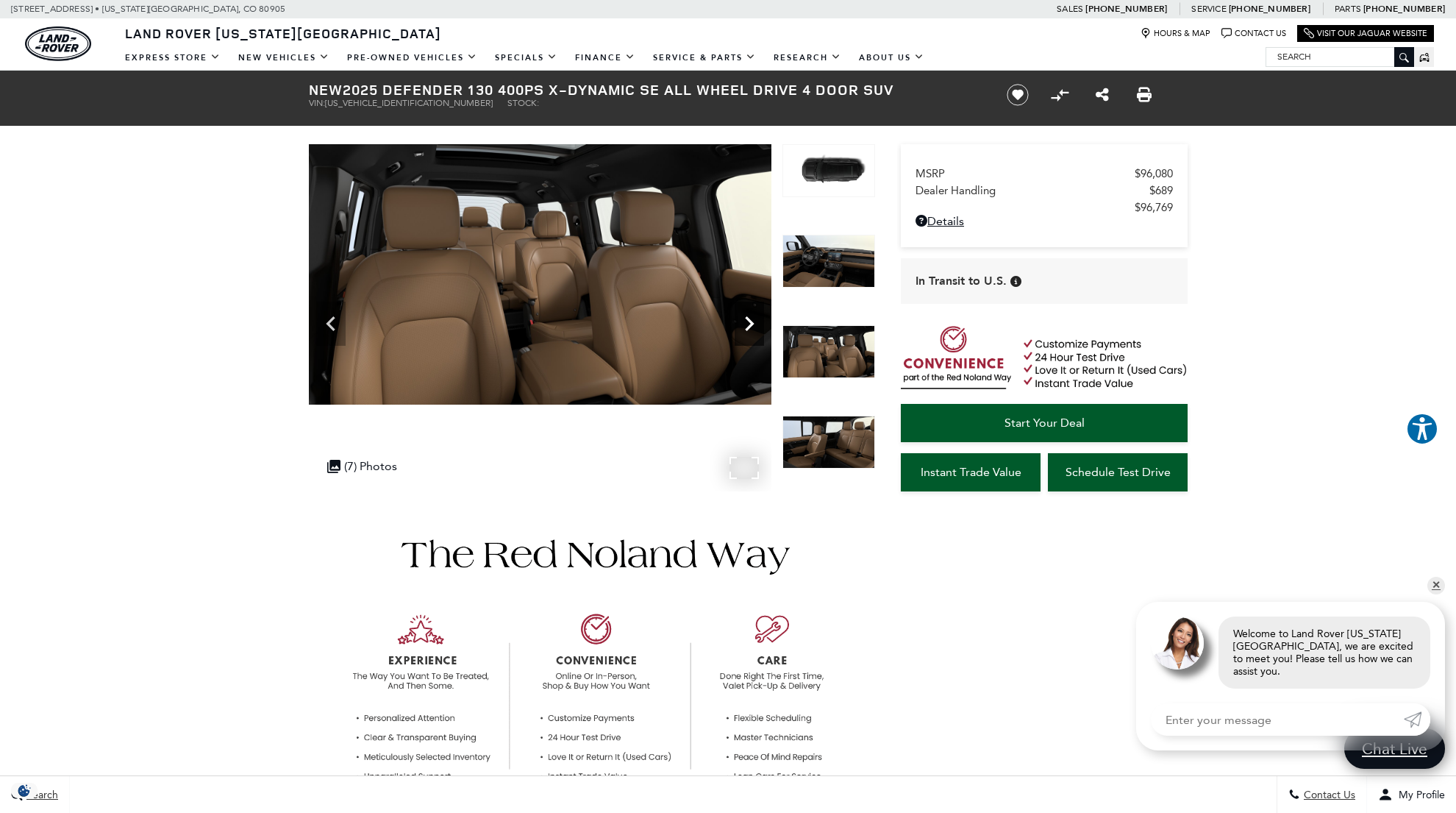
click at [746, 319] on icon "Next" at bounding box center [749, 323] width 9 height 15
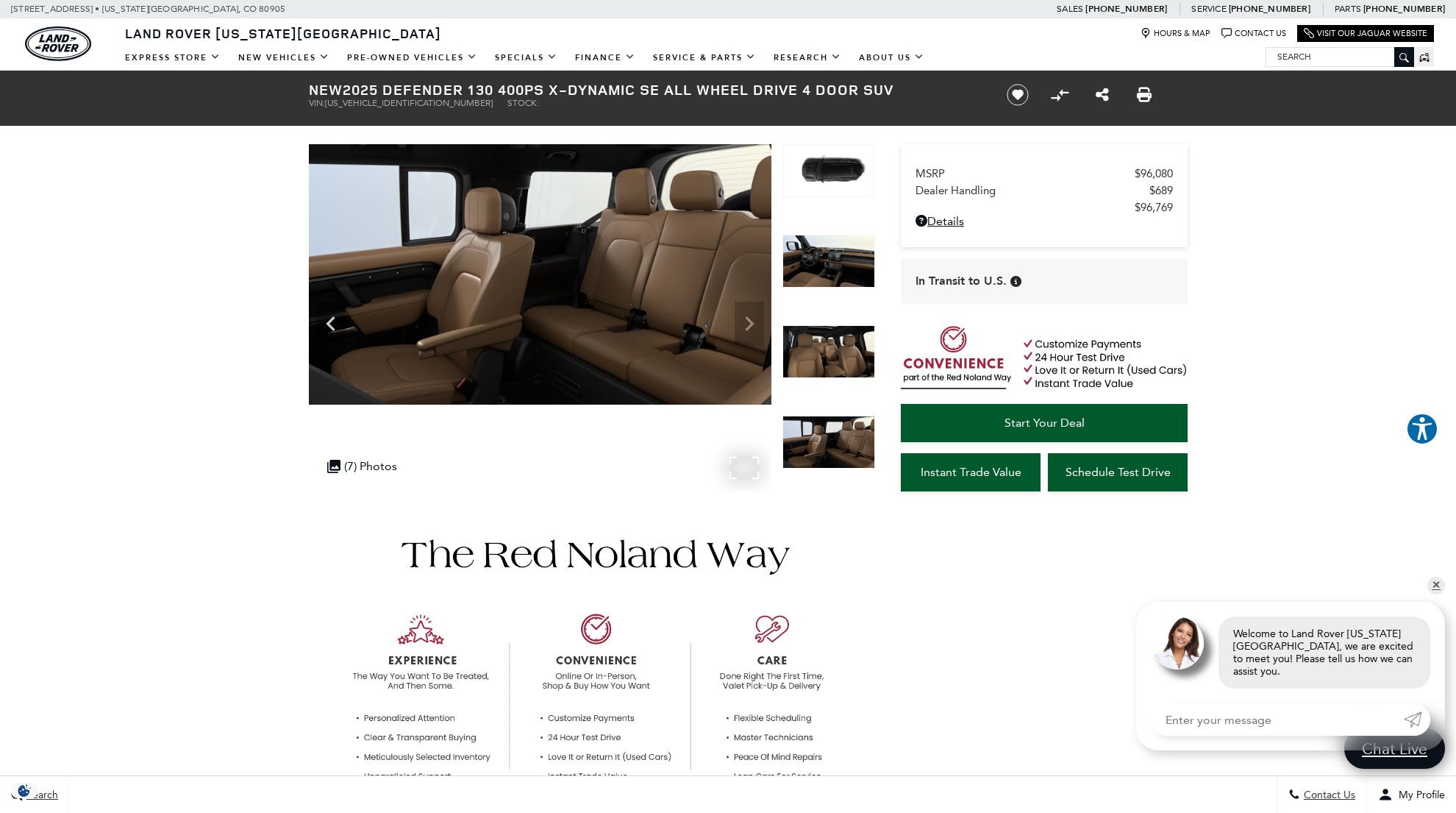
click at [746, 319] on img at bounding box center [539, 274] width 462 height 261
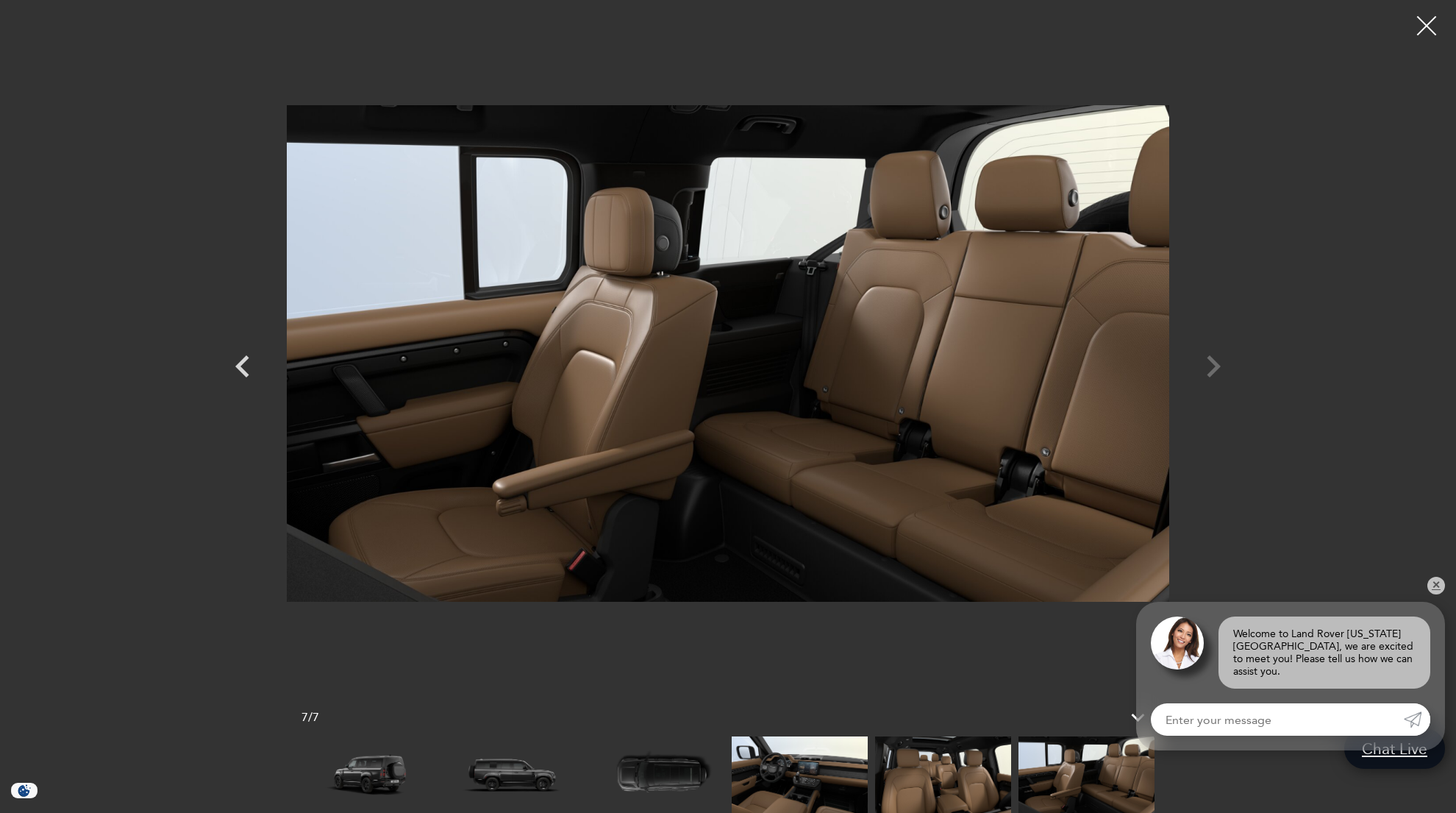
click at [1435, 27] on div at bounding box center [1427, 27] width 39 height 39
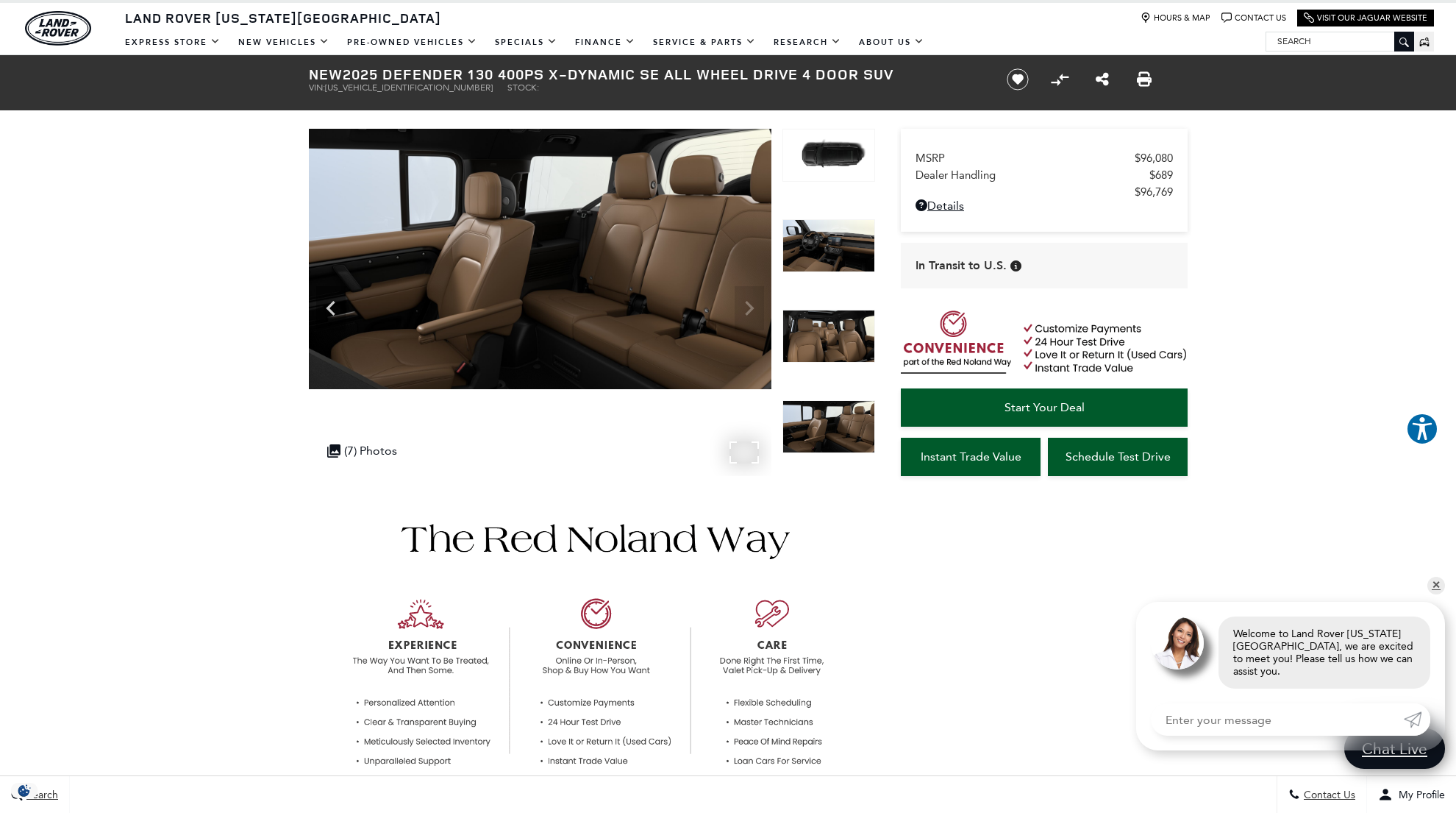
click at [748, 307] on div "360 WalkAround Powered By SpinCar .cls-1, .cls-3 { fill: #c50033; } .cls-1 { cl…" at bounding box center [539, 303] width 462 height 347
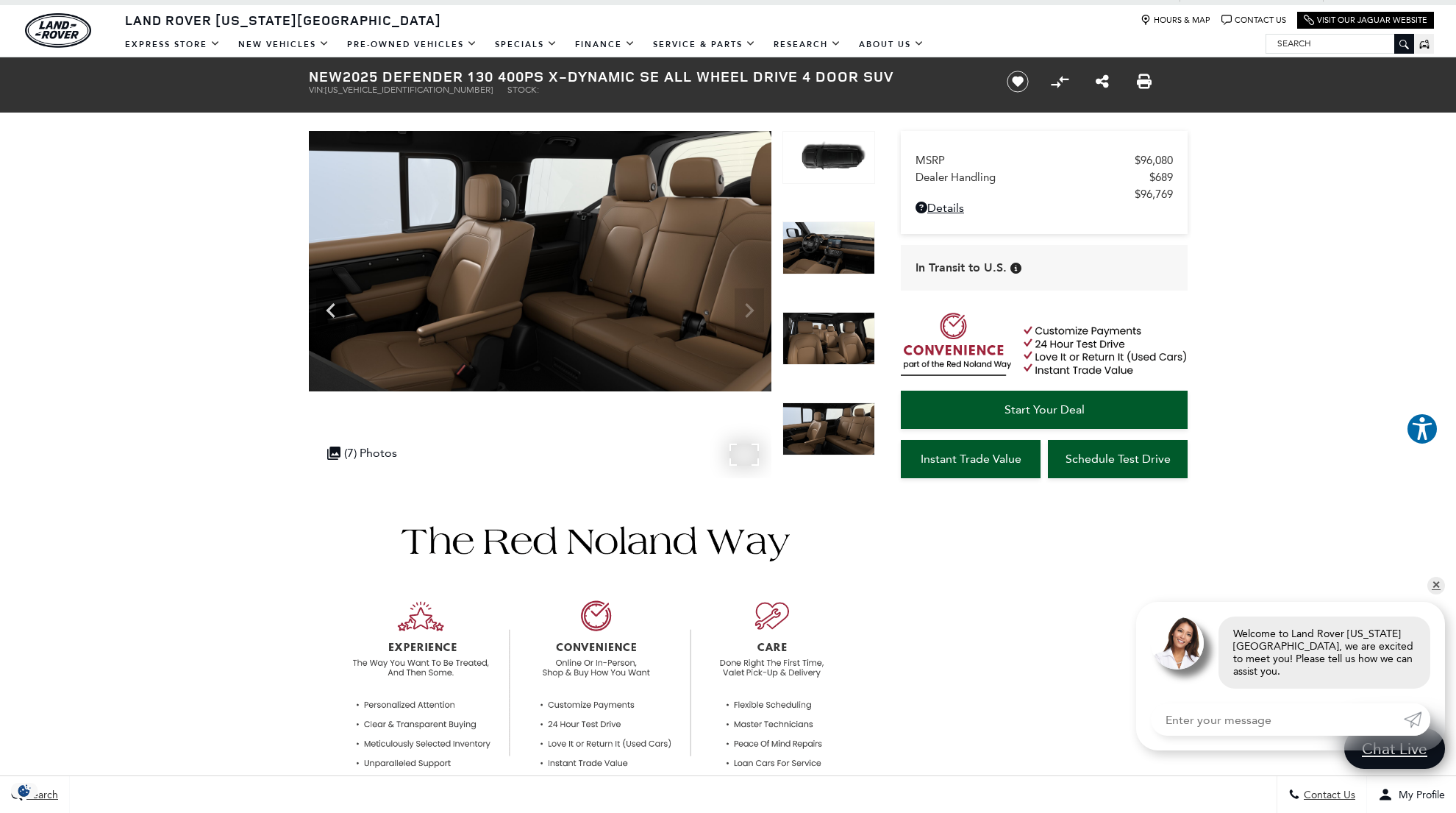
click at [749, 307] on div "360 WalkAround Powered By SpinCar .cls-1, .cls-3 { fill: #c50033; } .cls-1 { cl…" at bounding box center [539, 304] width 462 height 347
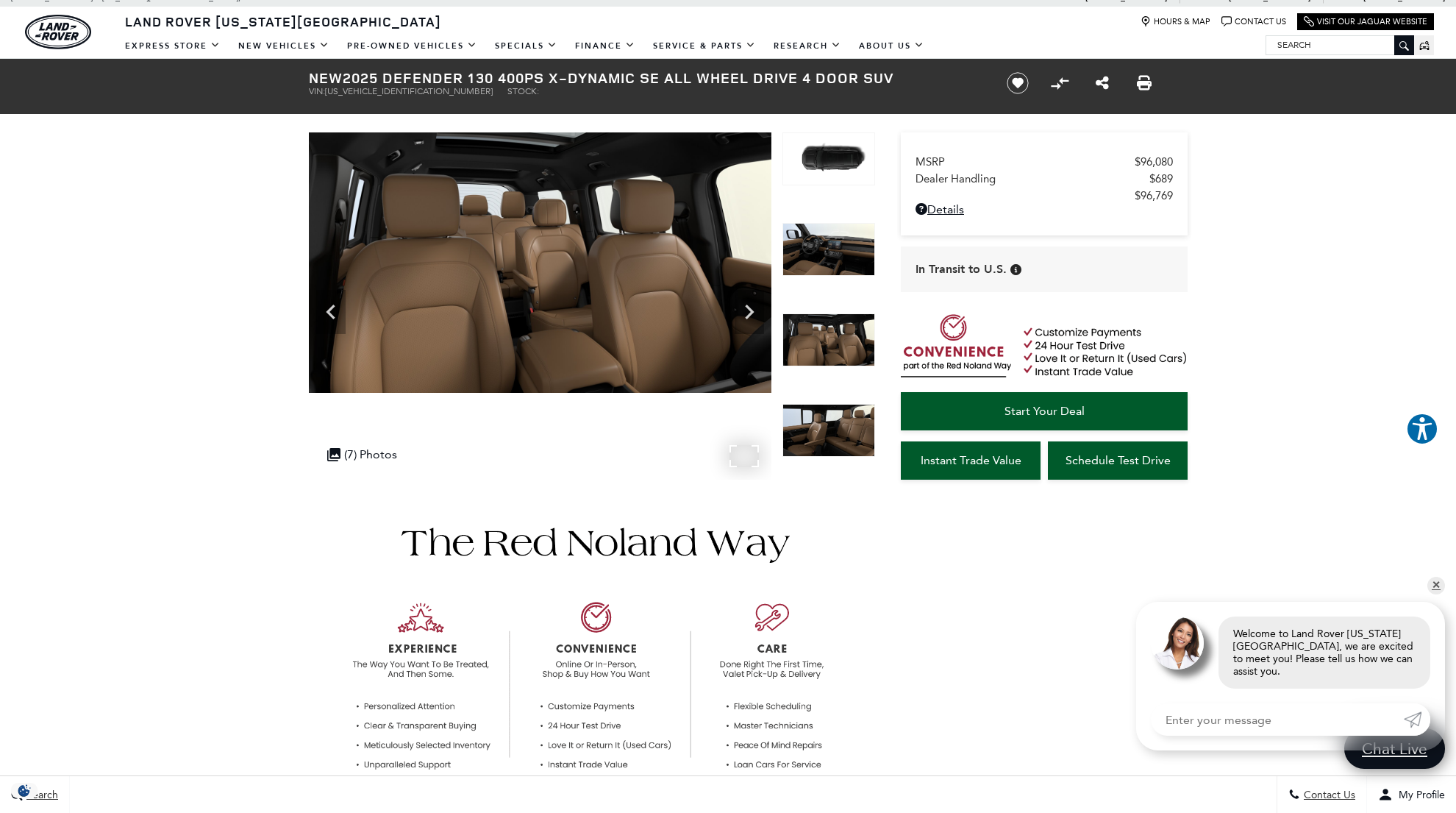
scroll to position [17, 0]
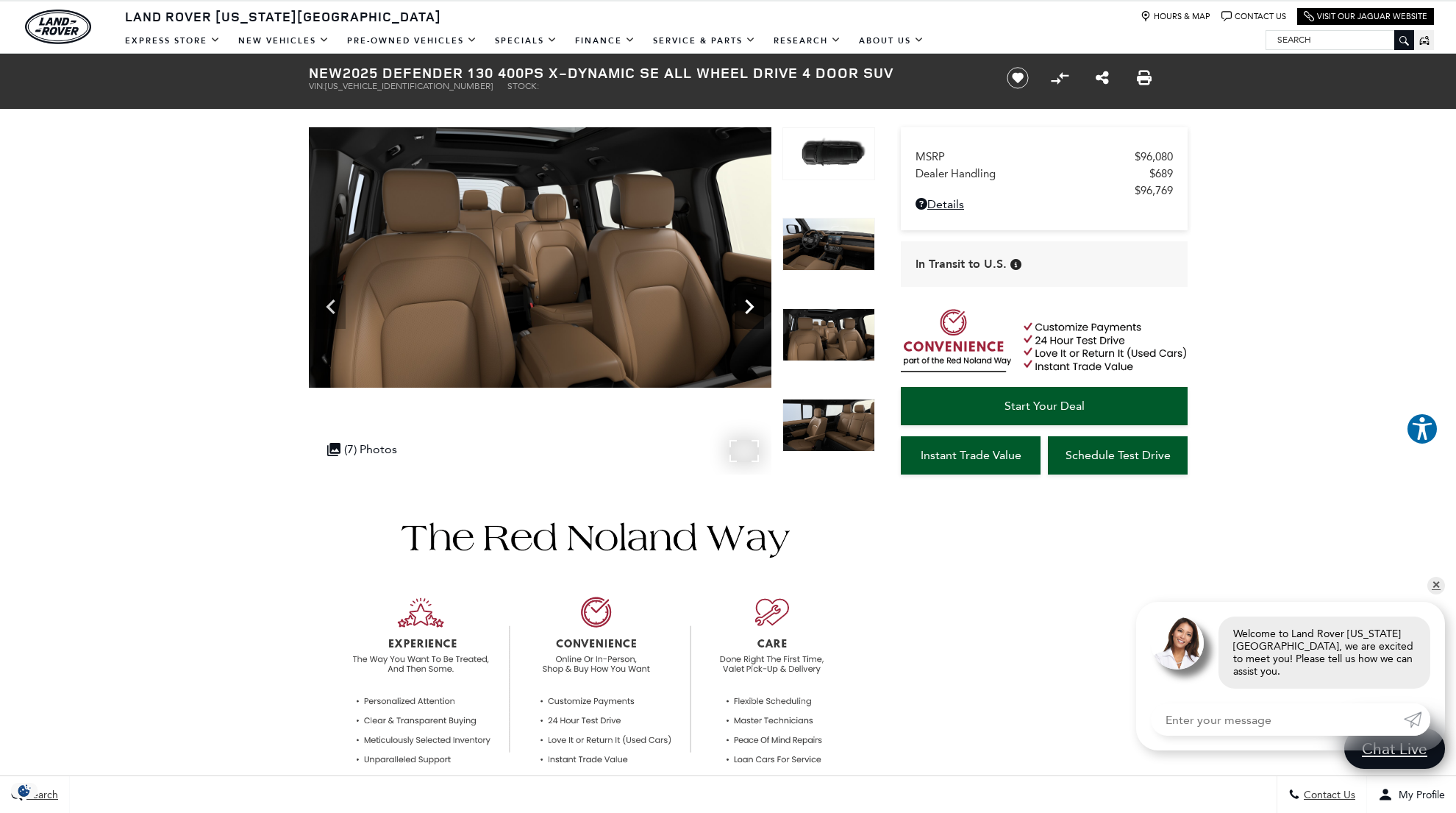
click at [747, 304] on icon "Next" at bounding box center [749, 307] width 29 height 29
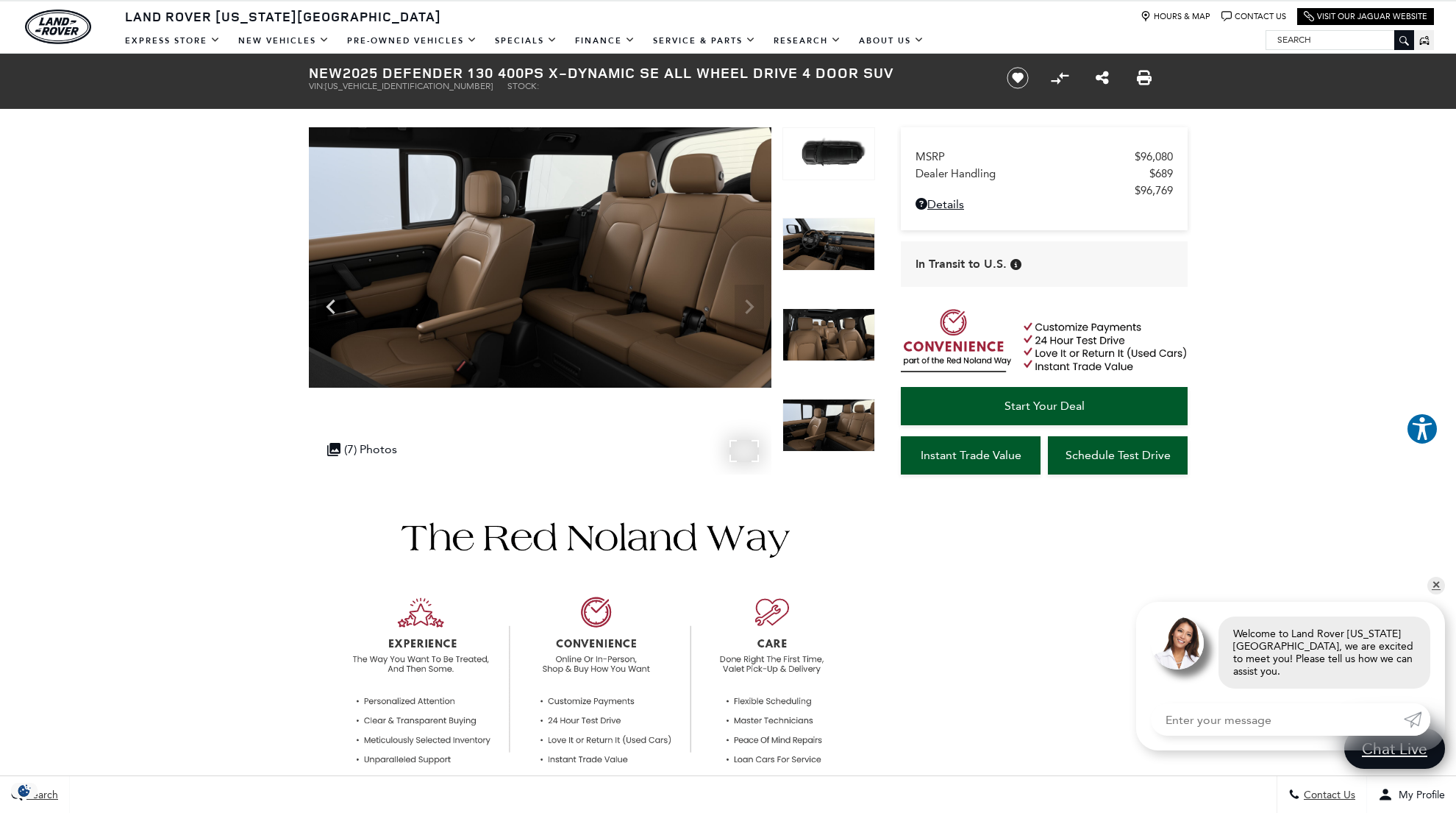
click at [747, 304] on img at bounding box center [539, 257] width 462 height 261
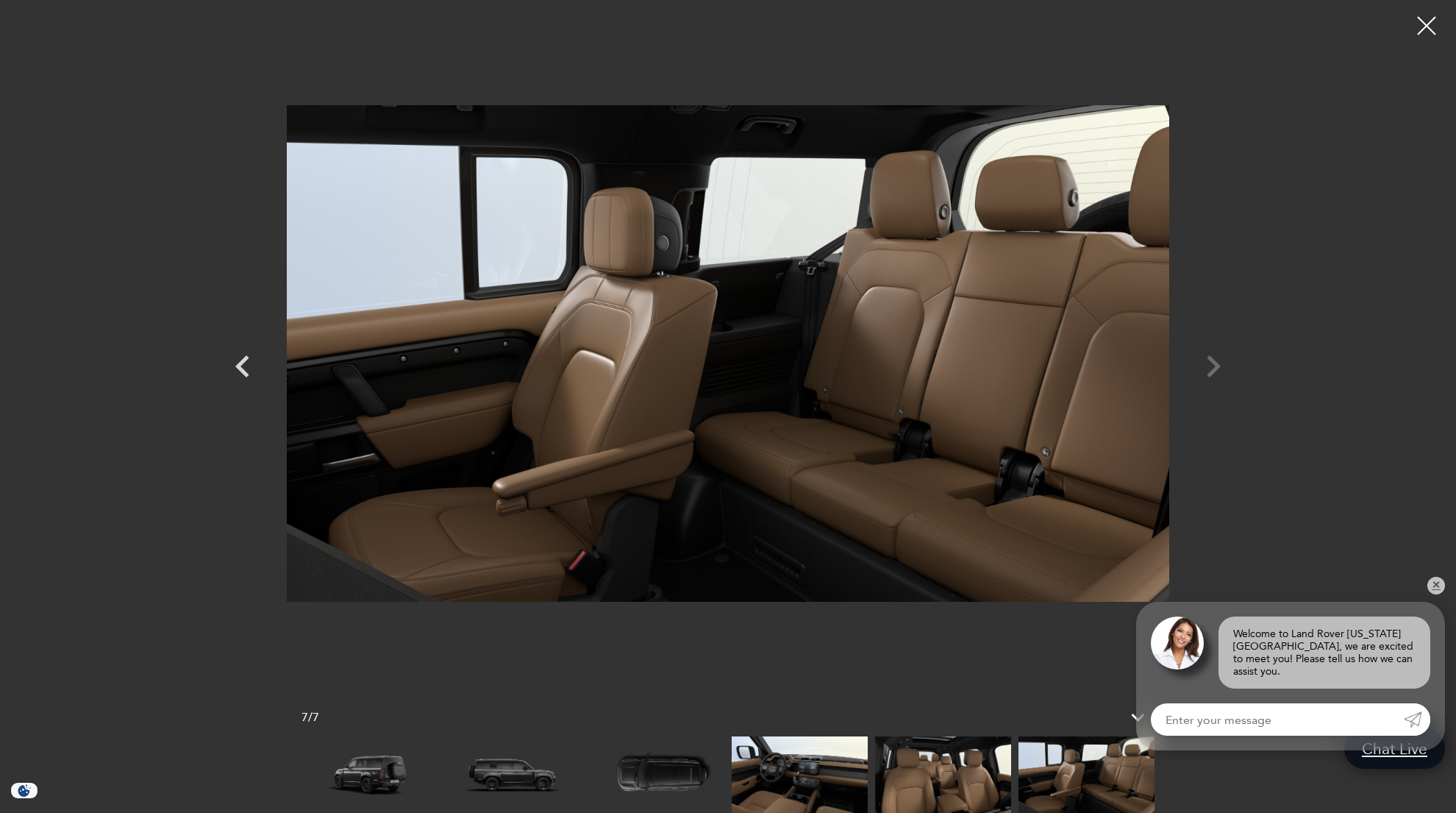
click at [1208, 366] on div at bounding box center [728, 353] width 1030 height 684
click at [1206, 366] on div at bounding box center [728, 353] width 1030 height 684
click at [237, 366] on icon "Previous" at bounding box center [242, 367] width 14 height 22
click at [246, 361] on icon "Previous" at bounding box center [243, 367] width 44 height 44
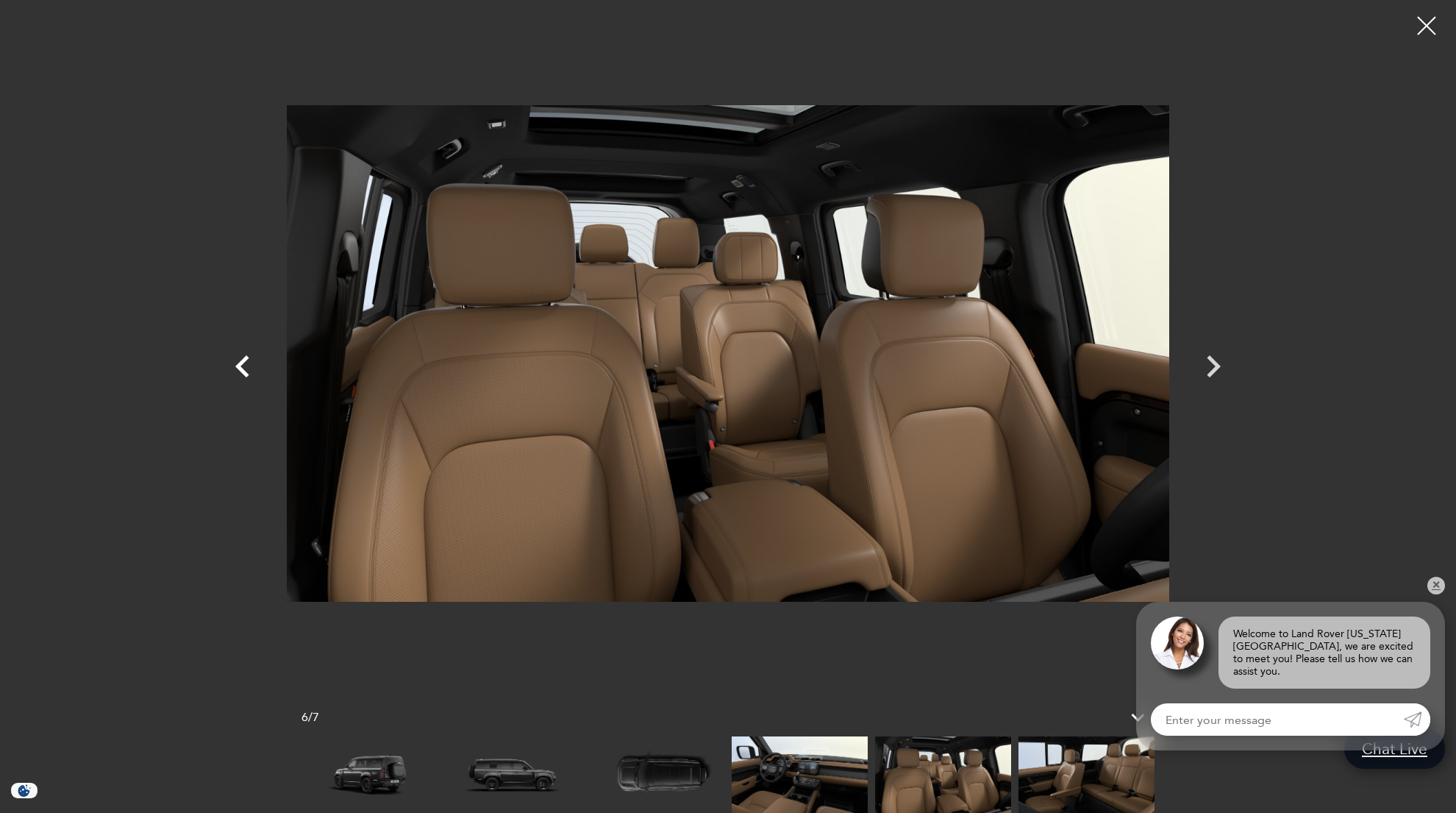
click at [245, 361] on icon "Previous" at bounding box center [243, 367] width 44 height 44
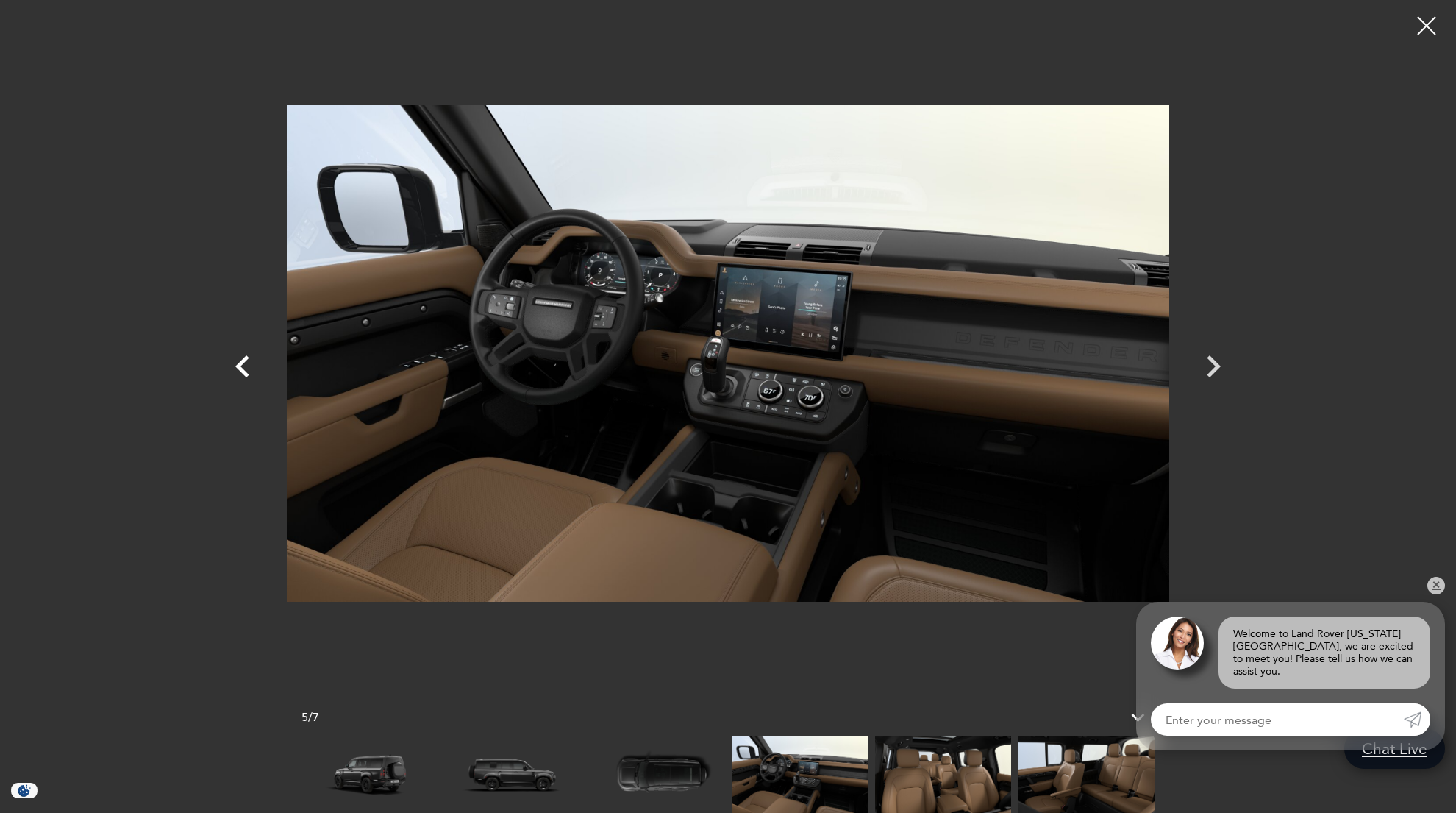
click at [245, 361] on icon "Previous" at bounding box center [243, 367] width 44 height 44
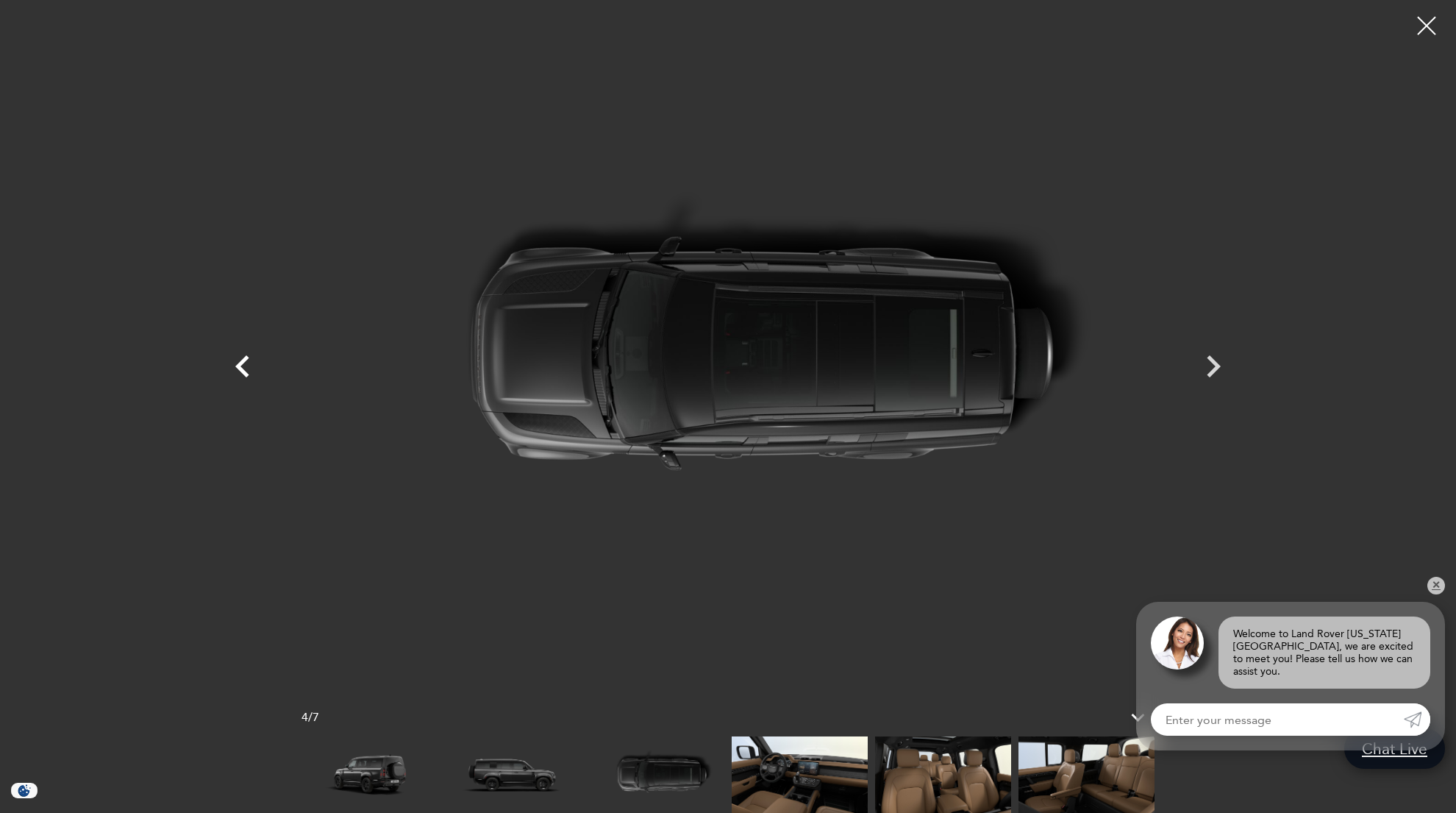
click at [245, 361] on icon "Previous" at bounding box center [243, 367] width 44 height 44
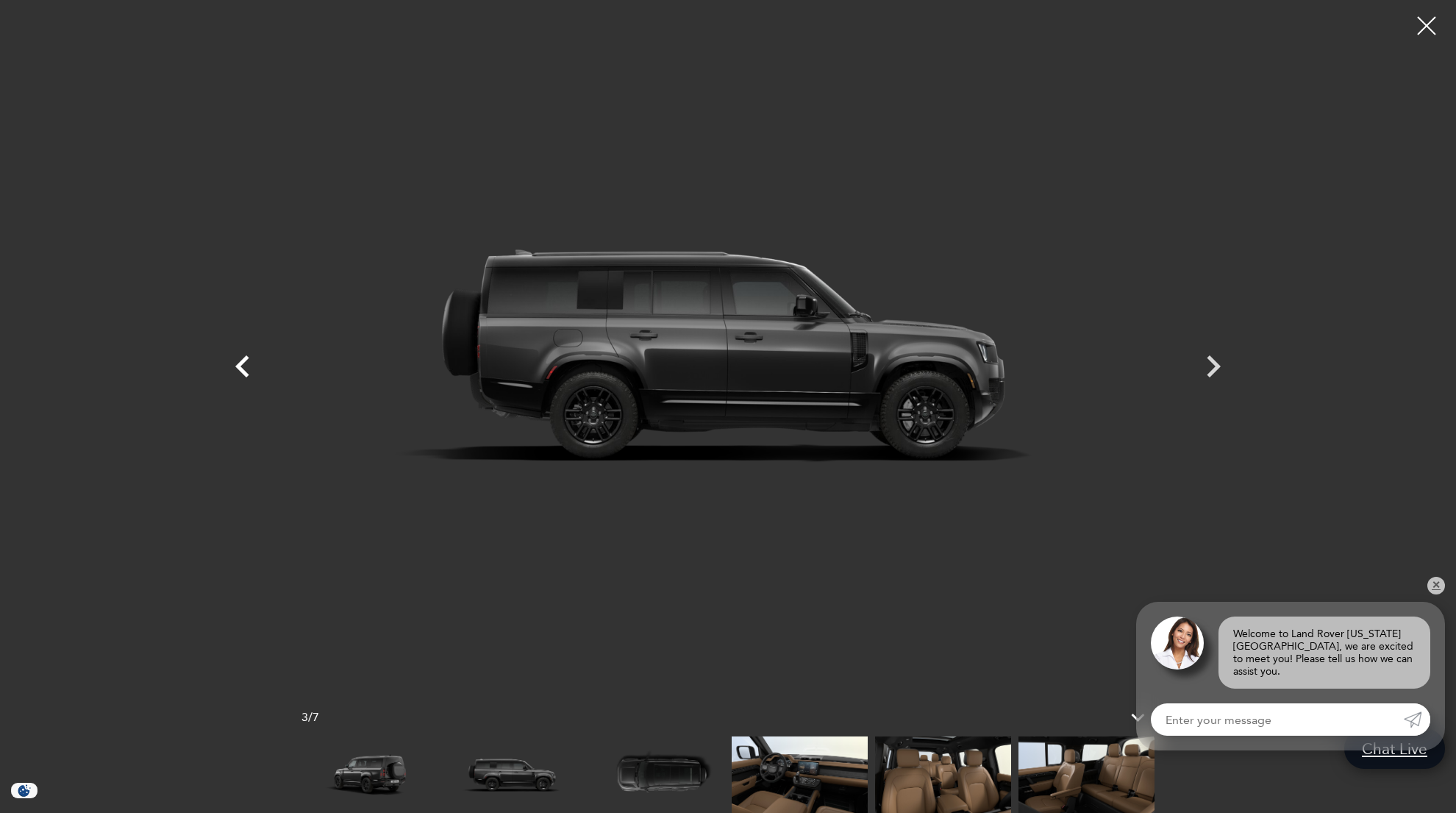
click at [245, 361] on icon "Previous" at bounding box center [243, 367] width 44 height 44
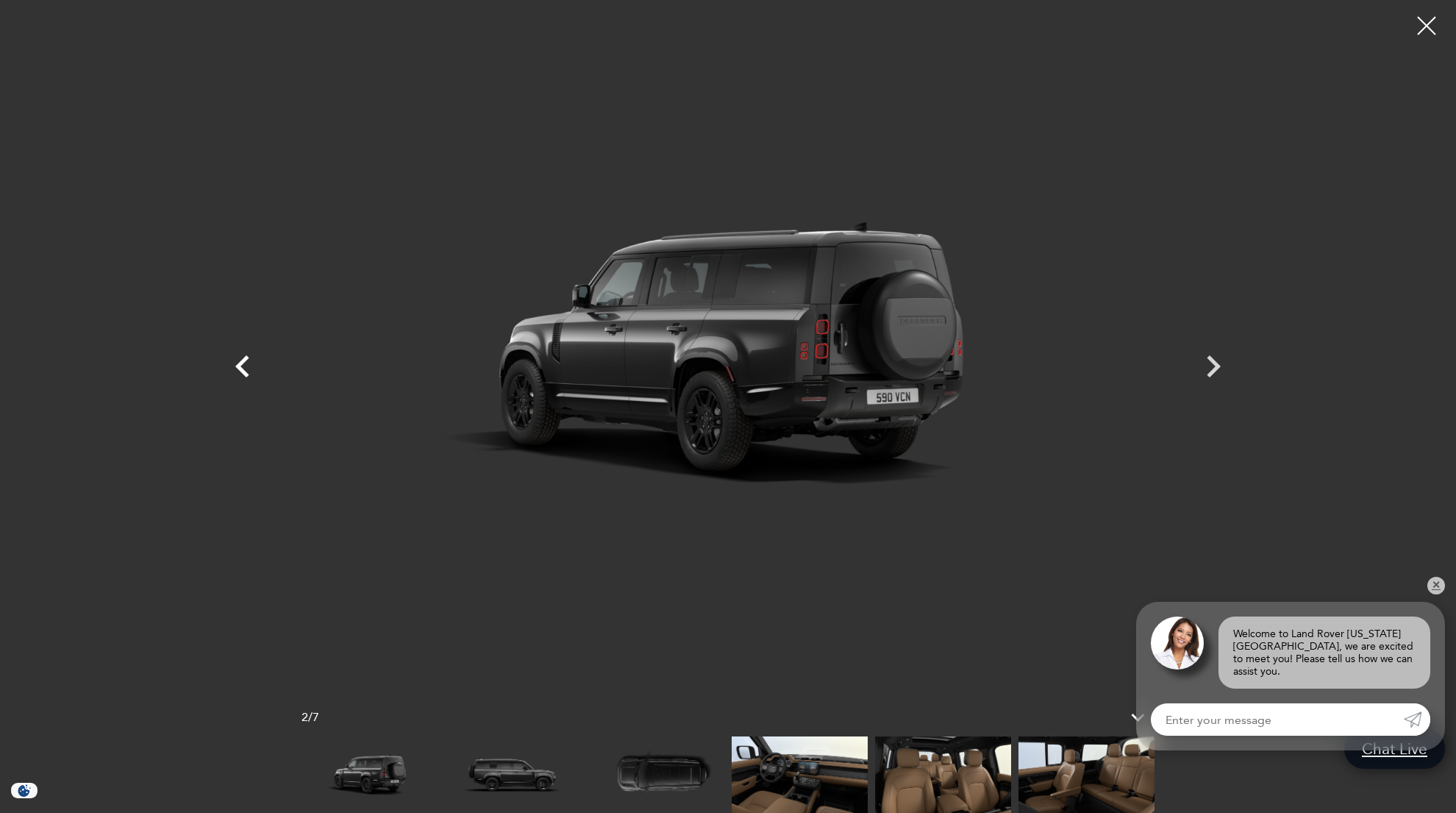
click at [245, 361] on icon "Previous" at bounding box center [243, 367] width 44 height 44
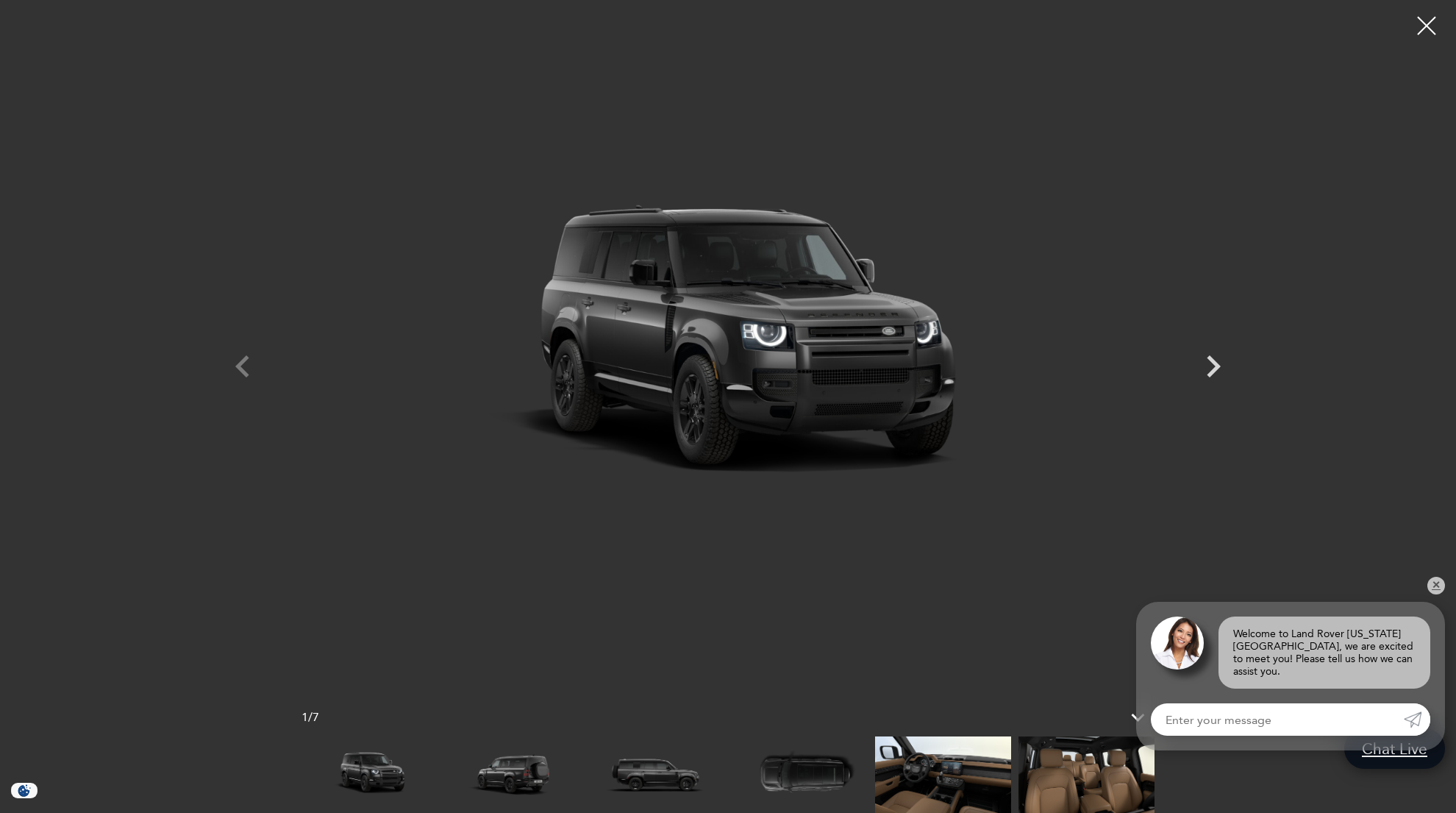
click at [245, 361] on div at bounding box center [728, 353] width 1030 height 684
click at [1424, 24] on div at bounding box center [1426, 26] width 37 height 37
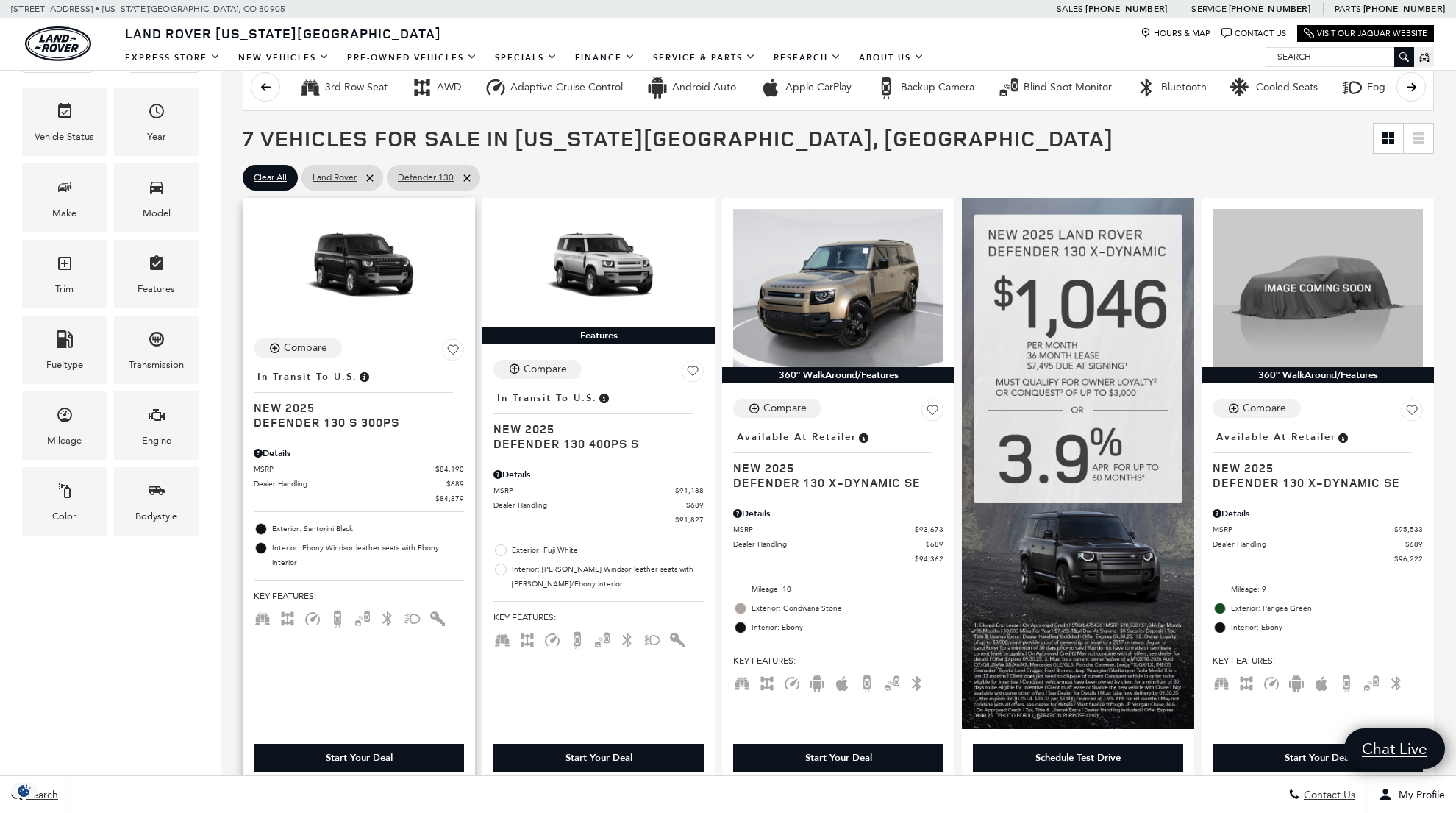
scroll to position [251, 0]
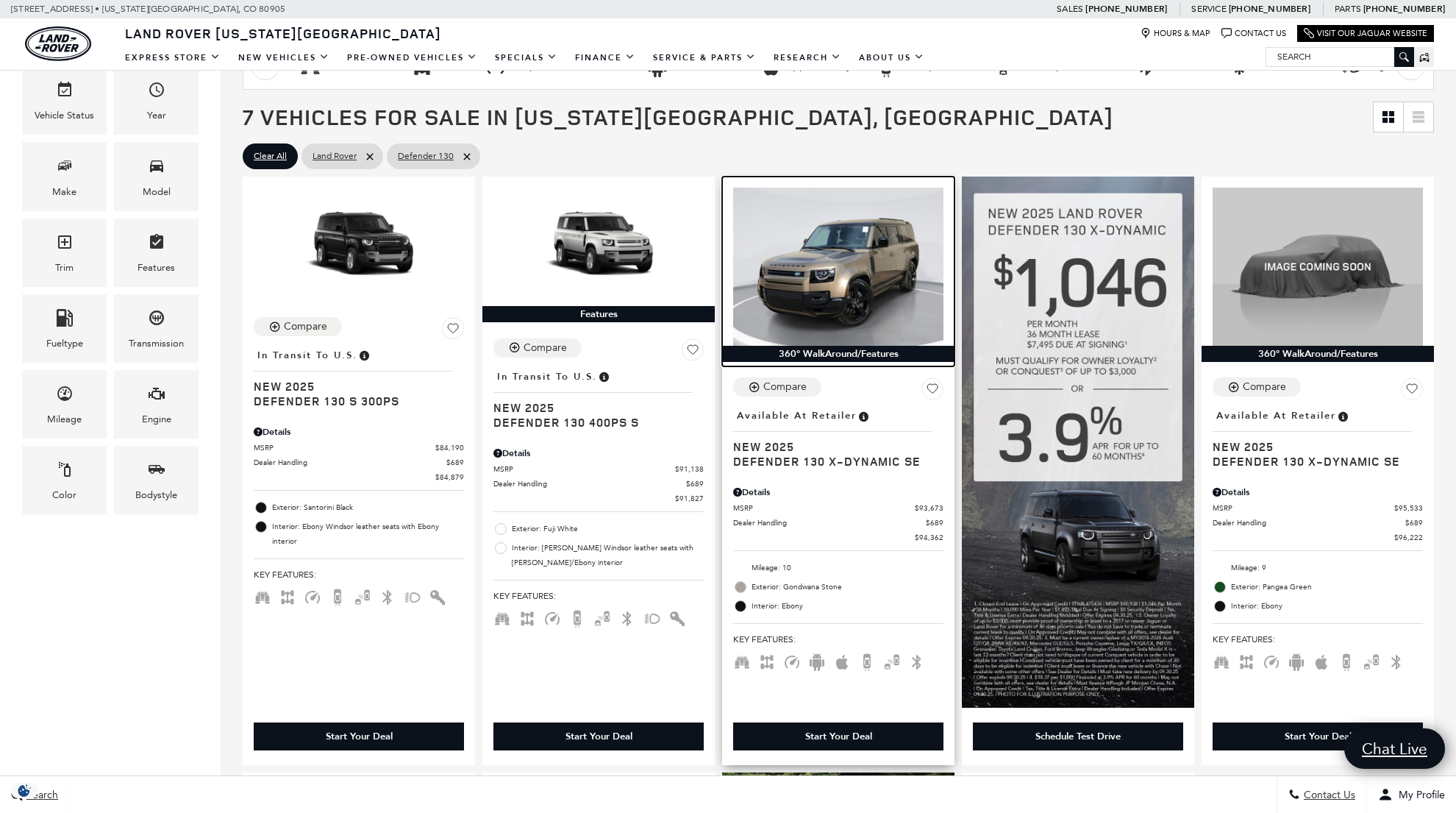
click at [851, 270] on img at bounding box center [838, 266] width 210 height 158
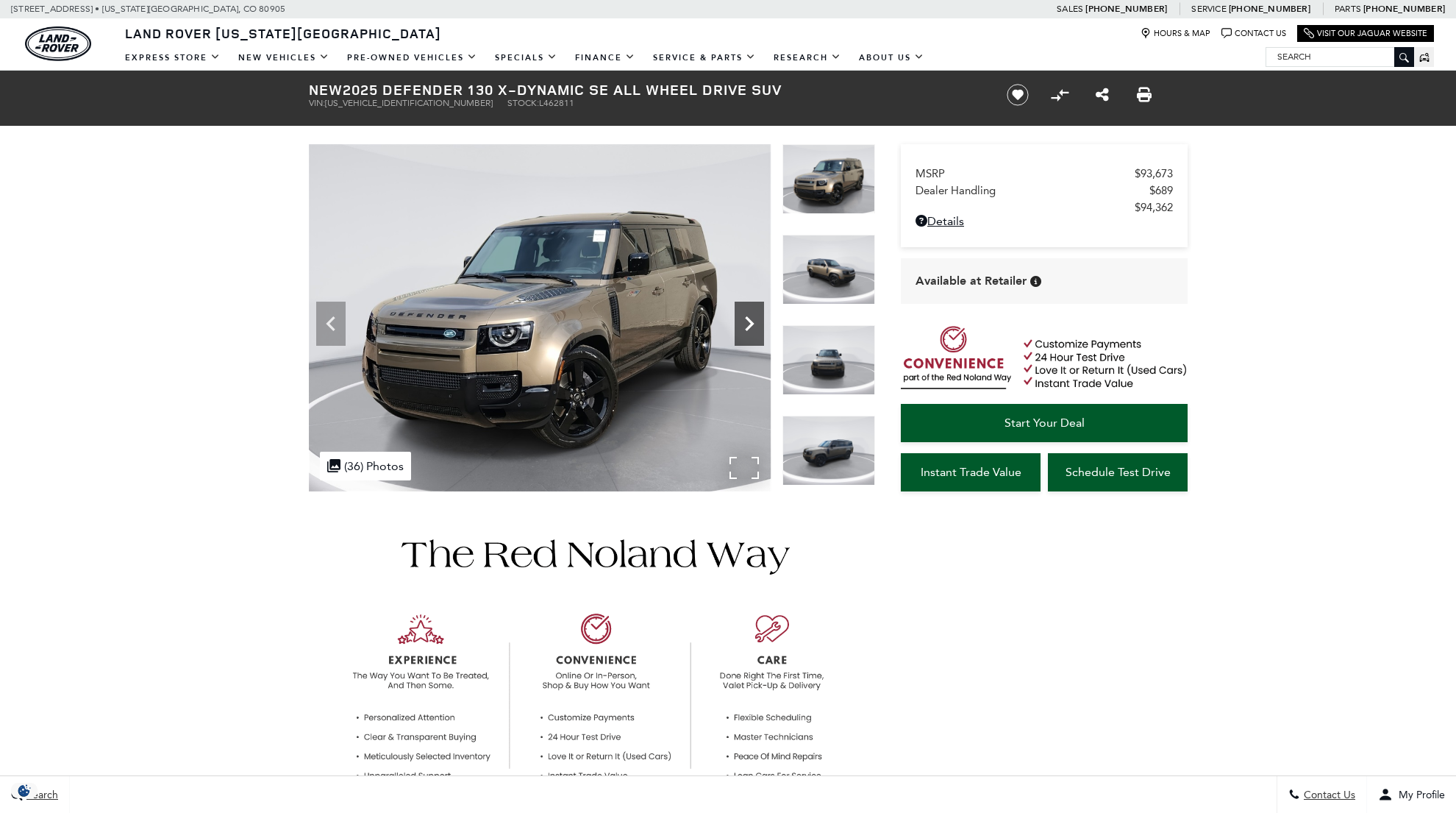
click at [745, 319] on icon "Next" at bounding box center [749, 323] width 29 height 29
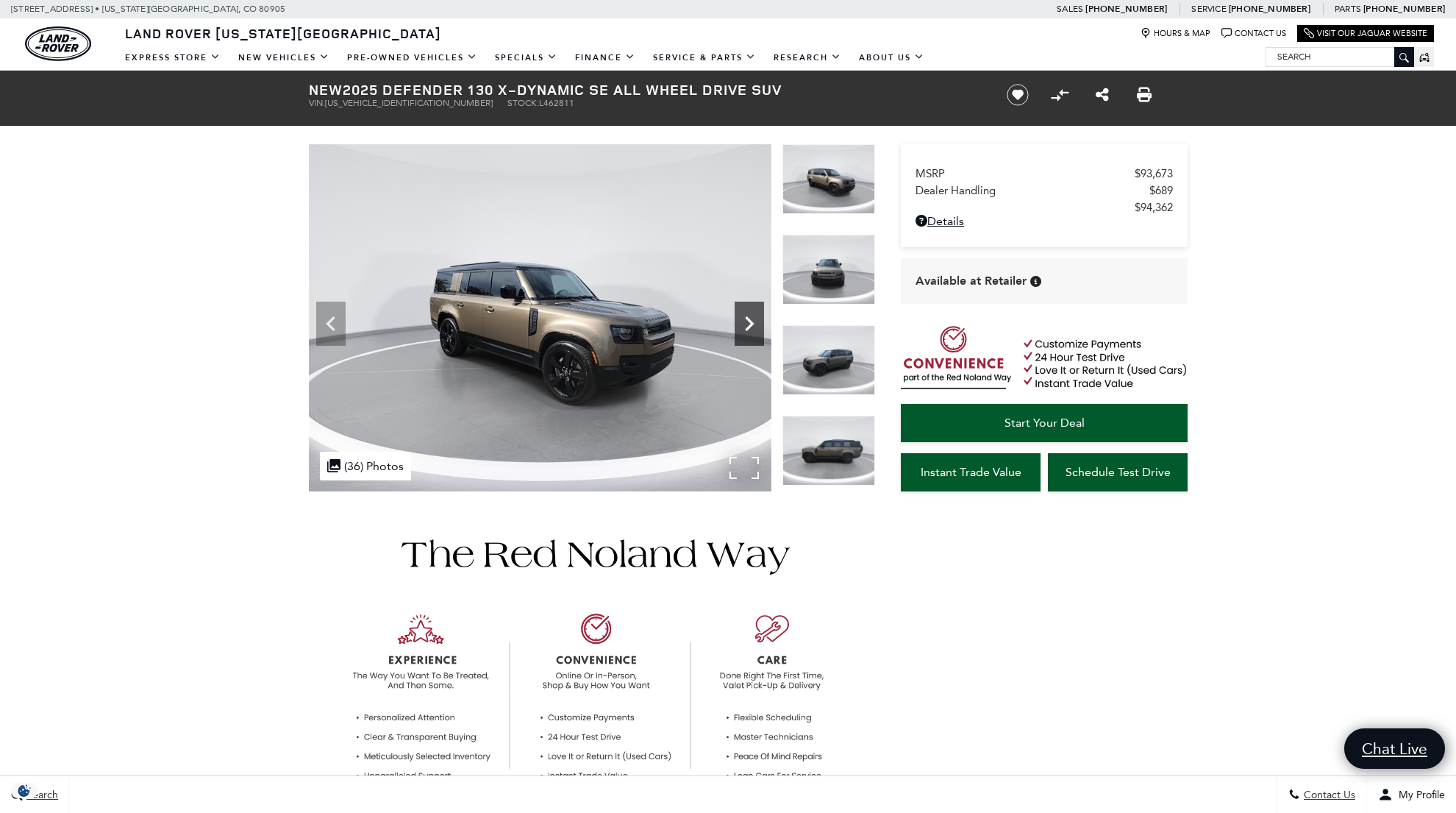
click at [743, 318] on icon "Next" at bounding box center [749, 323] width 29 height 29
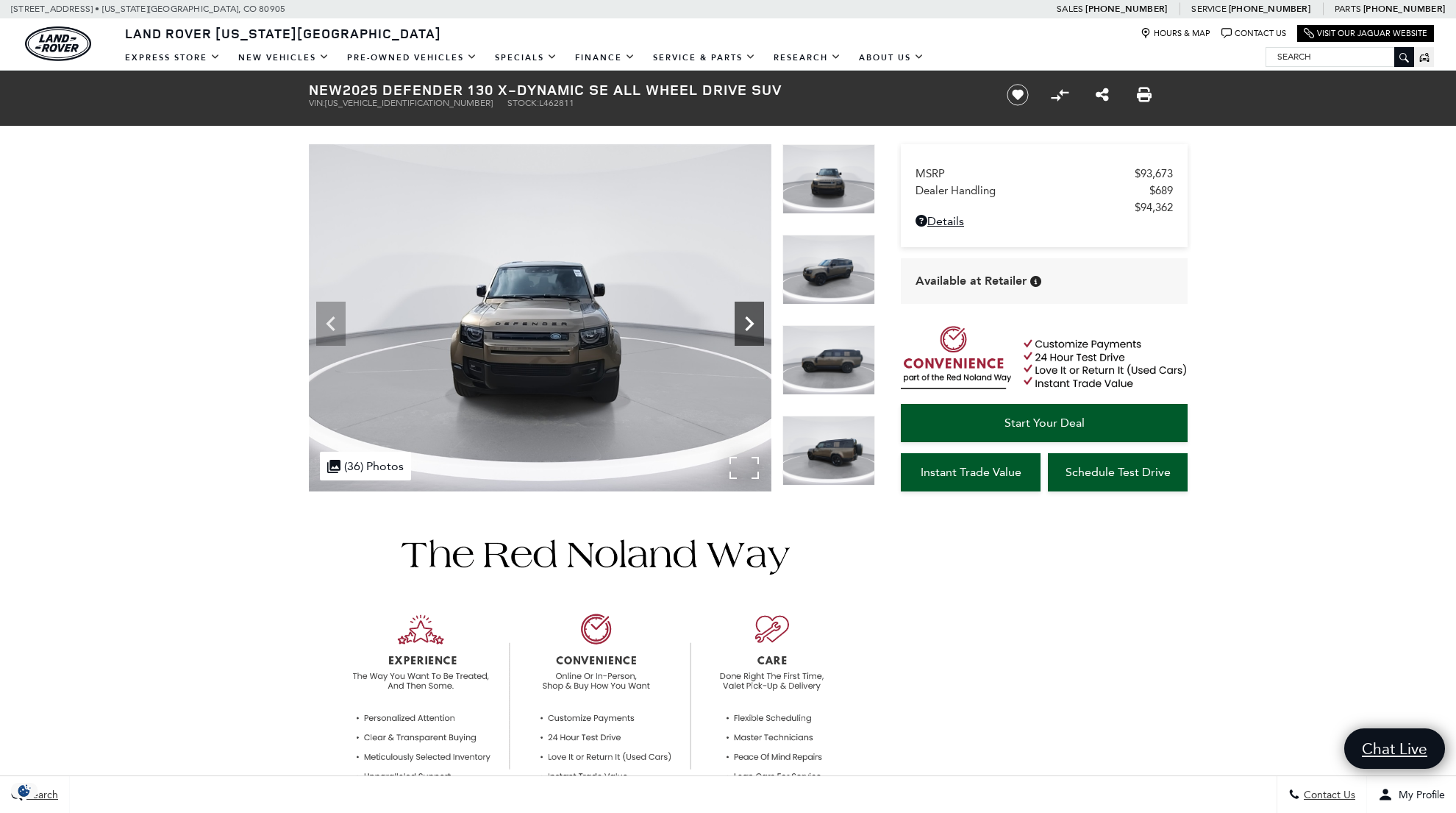
click at [743, 318] on icon "Next" at bounding box center [749, 323] width 29 height 29
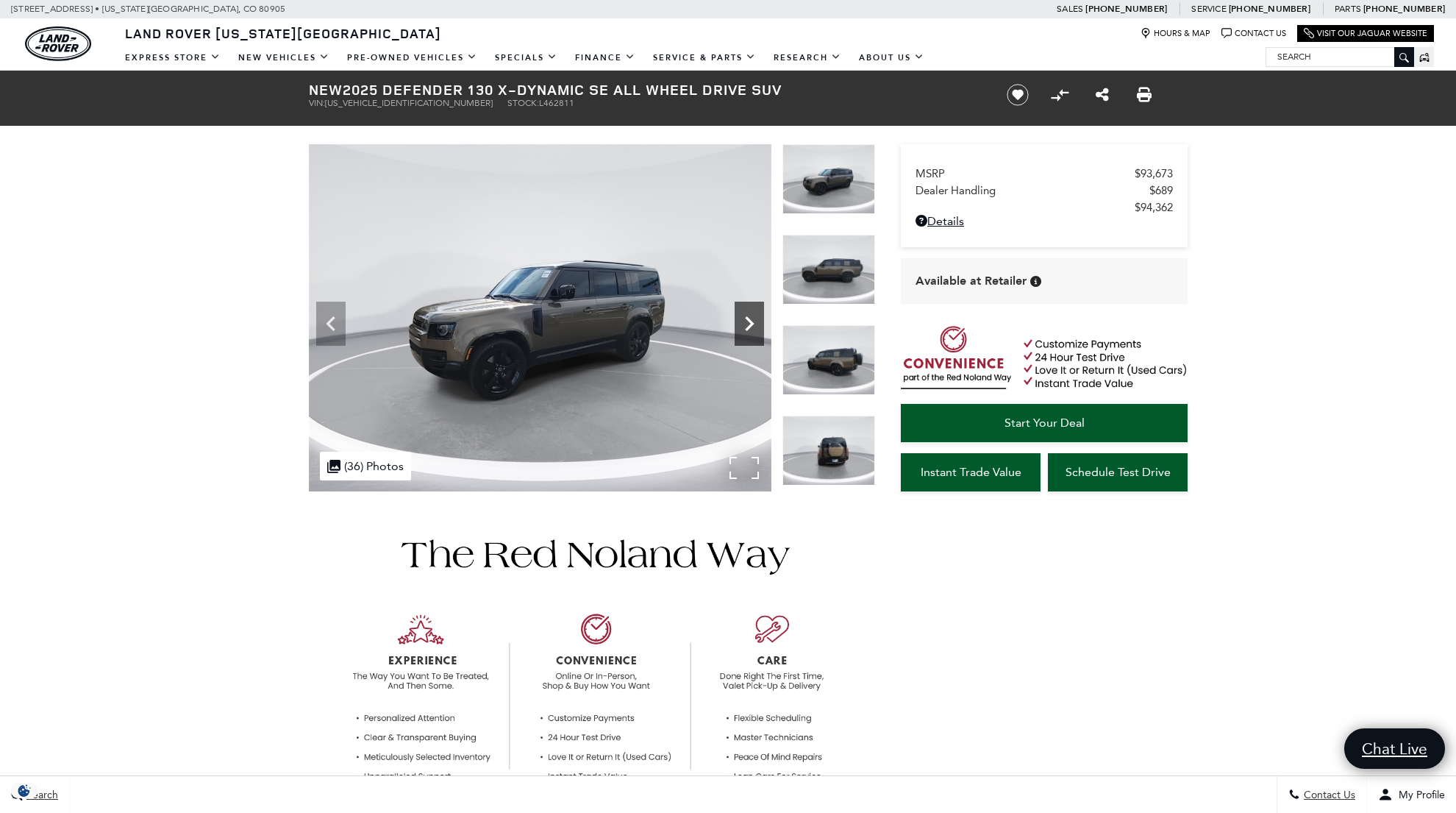
click at [743, 318] on icon "Next" at bounding box center [749, 323] width 29 height 29
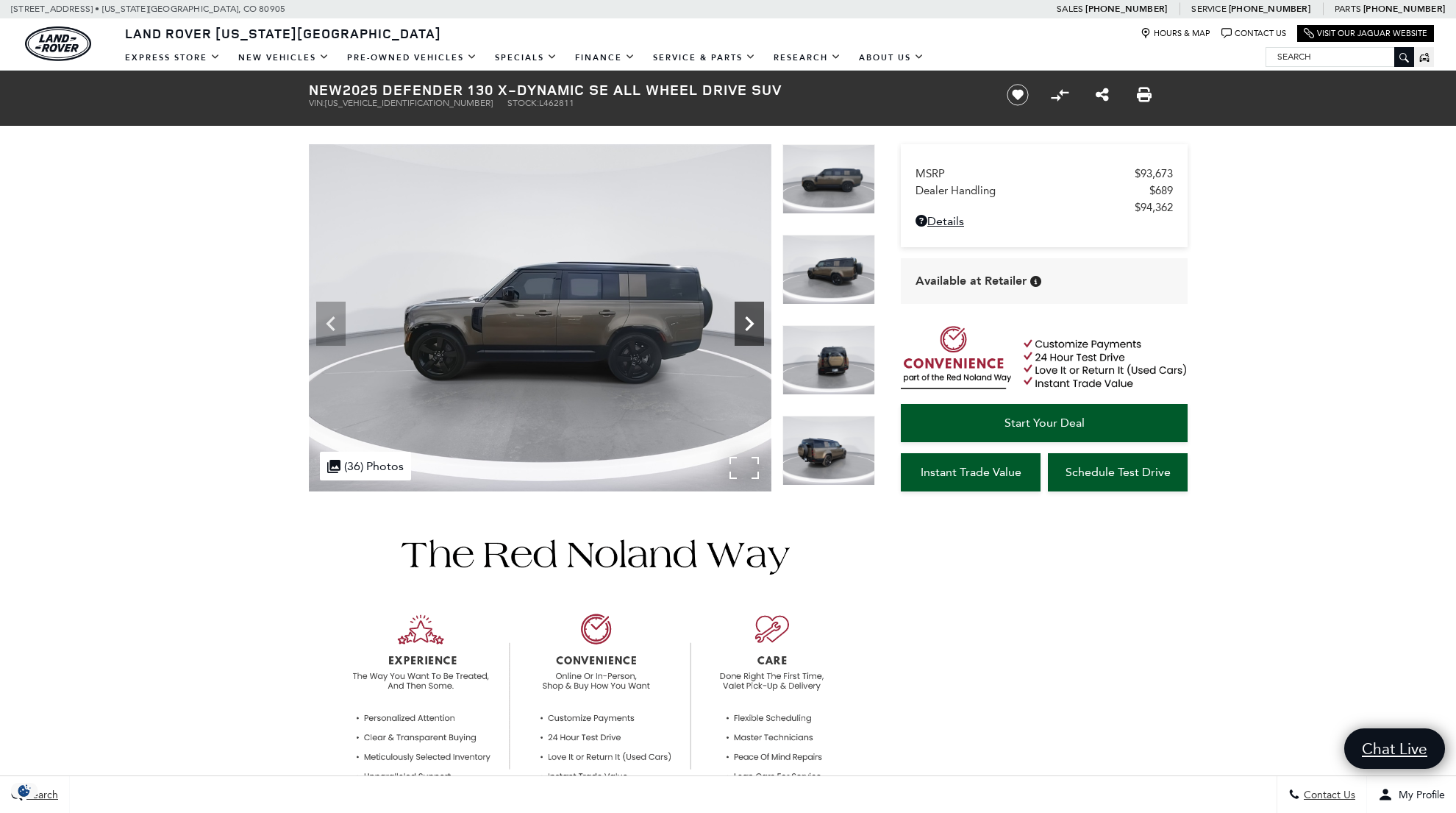
click at [743, 318] on icon "Next" at bounding box center [749, 323] width 29 height 29
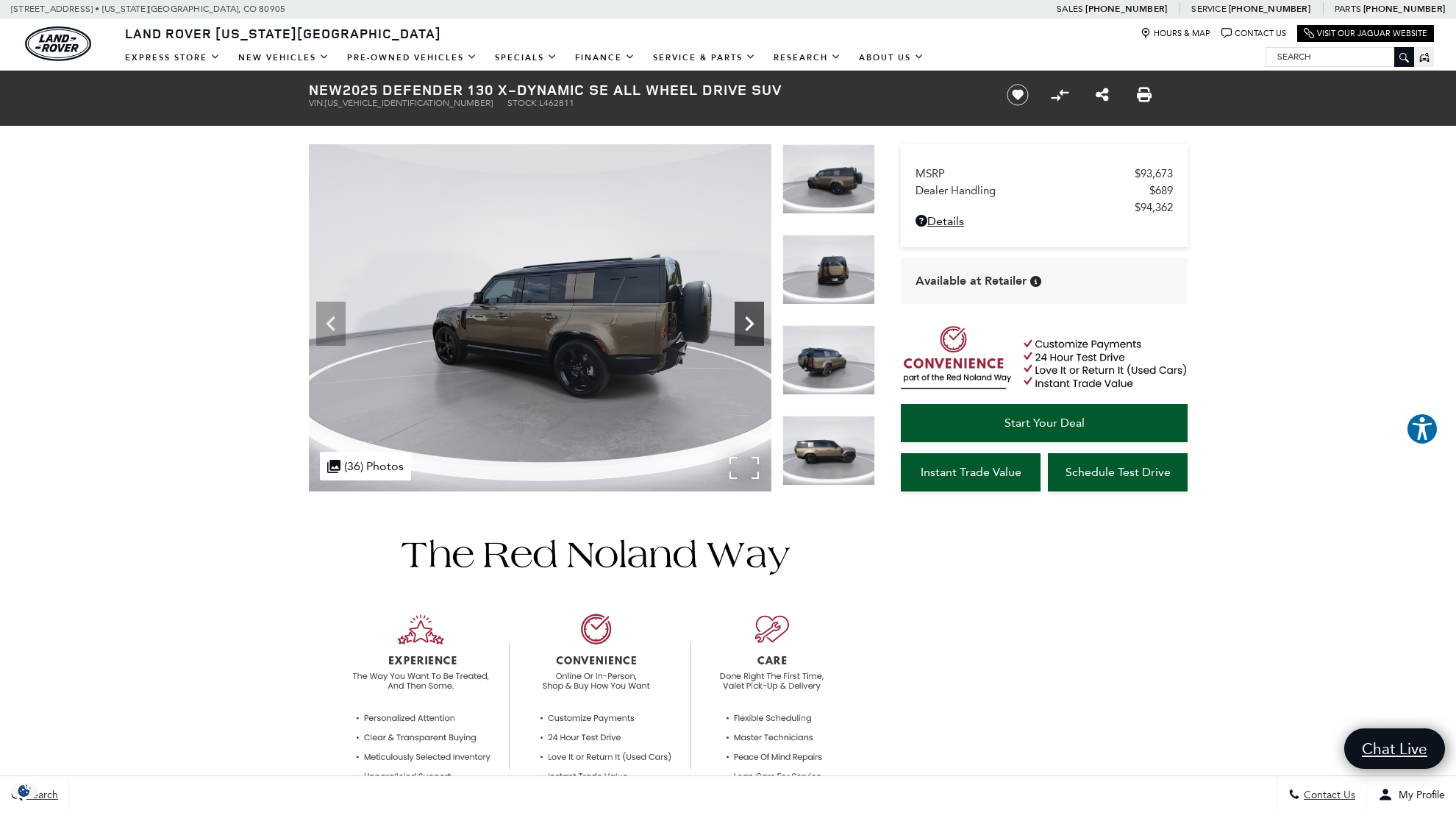
click at [743, 318] on icon "Next" at bounding box center [749, 323] width 29 height 29
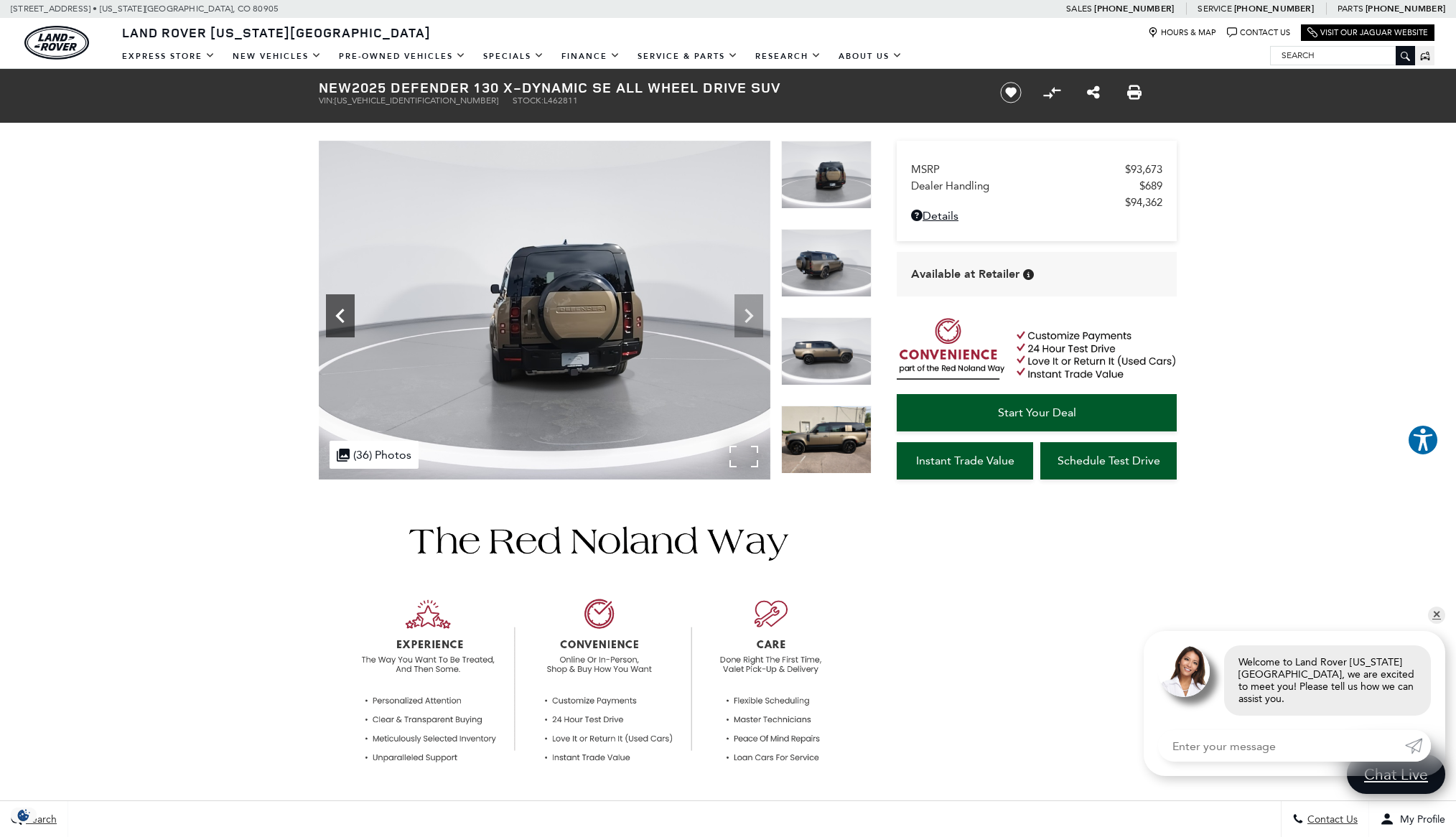
scroll to position [6, 0]
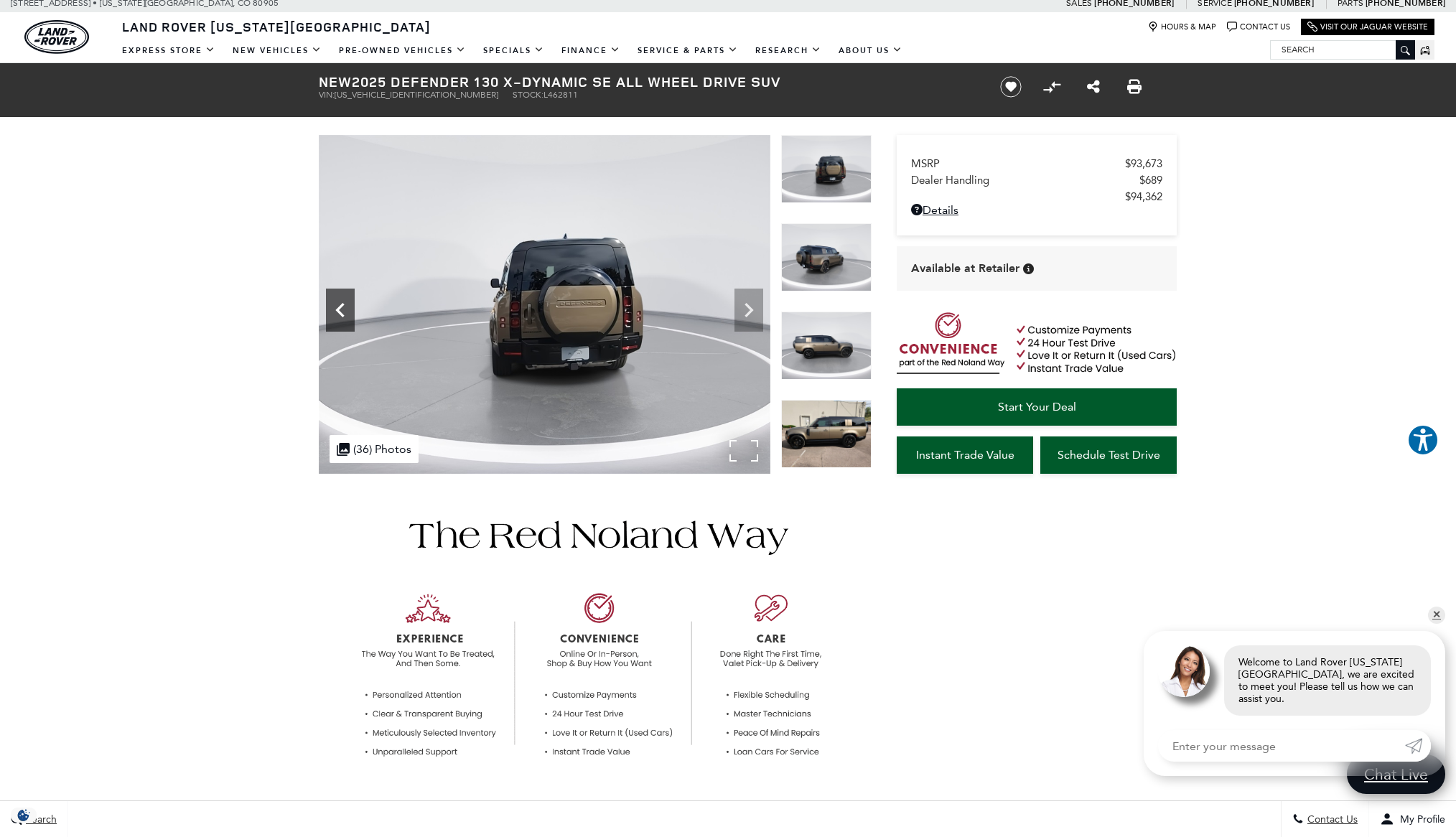
click at [342, 307] on icon "Previous" at bounding box center [340, 310] width 28 height 28
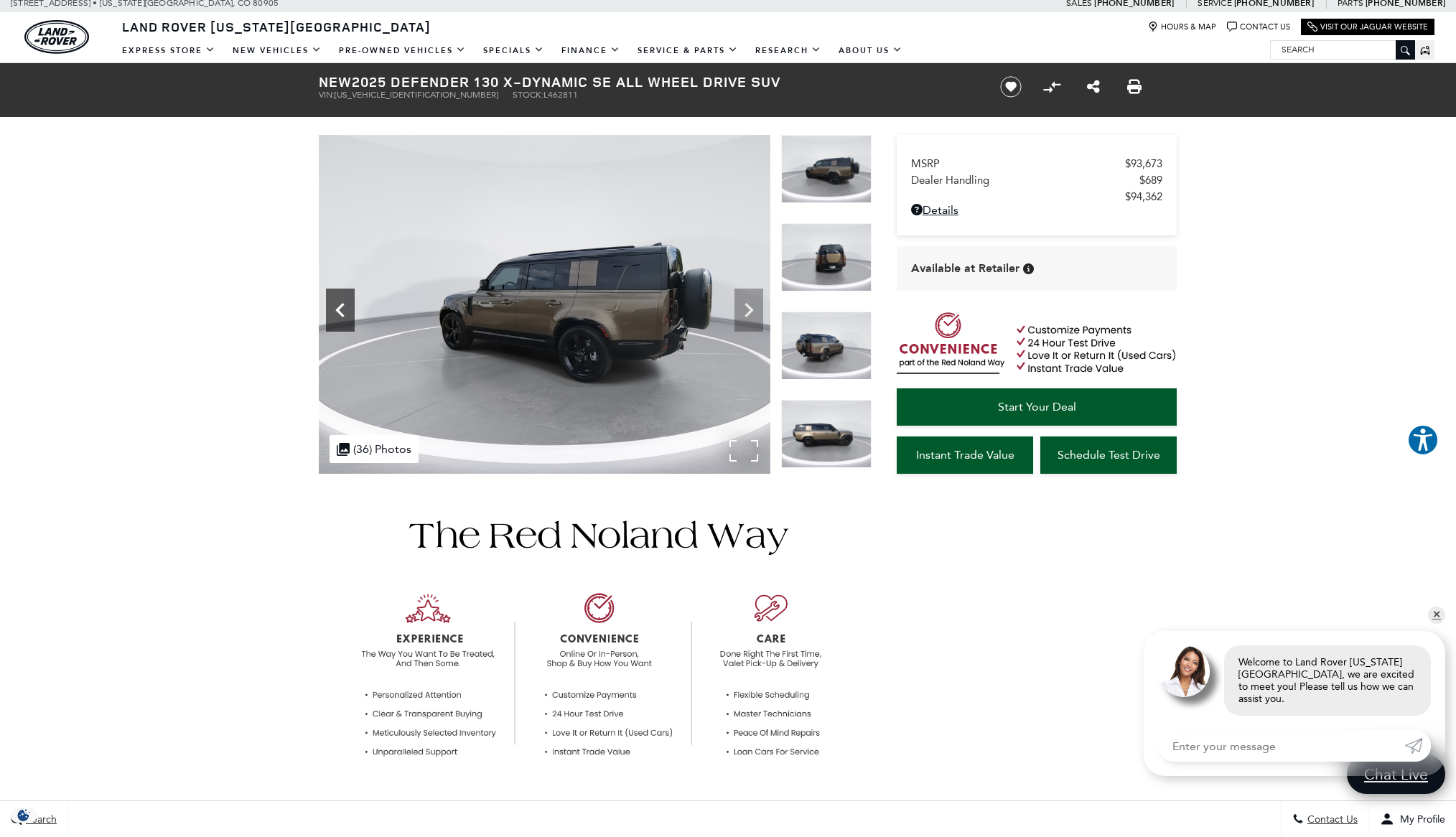
click at [342, 307] on icon "Previous" at bounding box center [340, 310] width 28 height 28
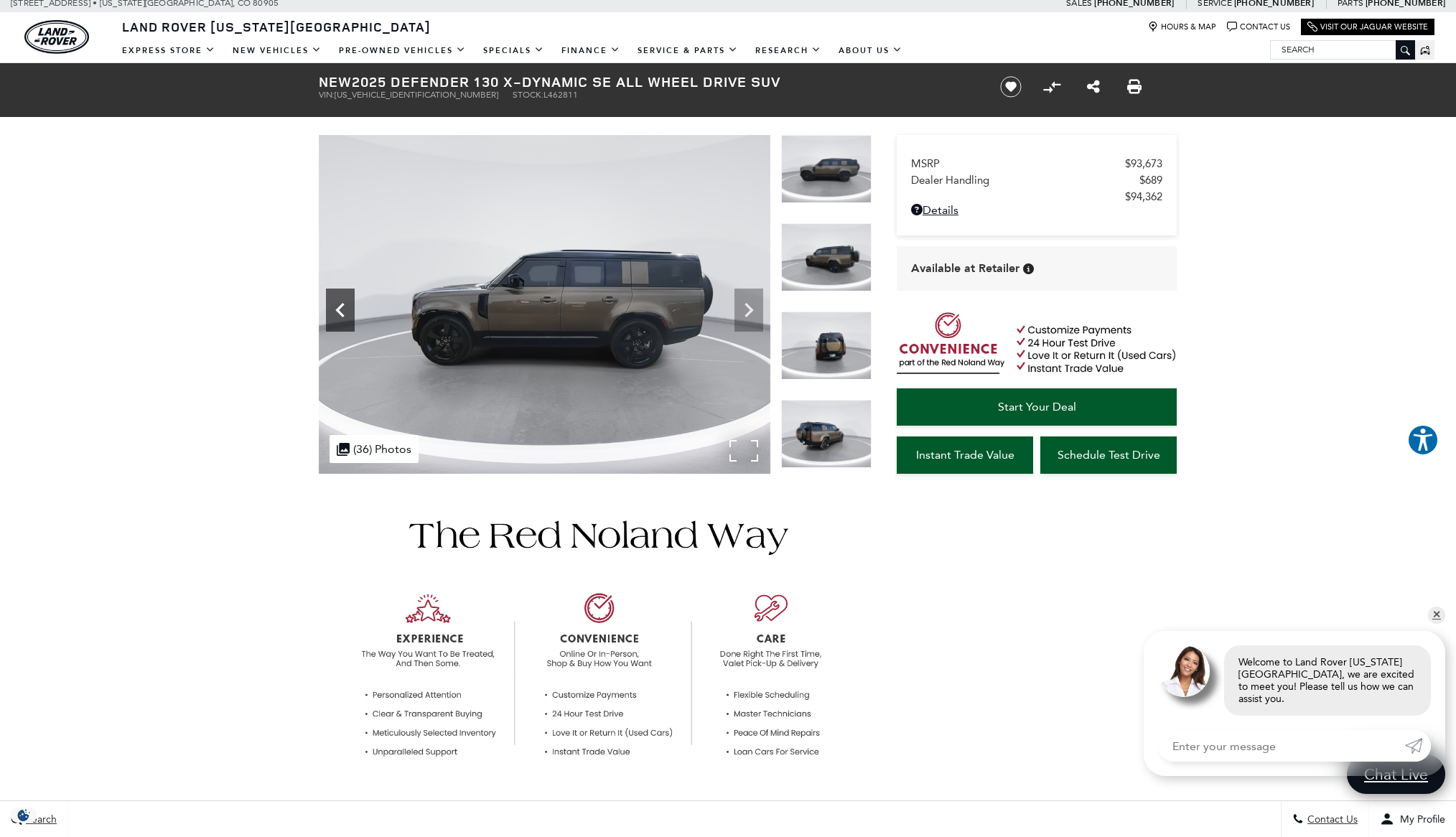
click at [342, 307] on icon "Previous" at bounding box center [340, 310] width 28 height 28
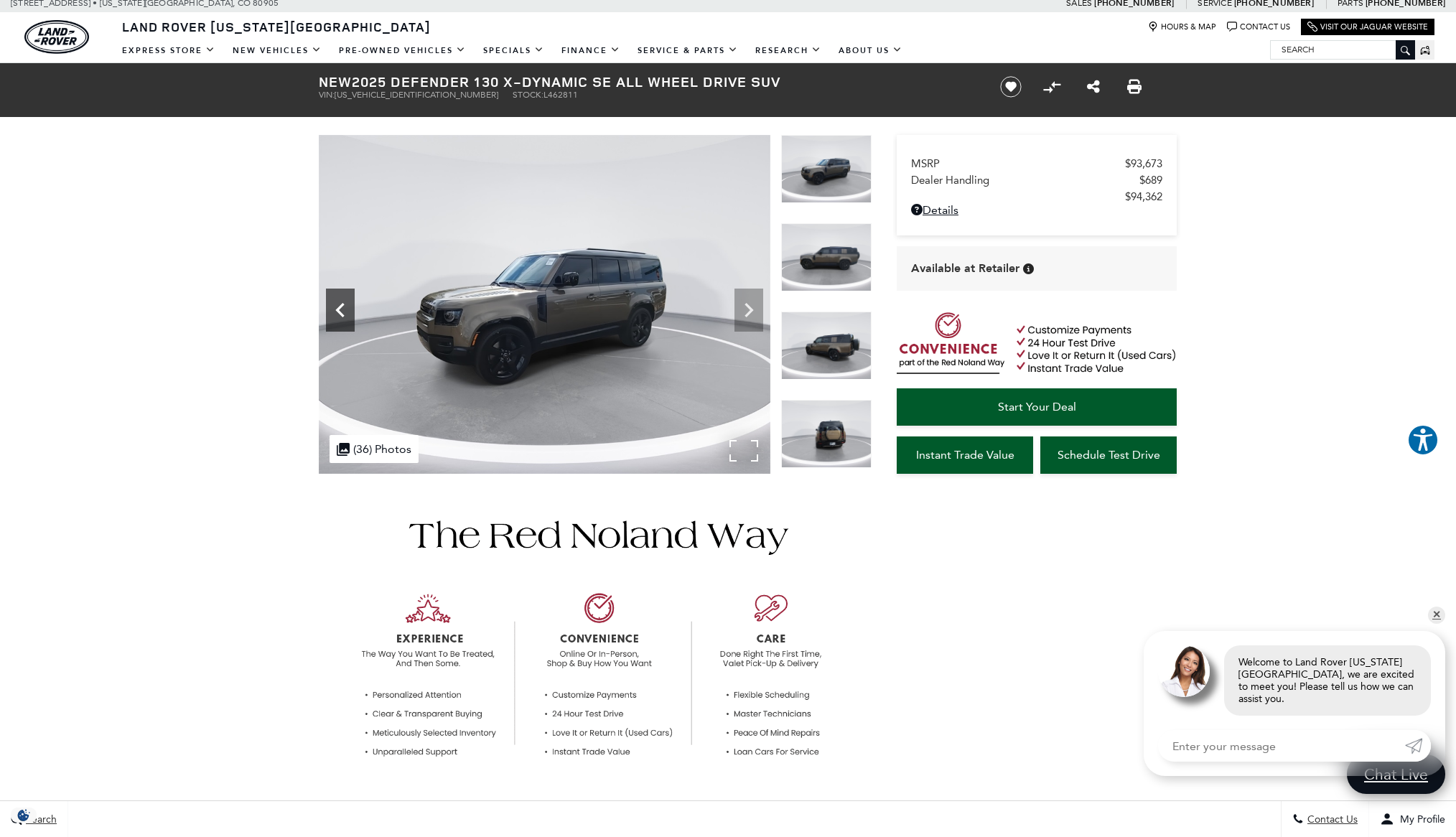
click at [342, 307] on icon "Previous" at bounding box center [340, 310] width 28 height 28
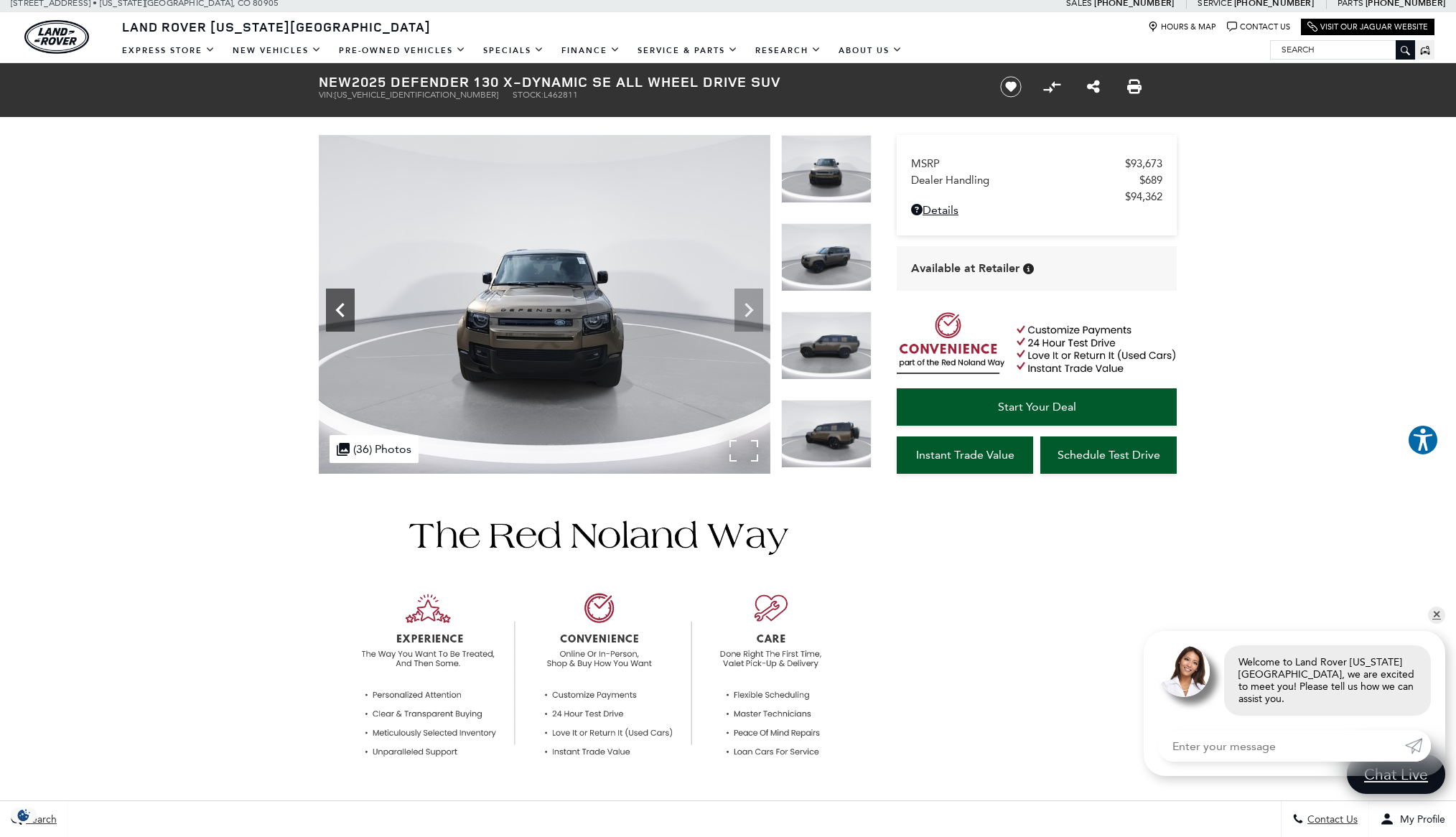
click at [342, 307] on icon "Previous" at bounding box center [340, 310] width 28 height 28
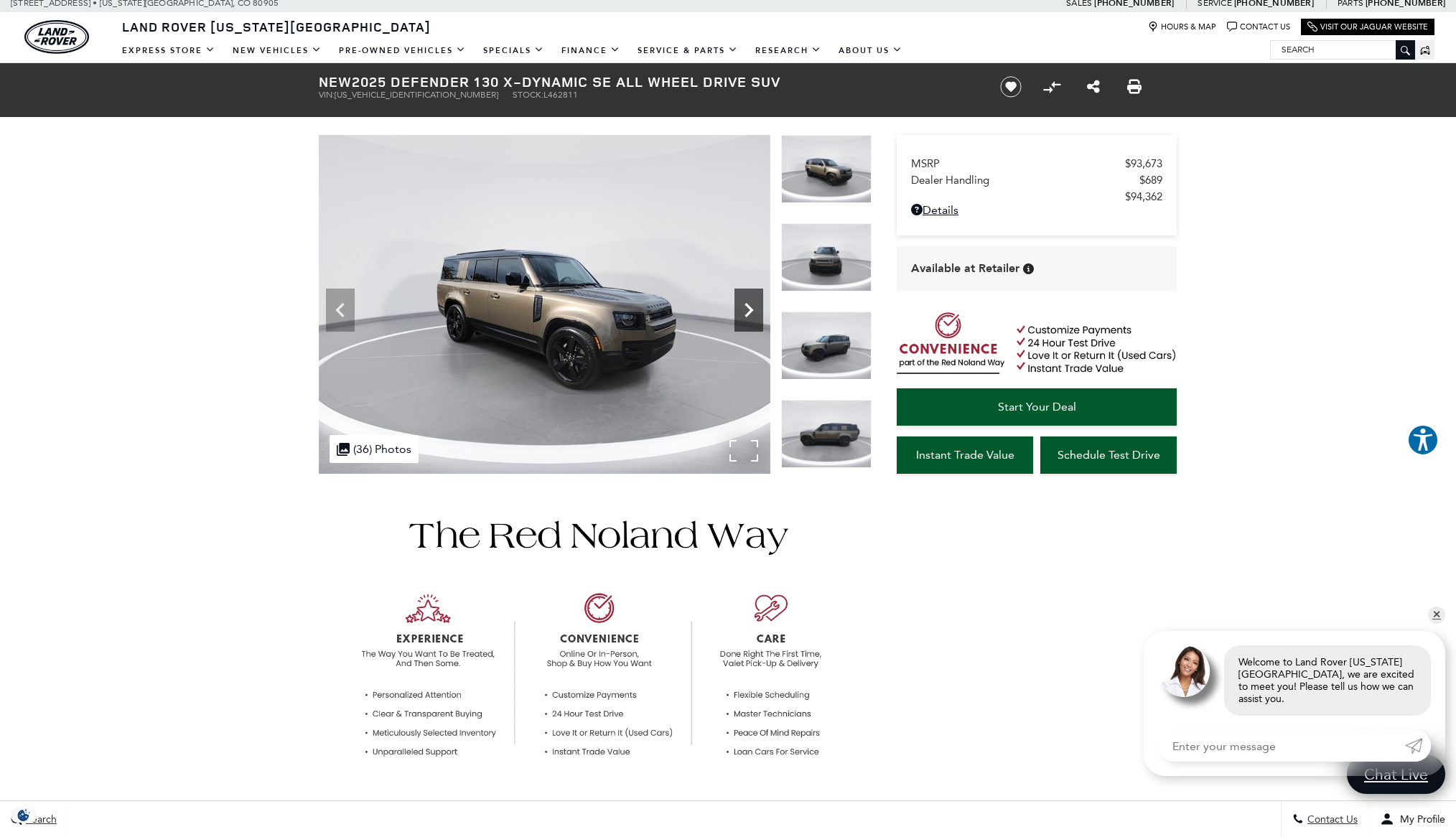
click at [746, 310] on icon "Next" at bounding box center [748, 310] width 28 height 28
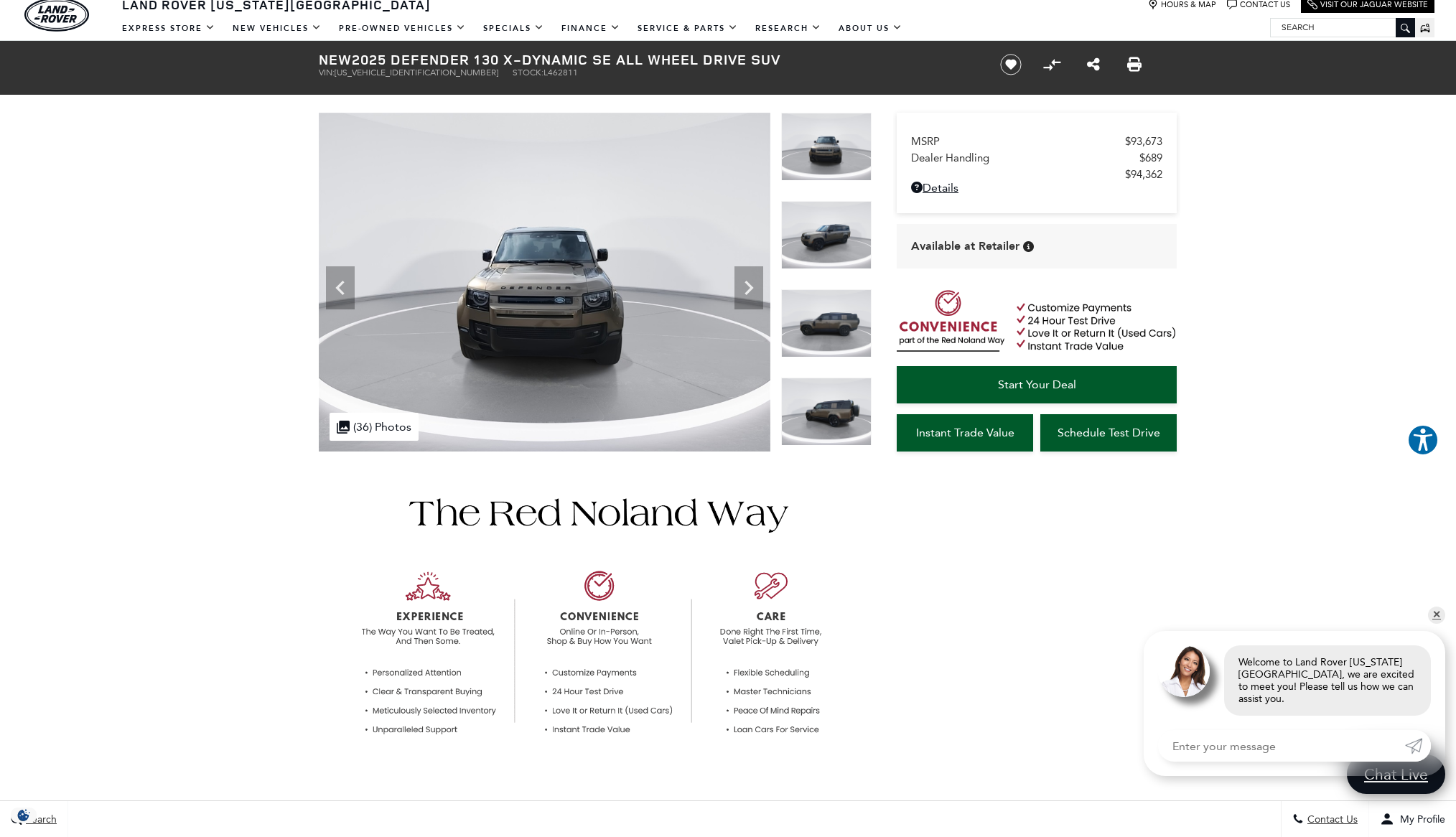
scroll to position [0, 0]
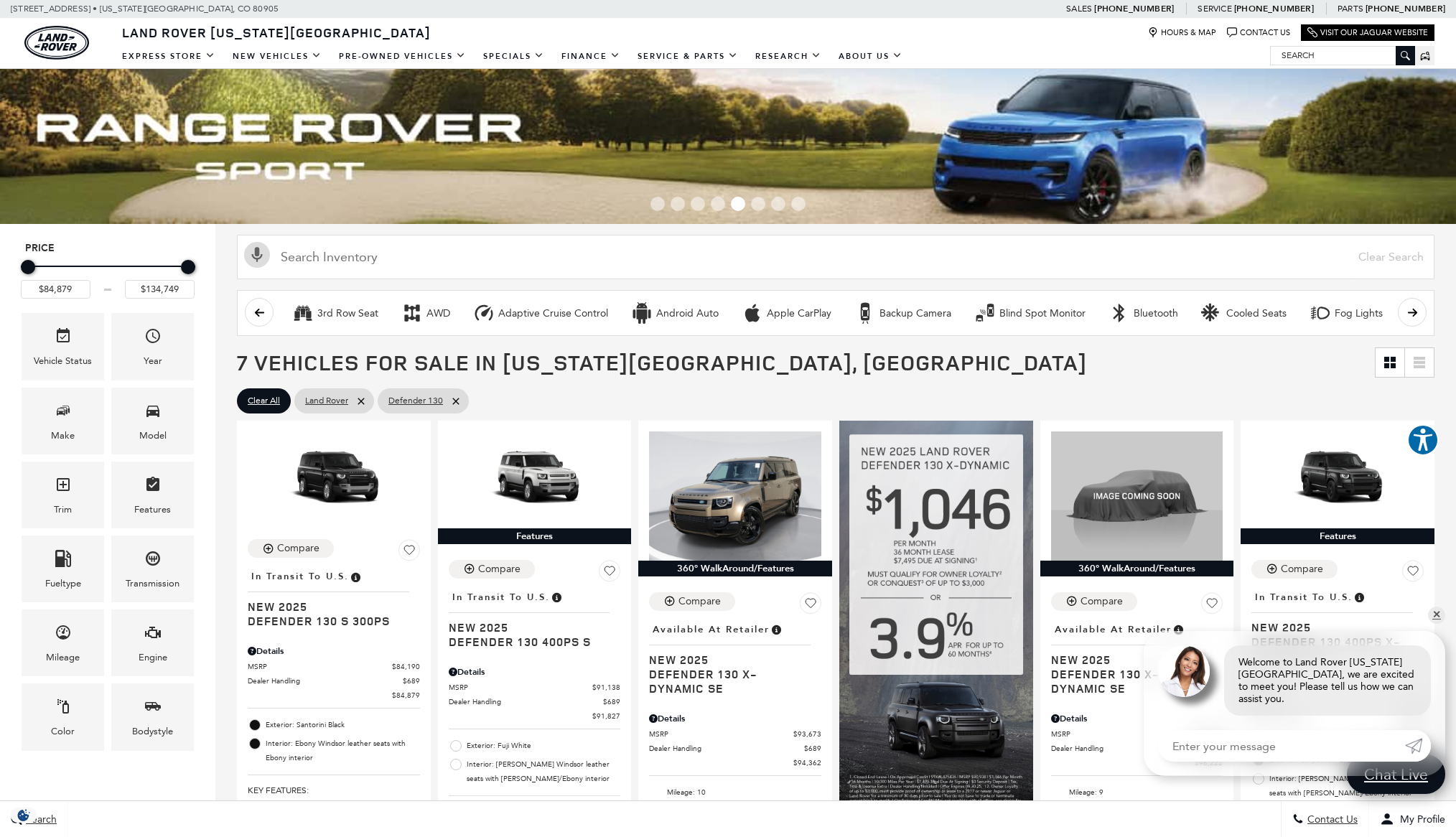
scroll to position [16, 0]
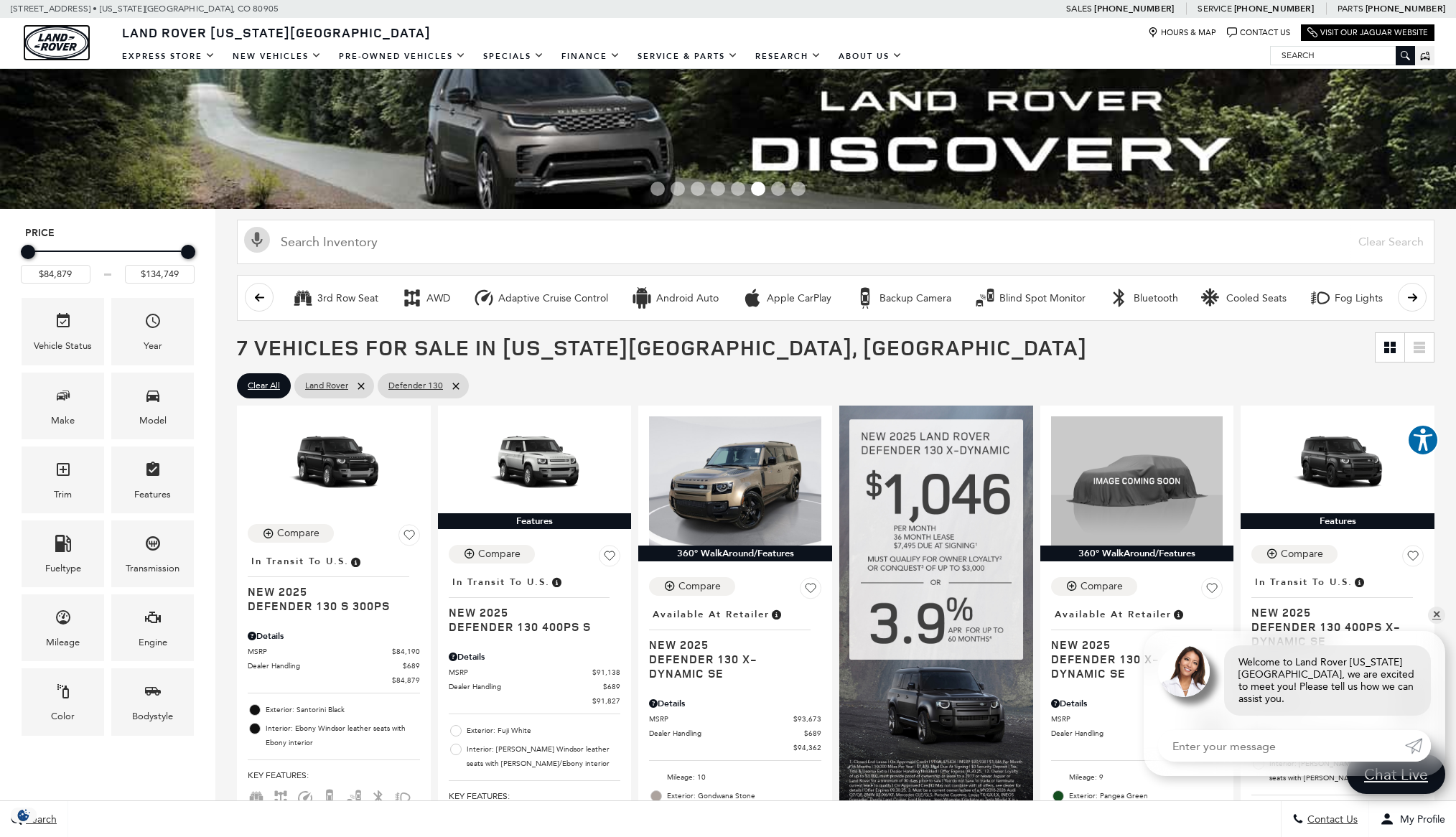
click at [54, 38] on img "land-rover" at bounding box center [56, 43] width 64 height 33
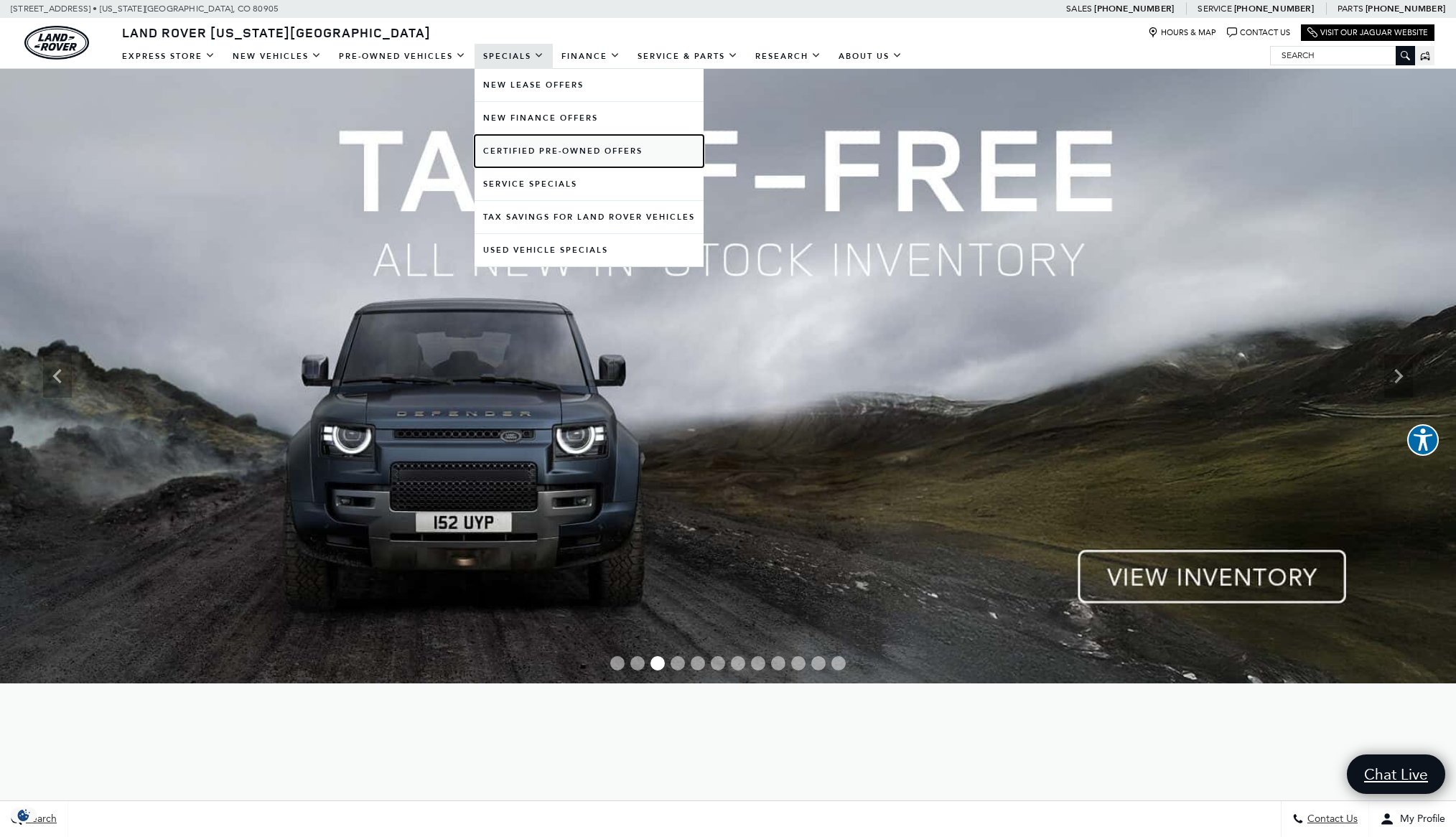
click at [516, 151] on link "Certified Pre-Owned Offers" at bounding box center [589, 151] width 229 height 33
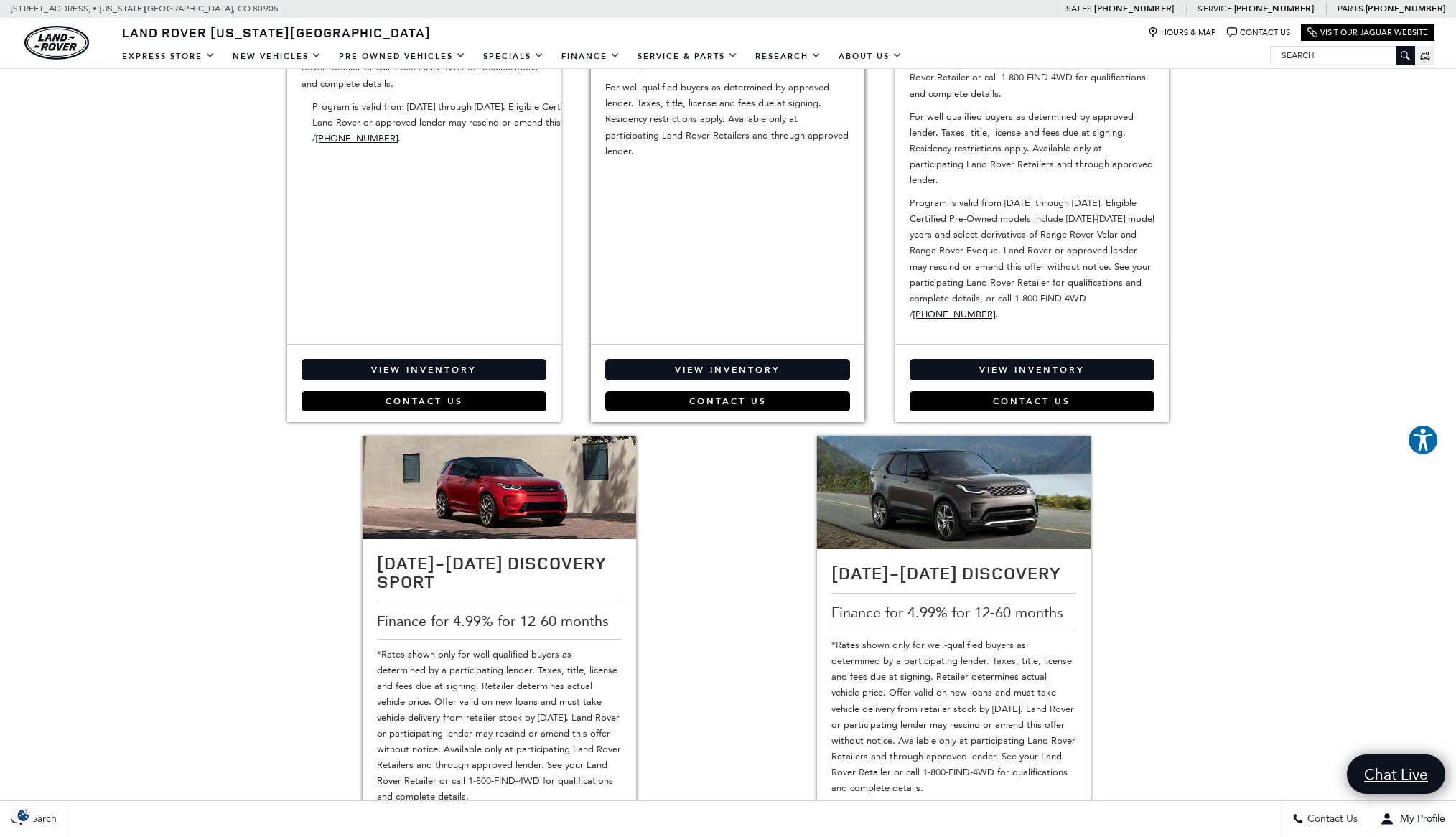
scroll to position [491, 0]
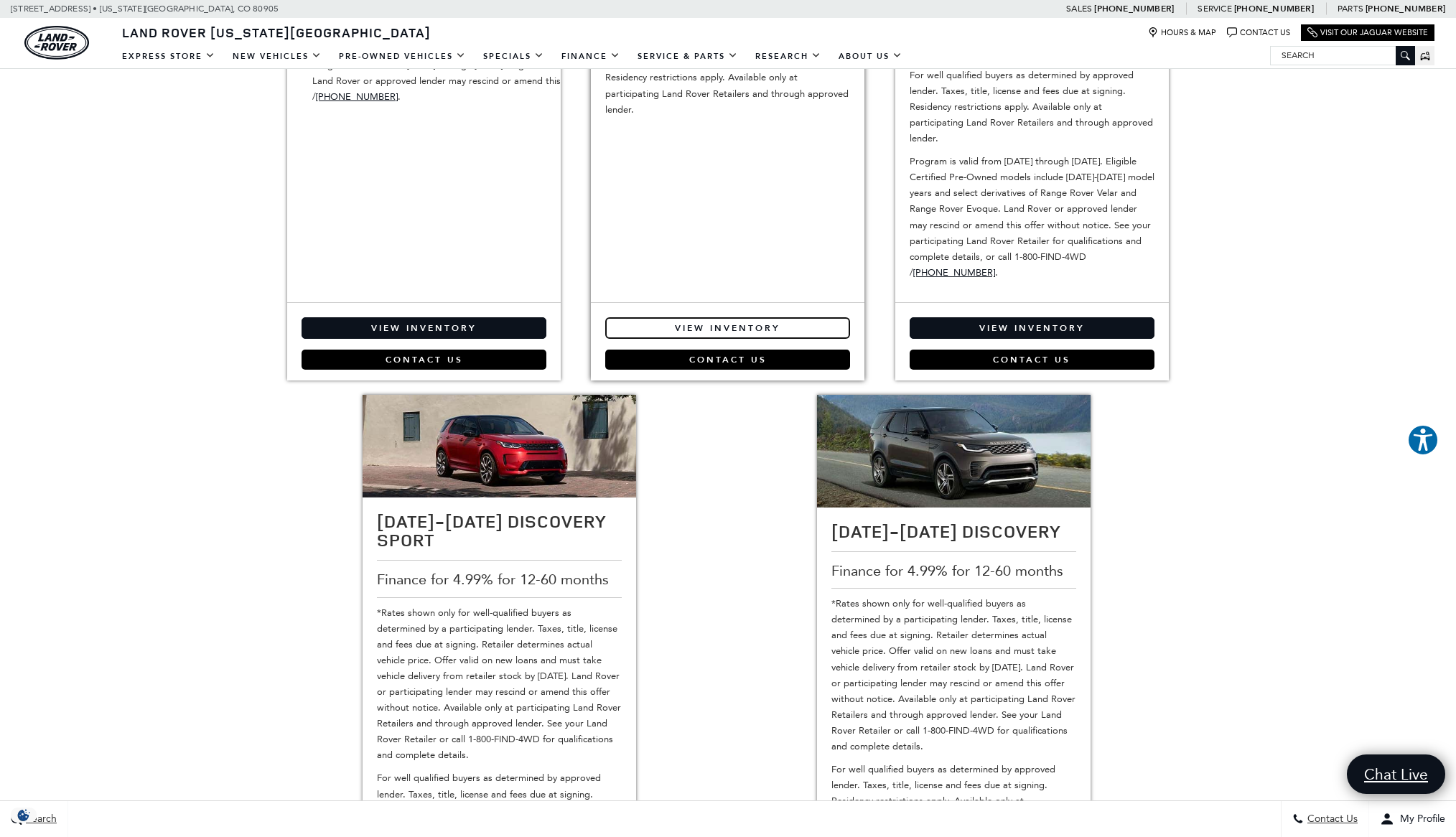
click at [713, 330] on link "View Inventory" at bounding box center [727, 328] width 244 height 22
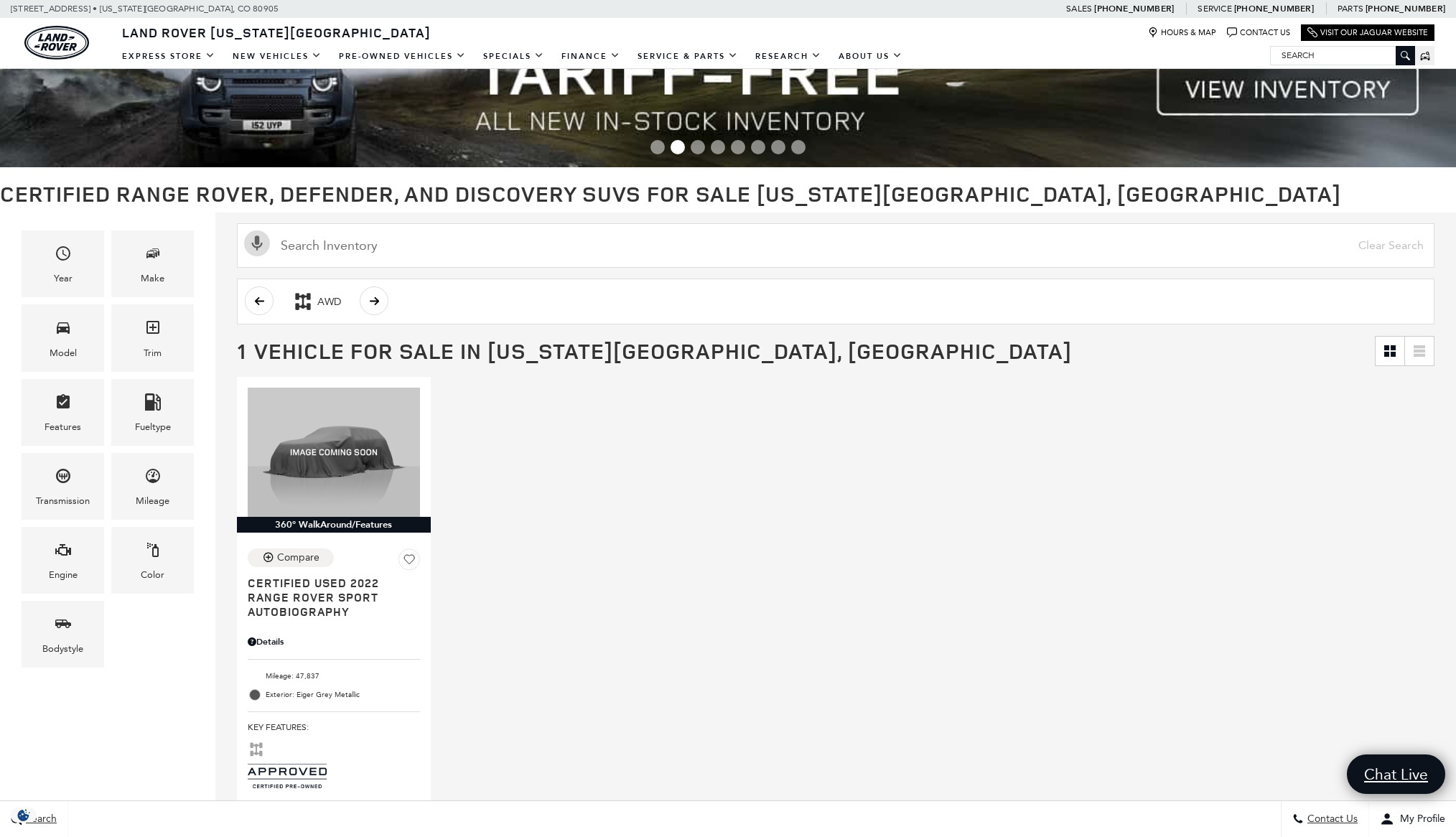
scroll to position [59, 0]
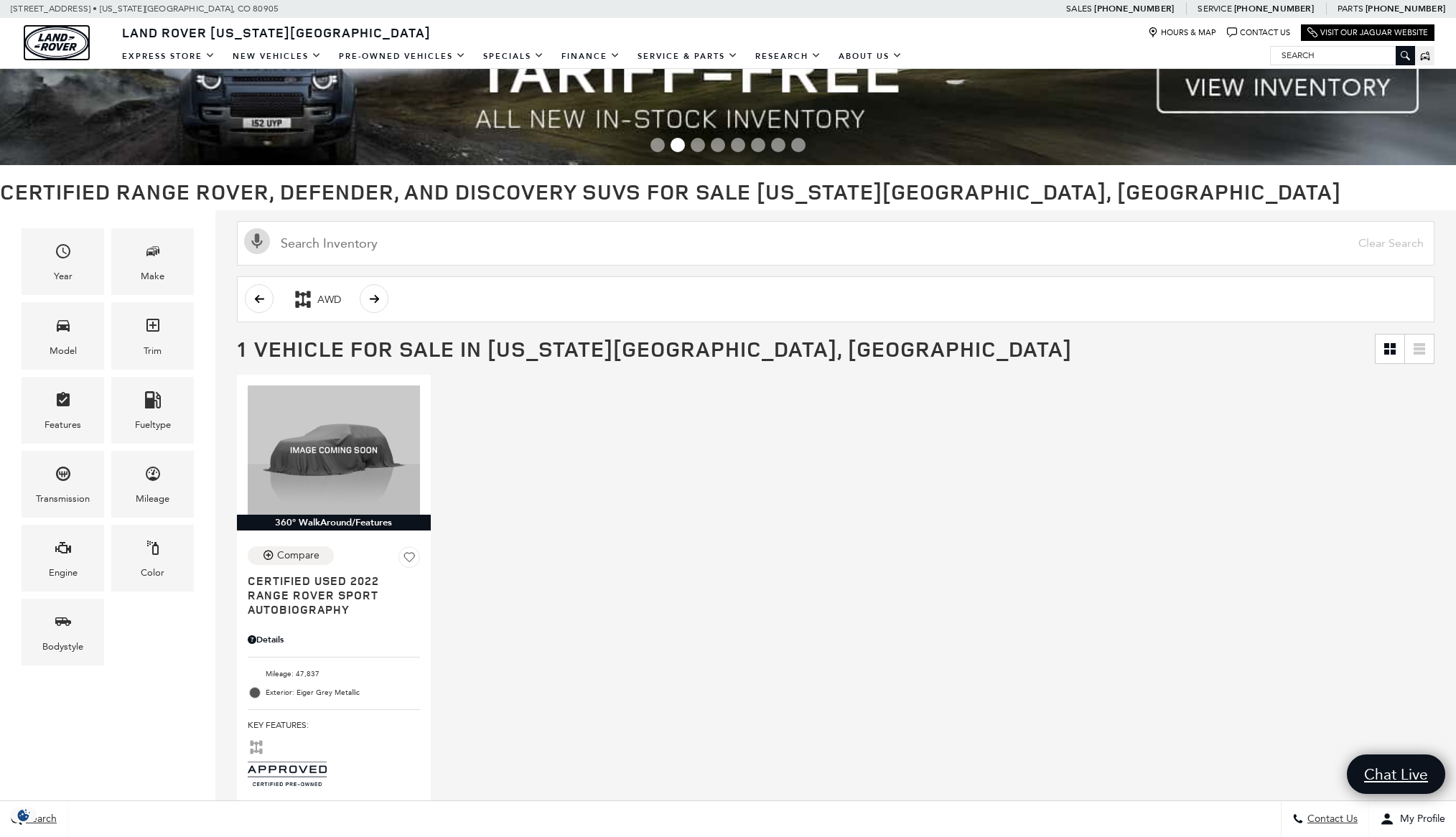
click at [58, 38] on img "land-rover" at bounding box center [56, 43] width 64 height 33
